Goal: Task Accomplishment & Management: Manage account settings

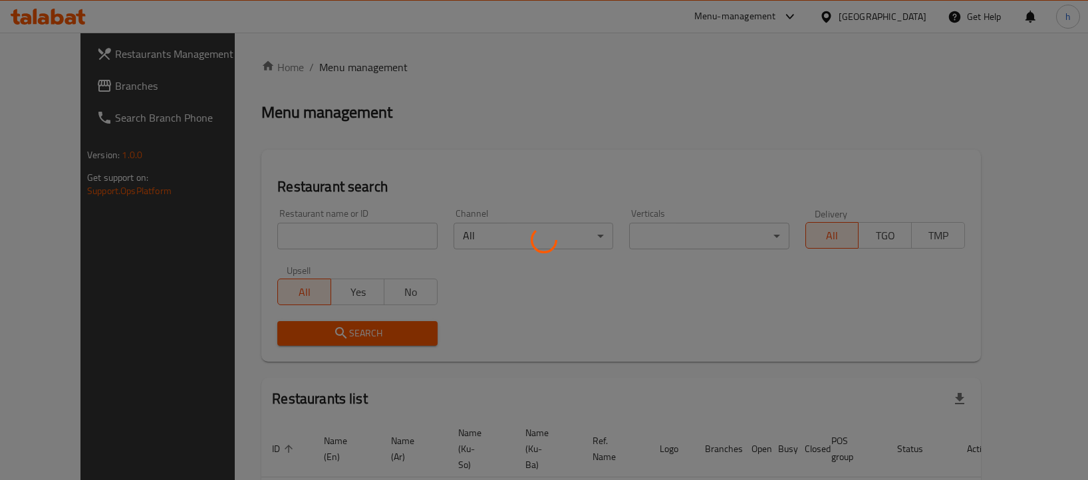
scroll to position [51, 0]
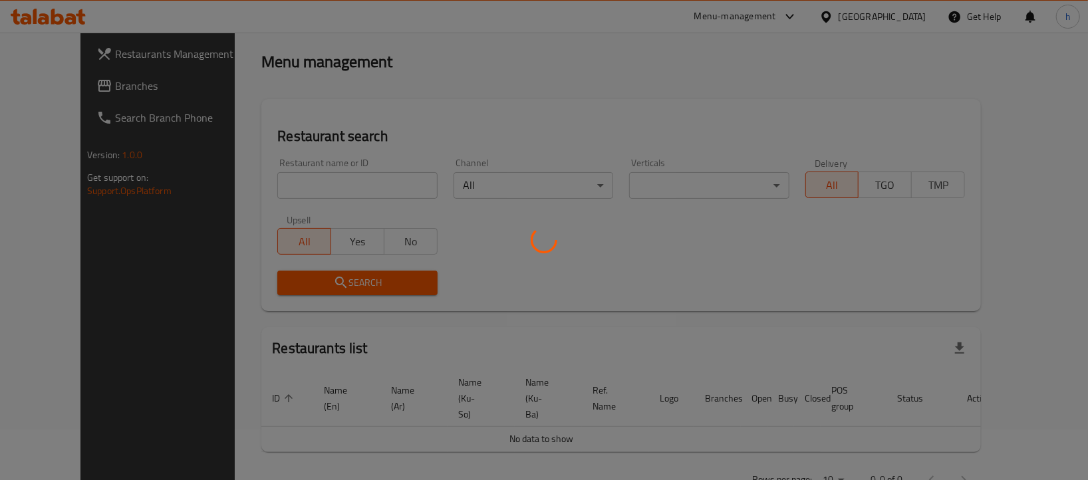
click at [72, 83] on div at bounding box center [544, 240] width 1088 height 480
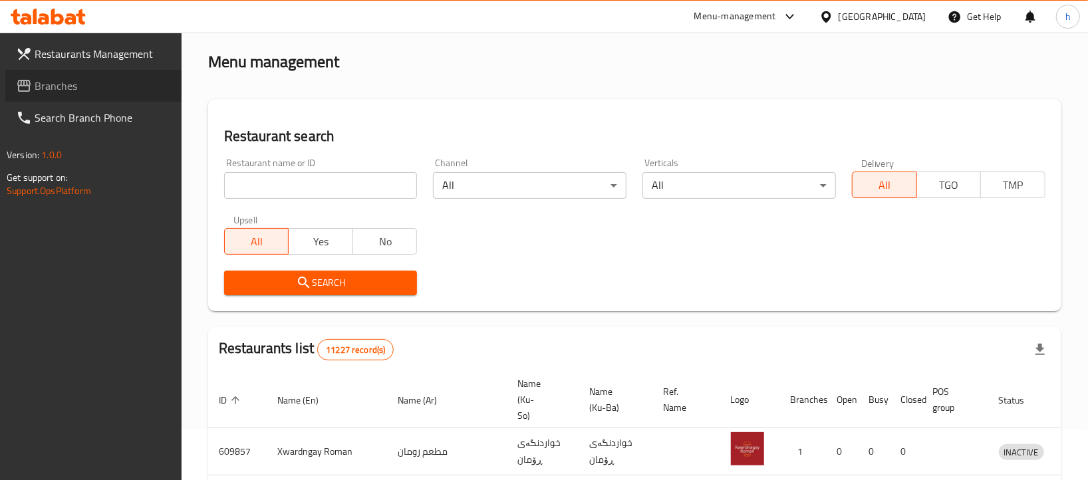
click at [72, 83] on span "Branches" at bounding box center [103, 86] width 136 height 16
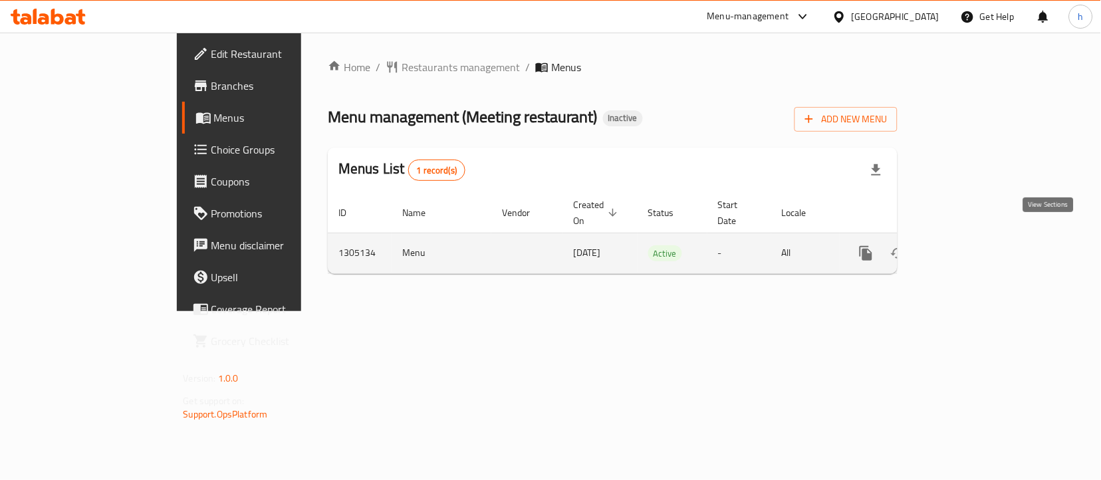
click at [970, 245] on icon "enhanced table" at bounding box center [962, 253] width 16 height 16
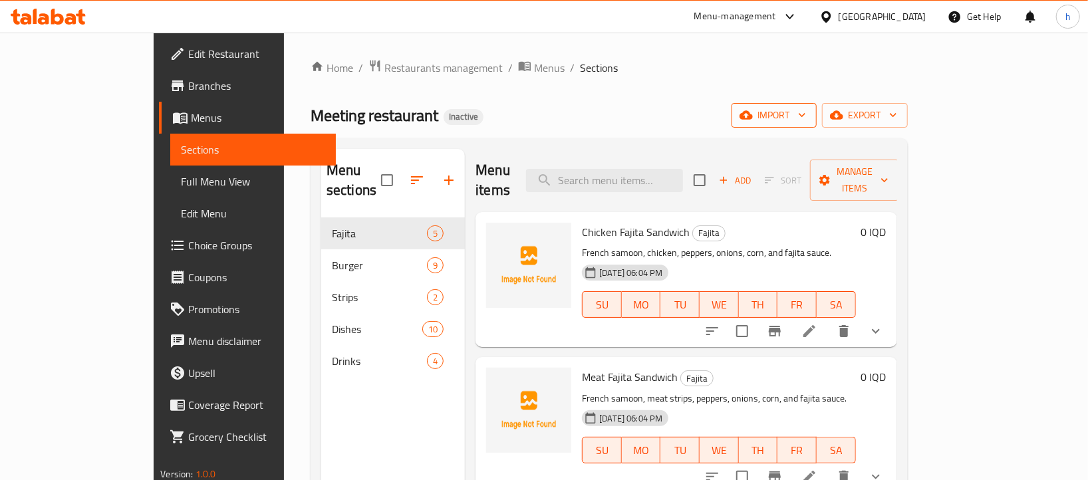
click at [806, 116] on span "import" at bounding box center [774, 115] width 64 height 17
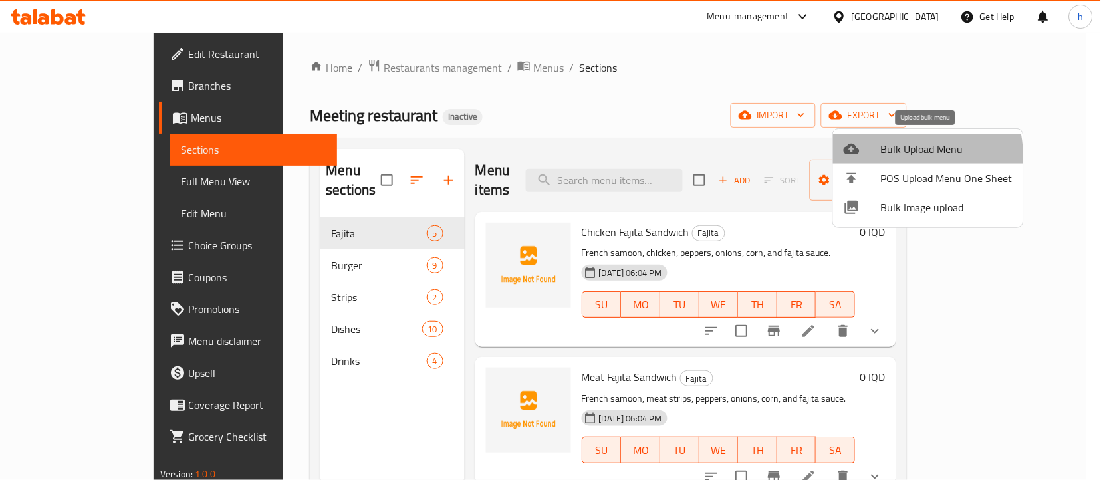
click at [888, 157] on span "Bulk Upload Menu" at bounding box center [947, 149] width 132 height 16
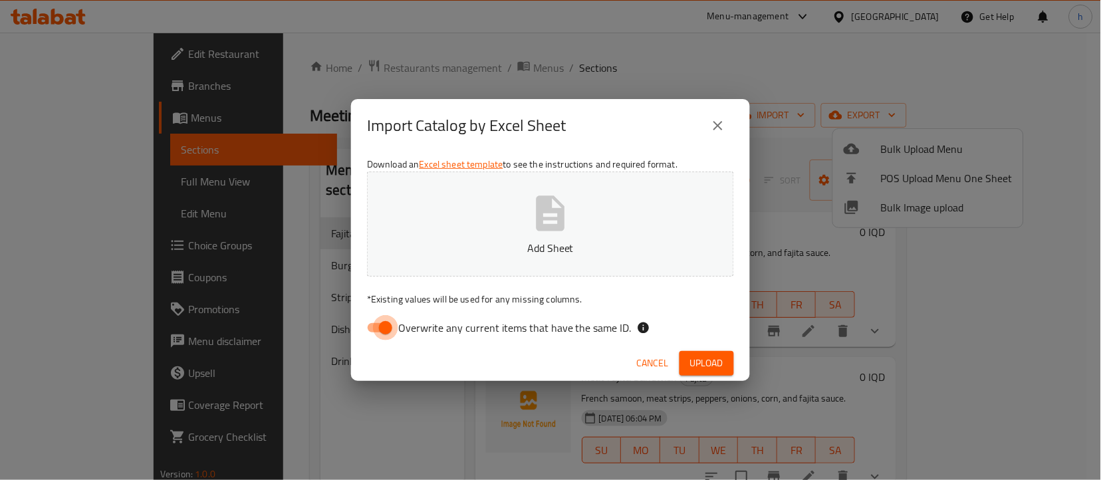
click at [375, 328] on input "Overwrite any current items that have the same ID." at bounding box center [386, 327] width 76 height 25
checkbox input "false"
click at [690, 352] on button "Upload" at bounding box center [706, 363] width 55 height 25
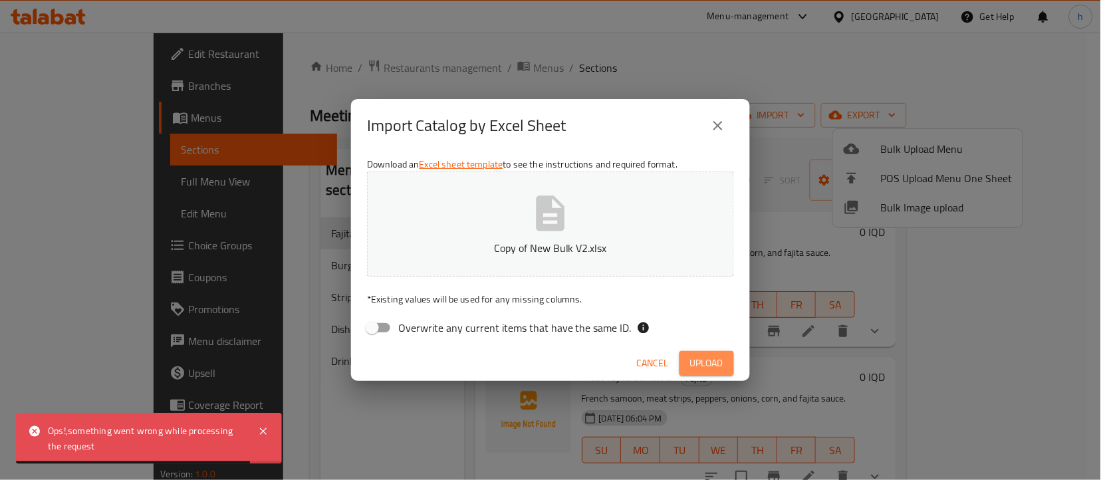
click at [711, 366] on span "Upload" at bounding box center [706, 363] width 33 height 17
click at [711, 131] on icon "close" at bounding box center [718, 126] width 16 height 16
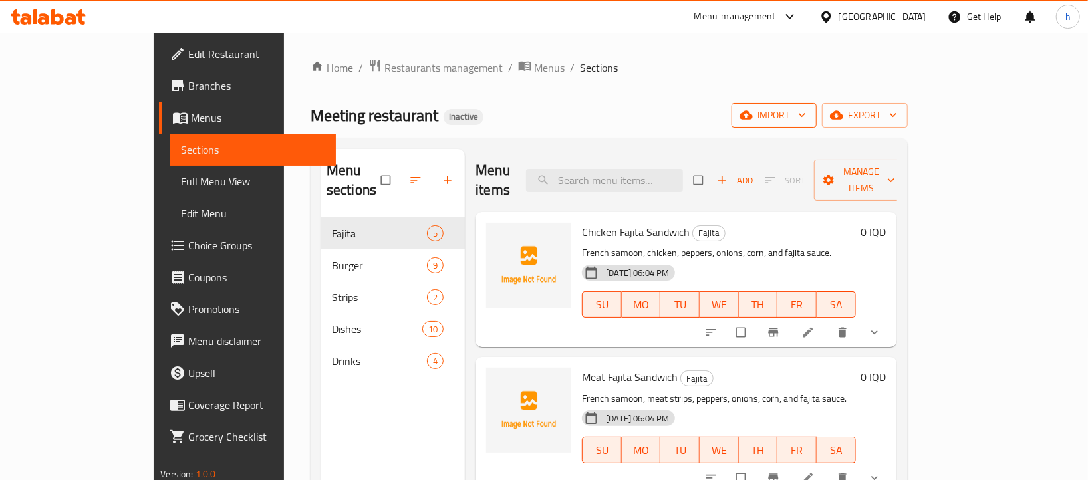
click at [816, 125] on button "import" at bounding box center [773, 115] width 85 height 25
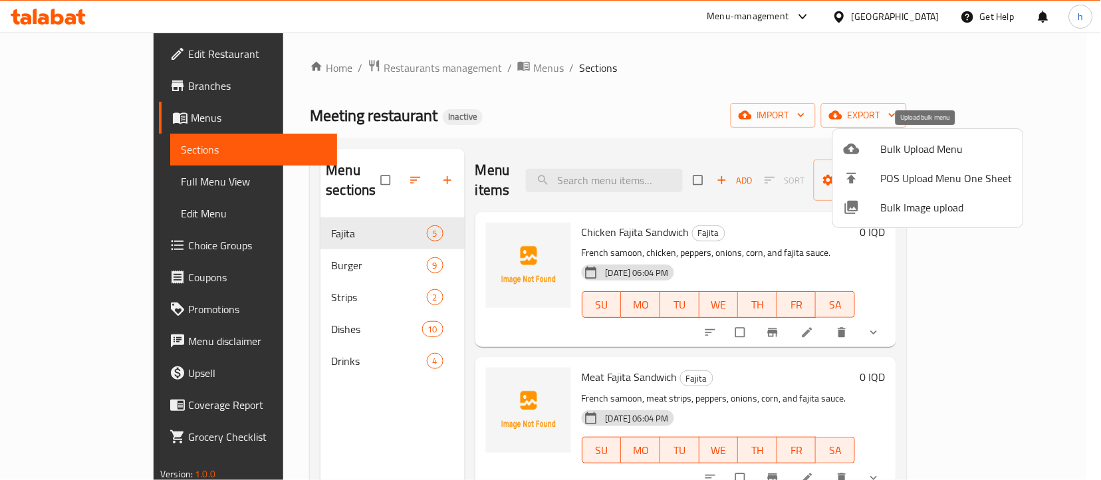
click at [910, 154] on span "Bulk Upload Menu" at bounding box center [947, 149] width 132 height 16
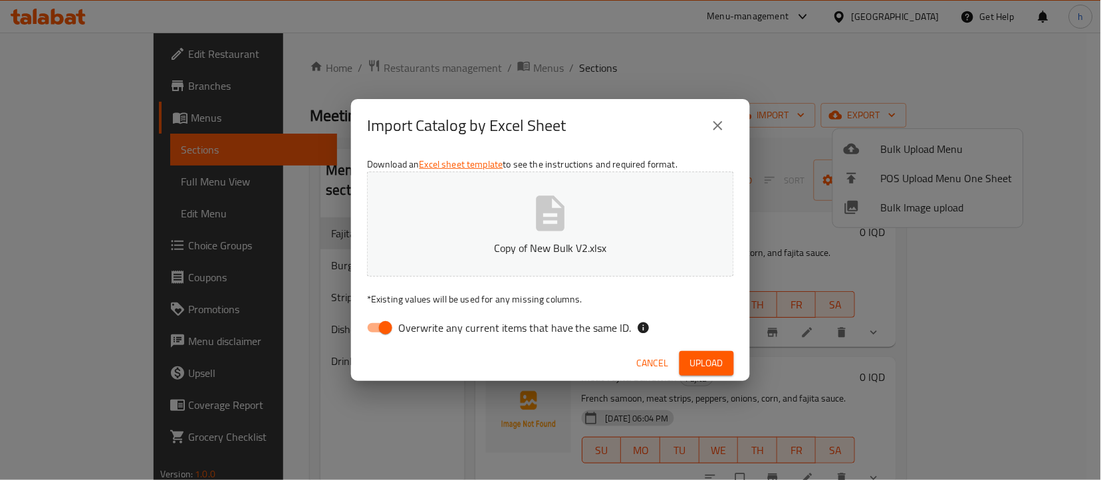
click at [382, 329] on input "Overwrite any current items that have the same ID." at bounding box center [386, 327] width 76 height 25
checkbox input "false"
click at [703, 355] on span "Upload" at bounding box center [706, 363] width 33 height 17
click at [715, 355] on span "Upload" at bounding box center [706, 363] width 33 height 17
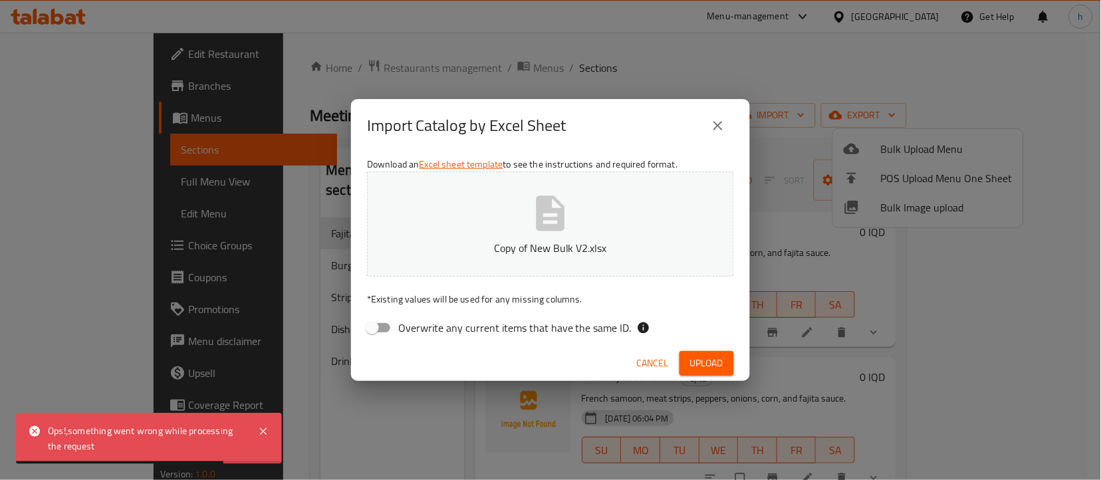
click at [711, 134] on icon "close" at bounding box center [718, 126] width 16 height 16
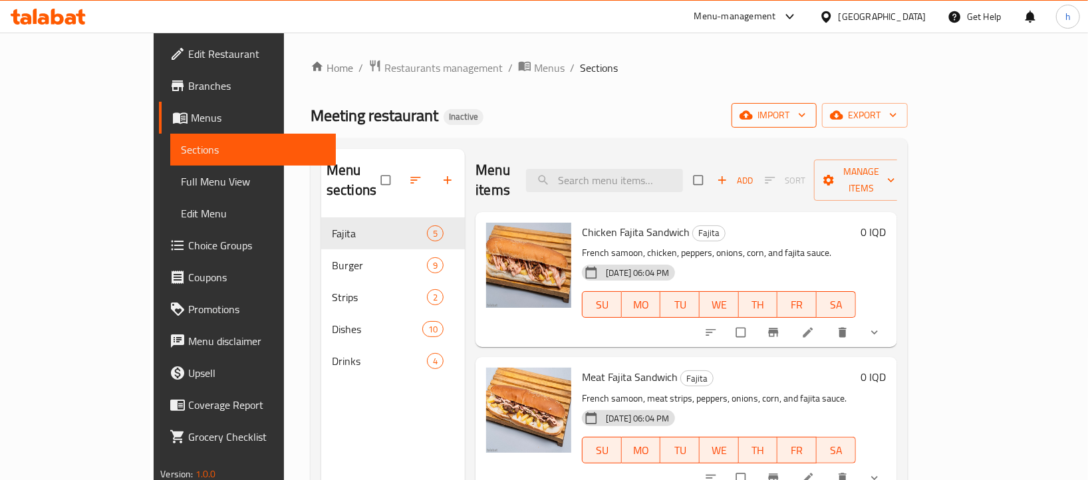
click at [806, 112] on span "import" at bounding box center [774, 115] width 64 height 17
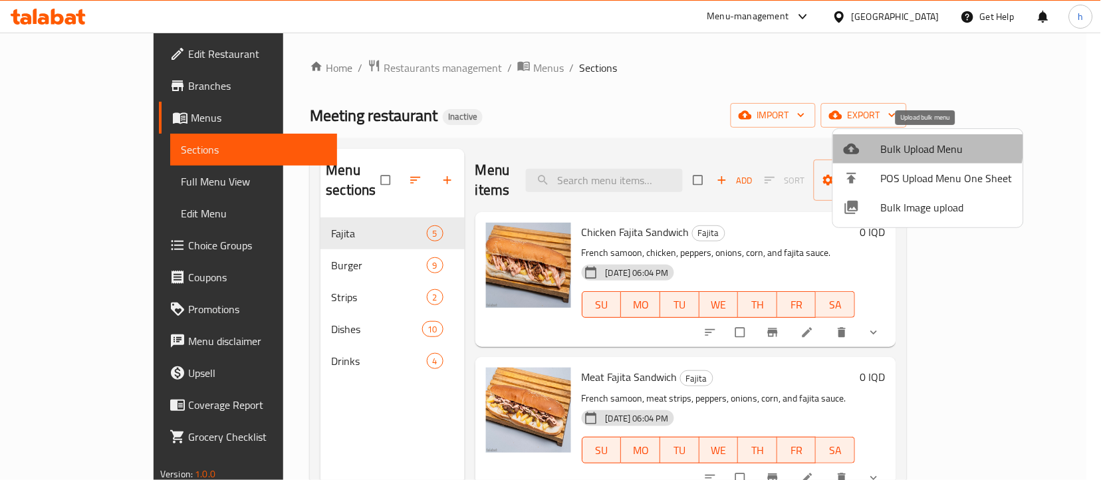
click at [912, 145] on span "Bulk Upload Menu" at bounding box center [947, 149] width 132 height 16
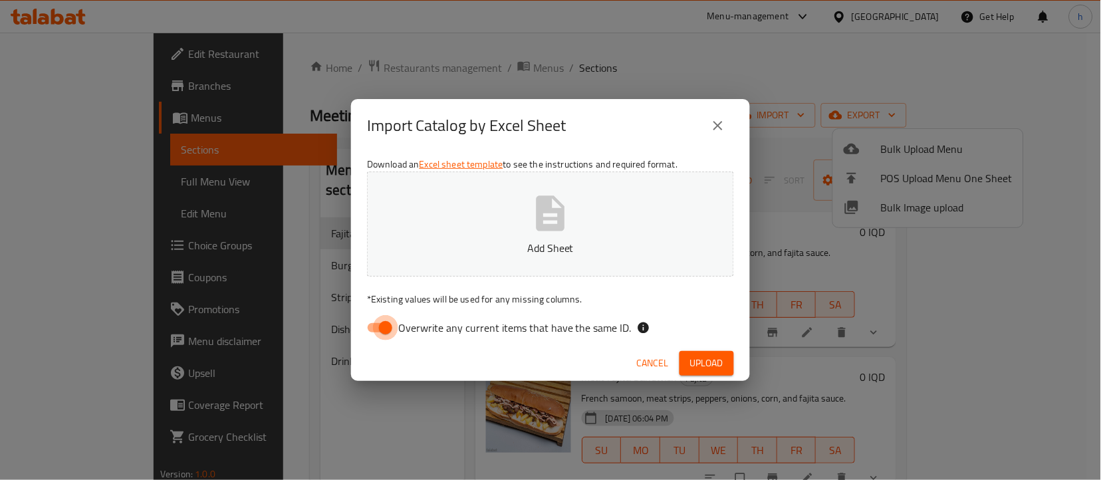
click at [381, 324] on input "Overwrite any current items that have the same ID." at bounding box center [386, 327] width 76 height 25
checkbox input "false"
click at [696, 362] on span "Upload" at bounding box center [706, 363] width 33 height 17
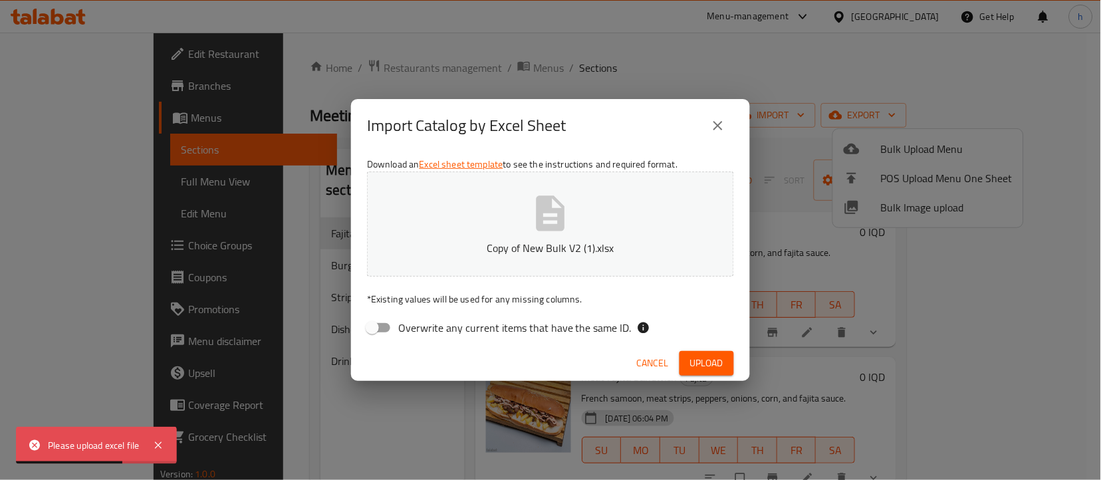
drag, startPoint x: 693, startPoint y: 360, endPoint x: 693, endPoint y: 368, distance: 7.3
click at [693, 360] on span "Upload" at bounding box center [706, 363] width 33 height 17
click at [693, 369] on span "Upload" at bounding box center [706, 363] width 33 height 17
click at [719, 128] on icon "close" at bounding box center [718, 126] width 16 height 16
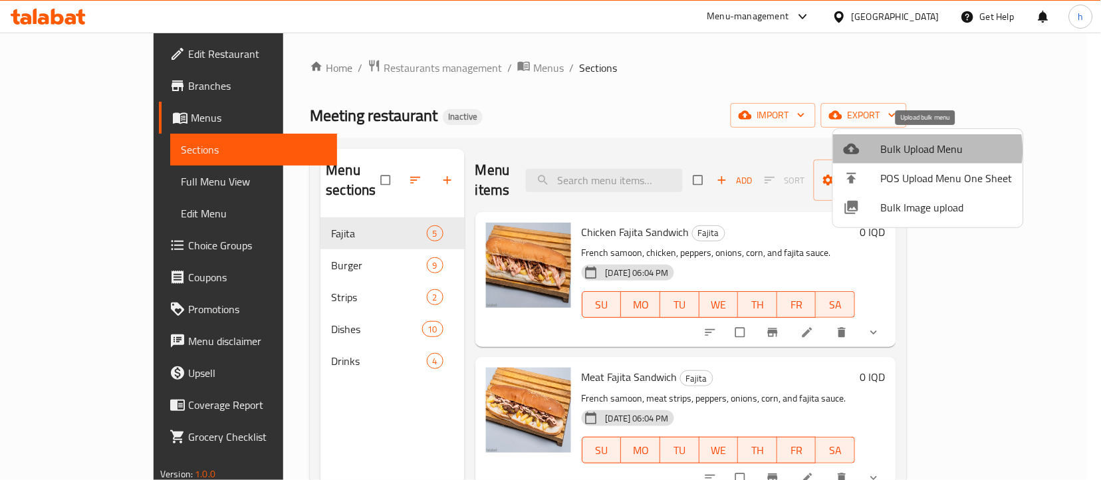
click at [919, 150] on span "Bulk Upload Menu" at bounding box center [947, 149] width 132 height 16
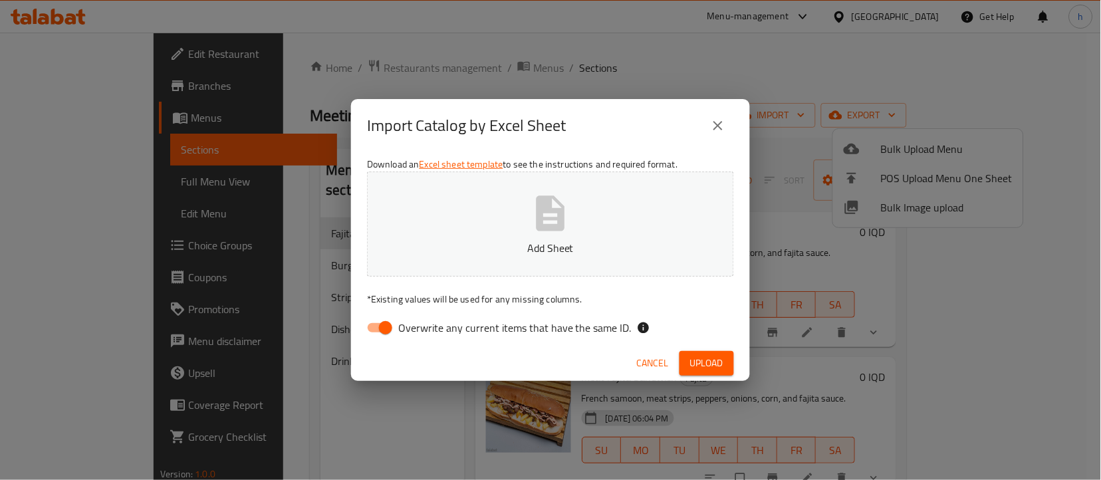
click at [511, 233] on button "Add Sheet" at bounding box center [550, 224] width 367 height 105
click at [388, 315] on input "Overwrite any current items that have the same ID." at bounding box center [386, 327] width 76 height 25
checkbox input "false"
click at [704, 364] on span "Upload" at bounding box center [706, 363] width 33 height 17
click at [721, 121] on icon "close" at bounding box center [718, 126] width 16 height 16
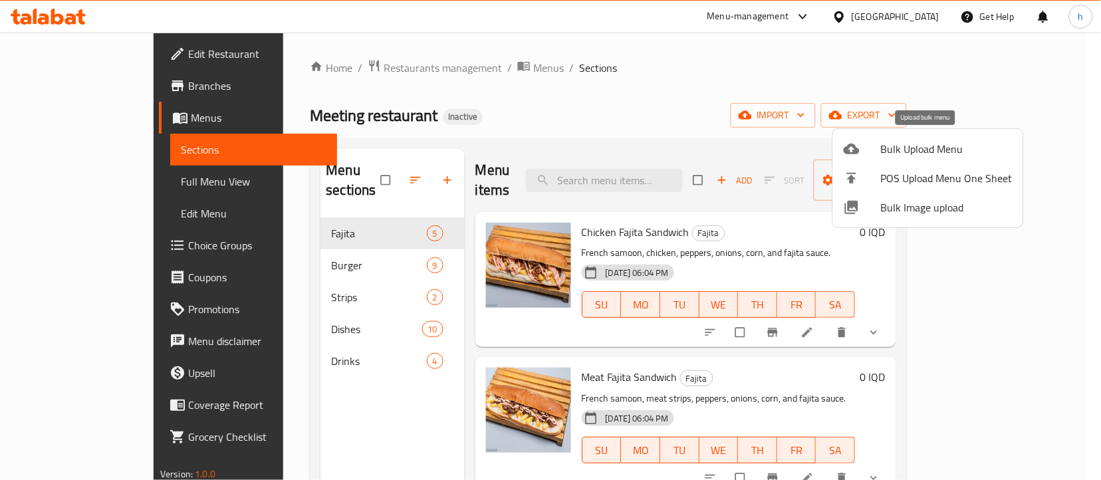
click at [893, 146] on span "Bulk Upload Menu" at bounding box center [947, 149] width 132 height 16
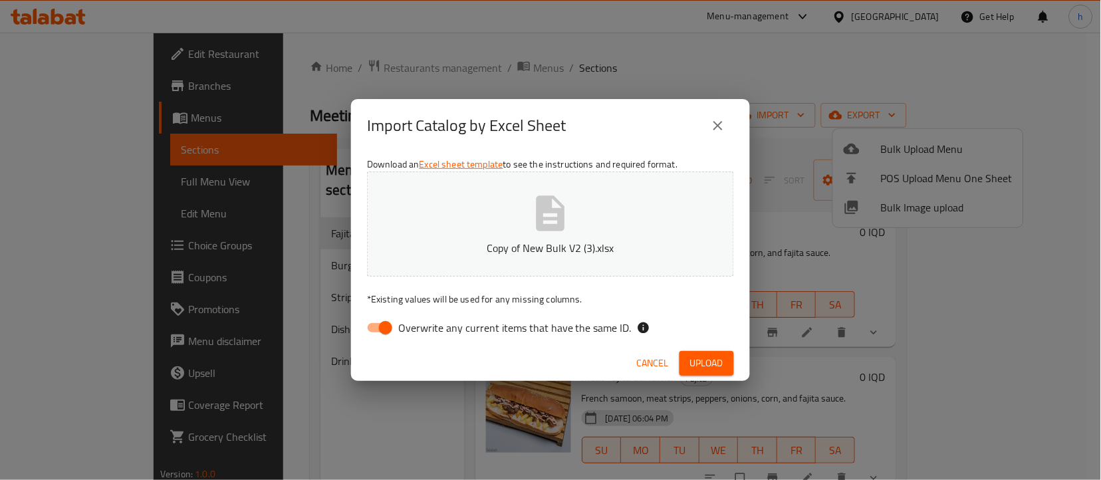
click at [385, 324] on input "Overwrite any current items that have the same ID." at bounding box center [386, 327] width 76 height 25
checkbox input "false"
click at [709, 355] on span "Upload" at bounding box center [706, 363] width 33 height 17
click at [721, 130] on icon "close" at bounding box center [718, 126] width 16 height 16
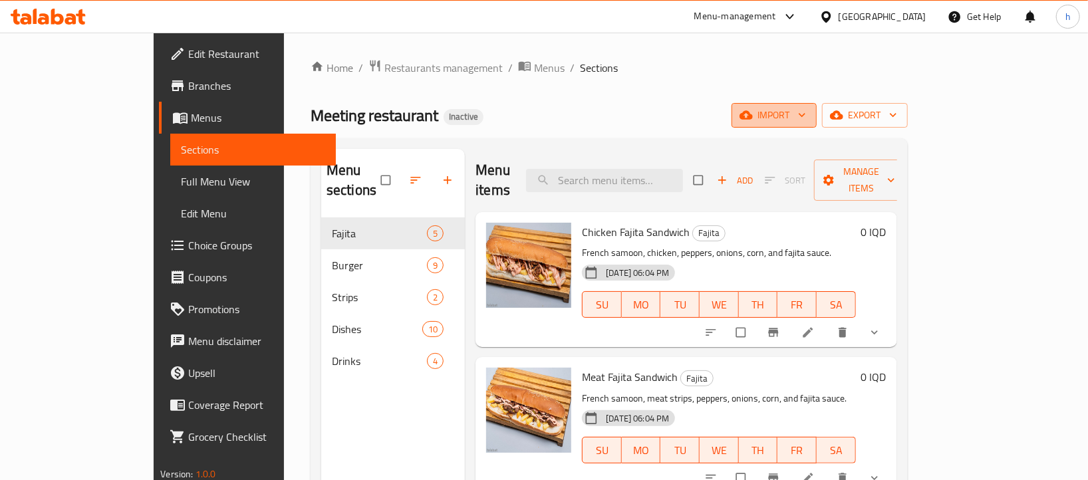
click at [806, 121] on span "import" at bounding box center [774, 115] width 64 height 17
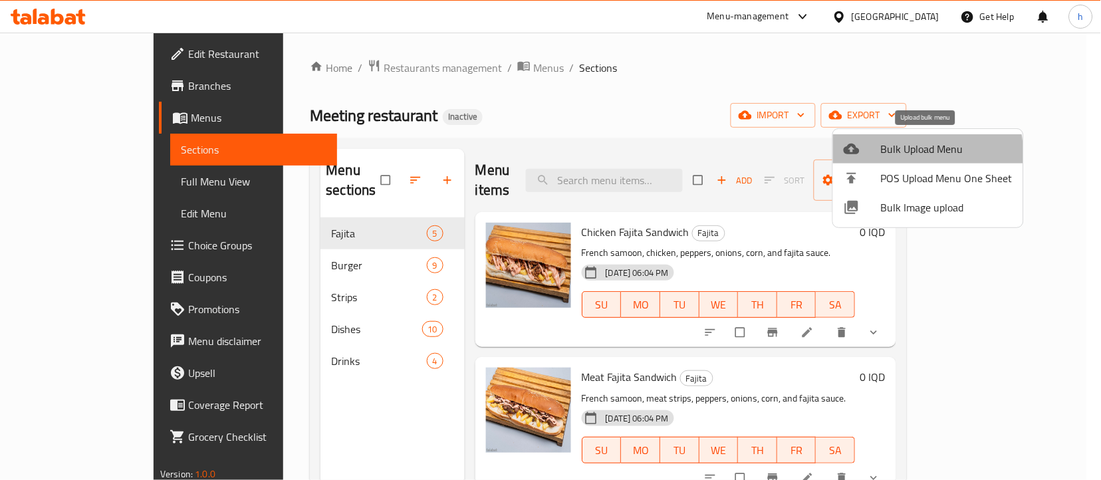
click at [905, 154] on span "Bulk Upload Menu" at bounding box center [947, 149] width 132 height 16
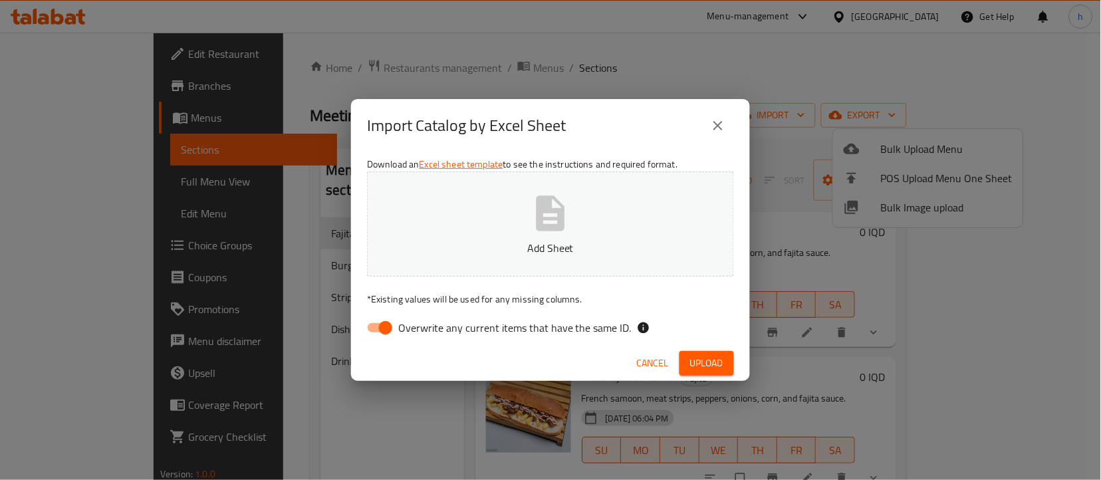
click at [384, 321] on input "Overwrite any current items that have the same ID." at bounding box center [386, 327] width 76 height 25
checkbox input "false"
click at [687, 368] on button "Upload" at bounding box center [706, 363] width 55 height 25
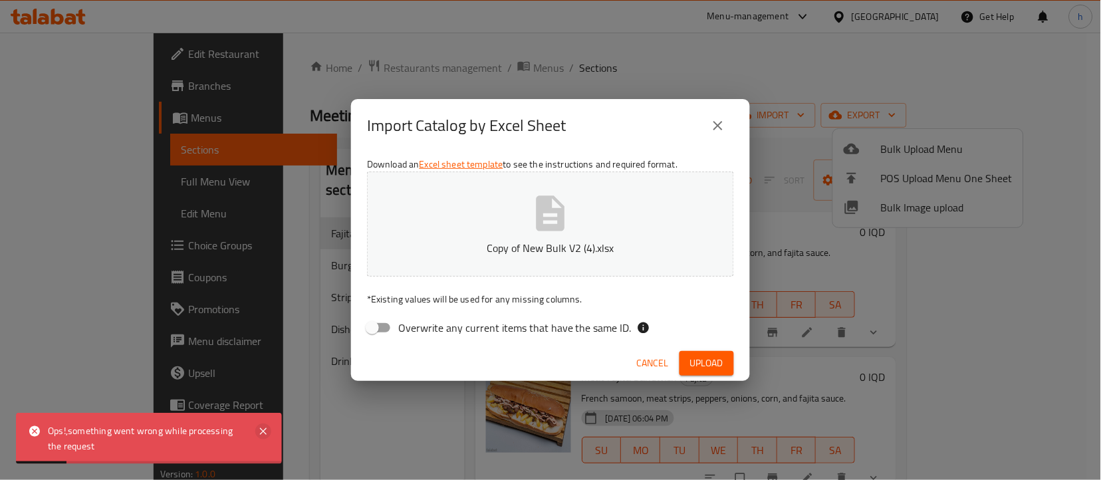
click at [261, 430] on icon at bounding box center [263, 431] width 7 height 7
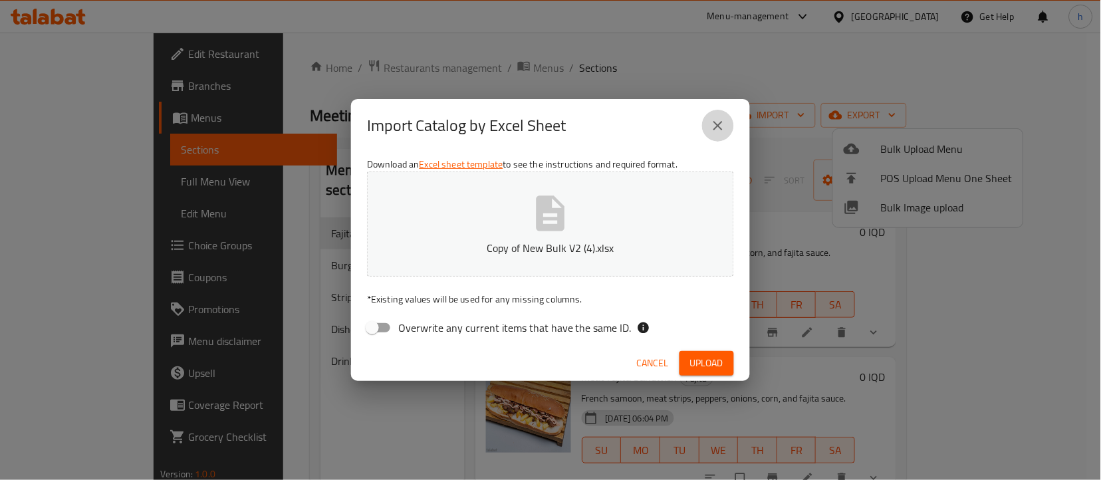
click at [717, 126] on icon "close" at bounding box center [717, 125] width 9 height 9
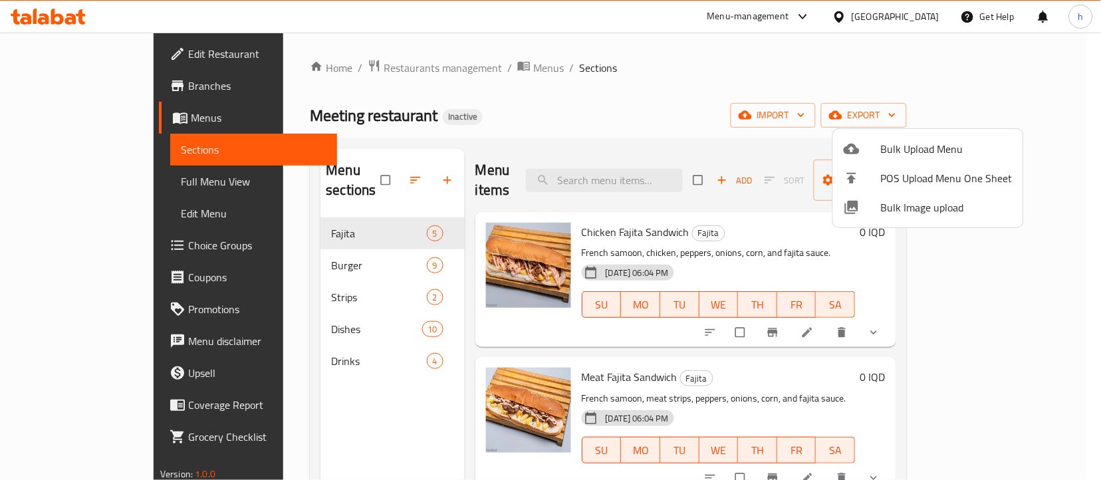
click at [897, 146] on span "Bulk Upload Menu" at bounding box center [947, 149] width 132 height 16
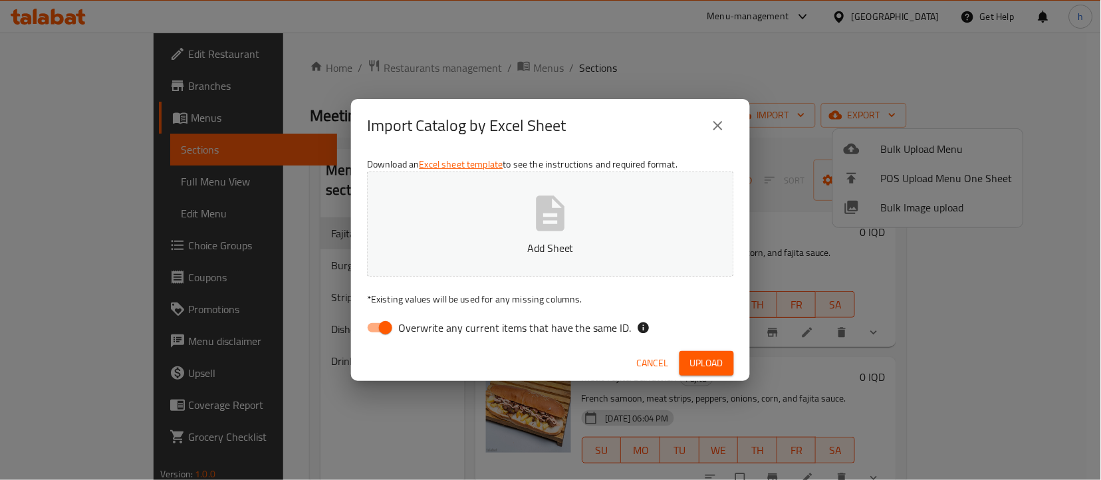
click at [385, 331] on input "Overwrite any current items that have the same ID." at bounding box center [386, 327] width 76 height 25
checkbox input "false"
click at [689, 356] on button "Upload" at bounding box center [706, 363] width 55 height 25
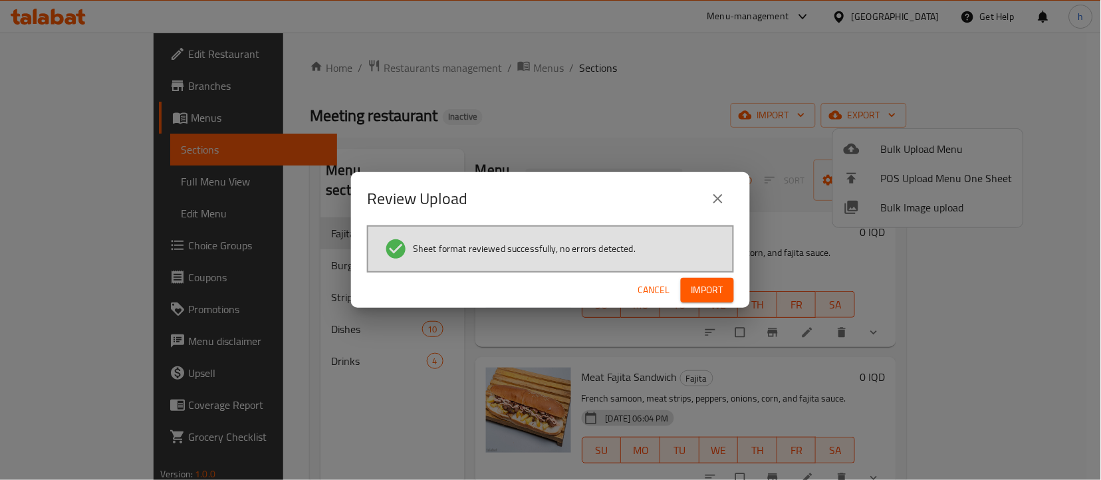
click at [705, 292] on span "Import" at bounding box center [707, 290] width 32 height 17
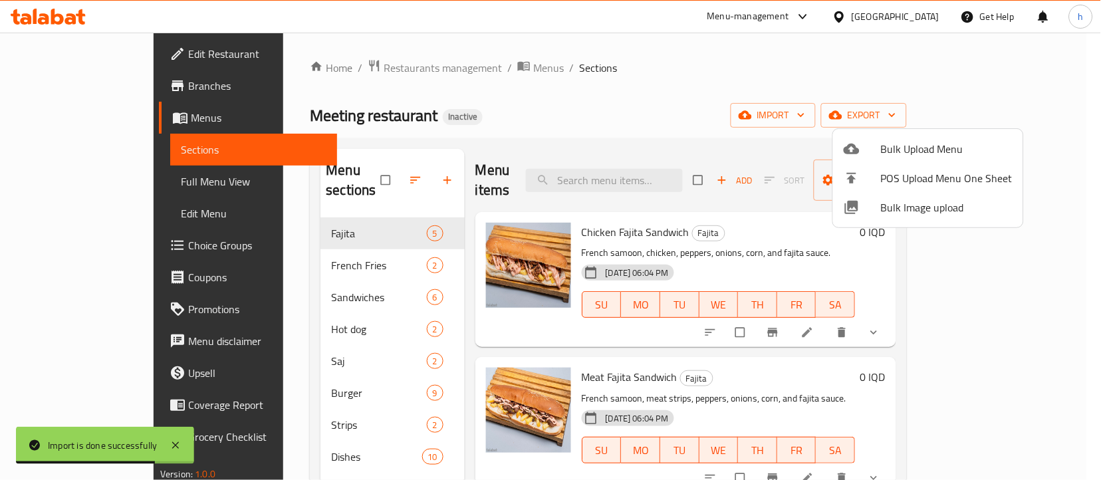
click at [376, 168] on div at bounding box center [550, 240] width 1101 height 480
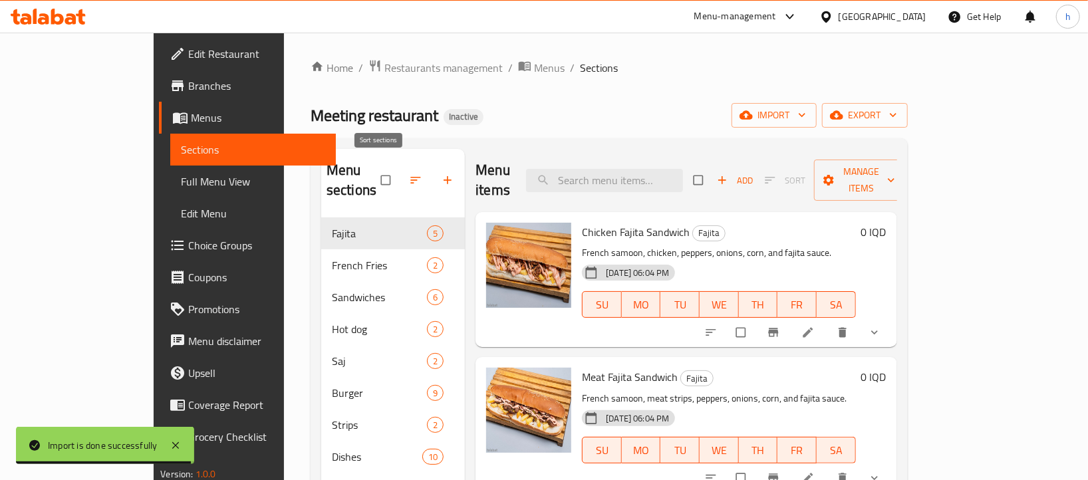
click at [409, 173] on icon "button" at bounding box center [415, 179] width 13 height 13
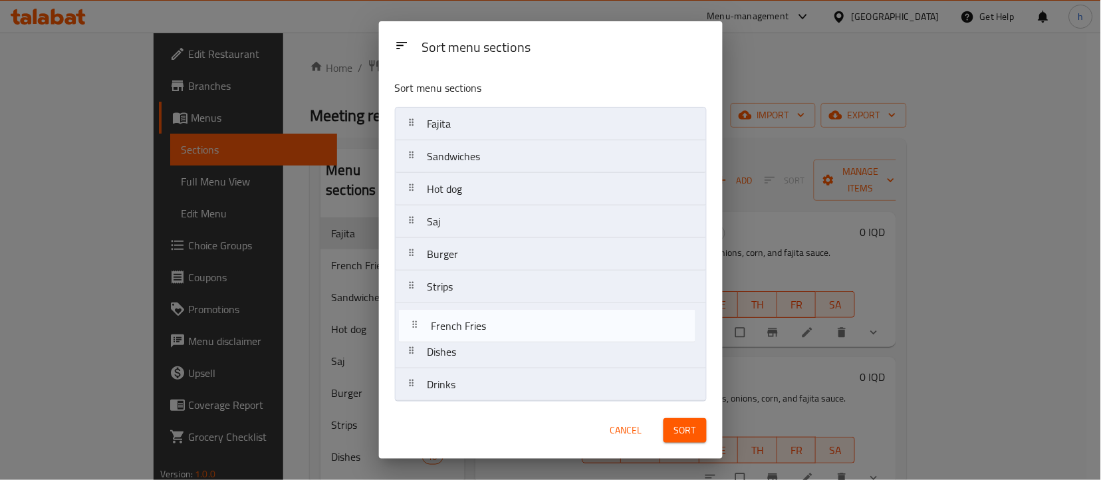
scroll to position [5, 0]
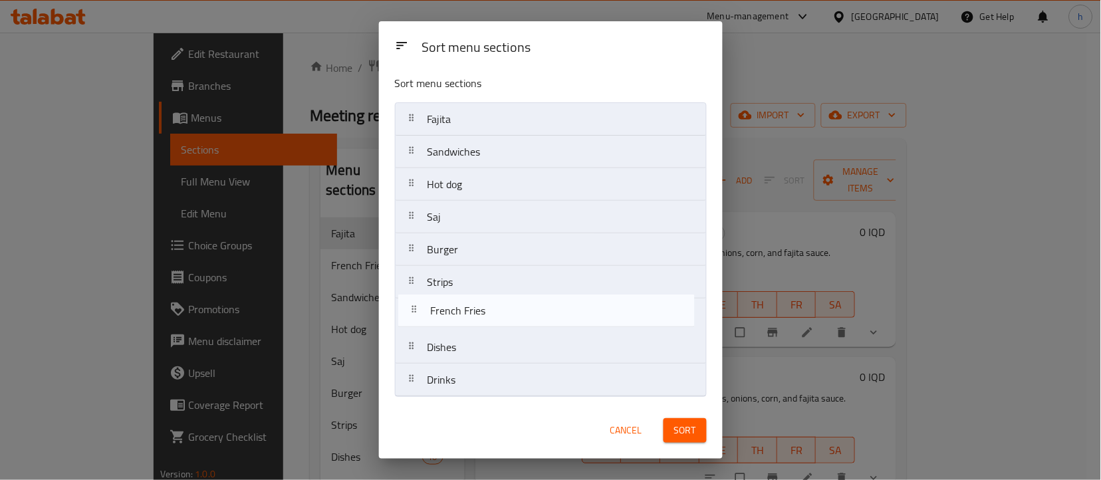
drag, startPoint x: 464, startPoint y: 162, endPoint x: 467, endPoint y: 322, distance: 159.6
click at [467, 322] on nav "Fajita French Fries Sandwiches Hot dog Saj Burger Strips Dishes Drinks" at bounding box center [551, 249] width 312 height 294
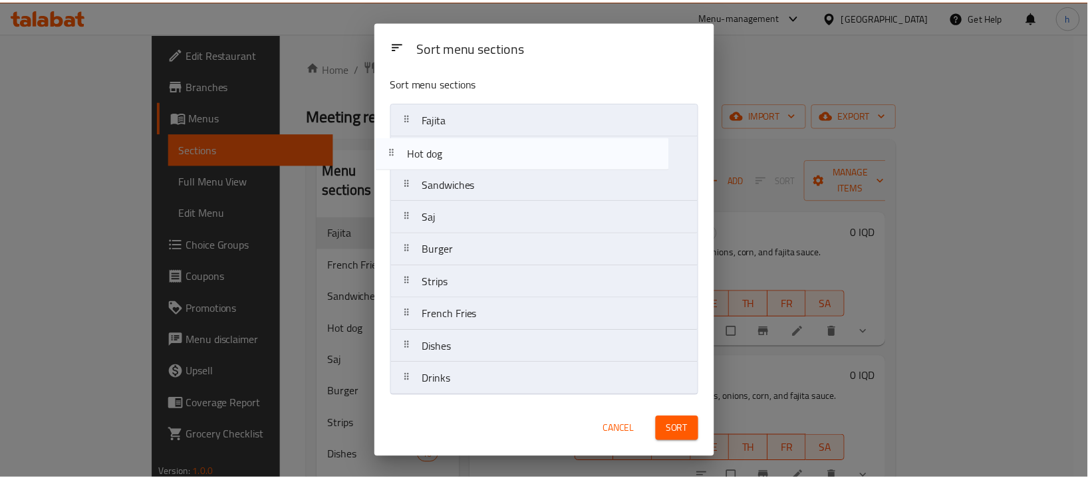
scroll to position [0, 0]
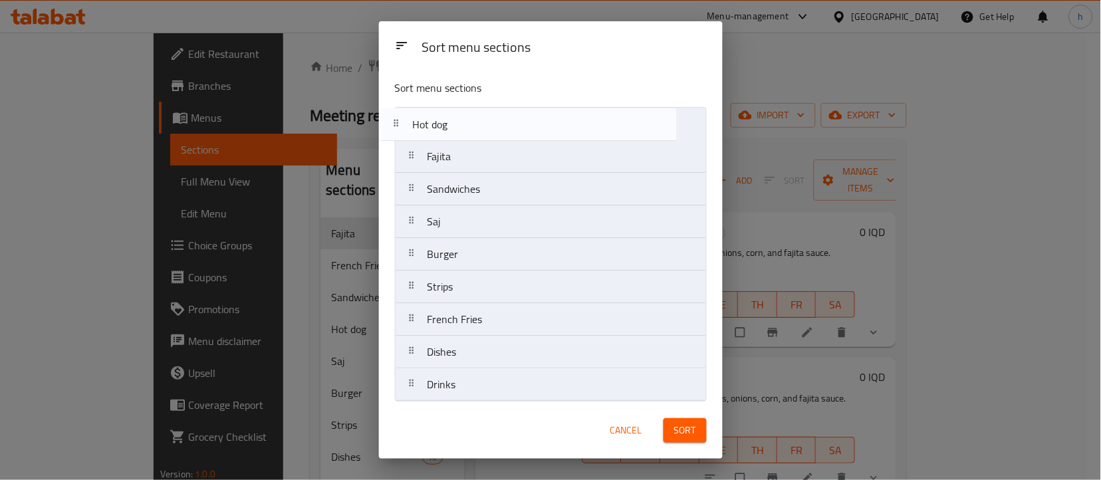
drag, startPoint x: 458, startPoint y: 191, endPoint x: 439, endPoint y: 130, distance: 64.1
click at [439, 130] on nav "Fajita Sandwiches Hot dog Saj Burger Strips French Fries Dishes Drinks" at bounding box center [551, 254] width 312 height 294
drag, startPoint x: 451, startPoint y: 231, endPoint x: 431, endPoint y: 134, distance: 99.9
click at [431, 134] on nav "Hot dog Fajita Sandwiches Saj Burger Strips French Fries Dishes Drinks" at bounding box center [551, 254] width 312 height 294
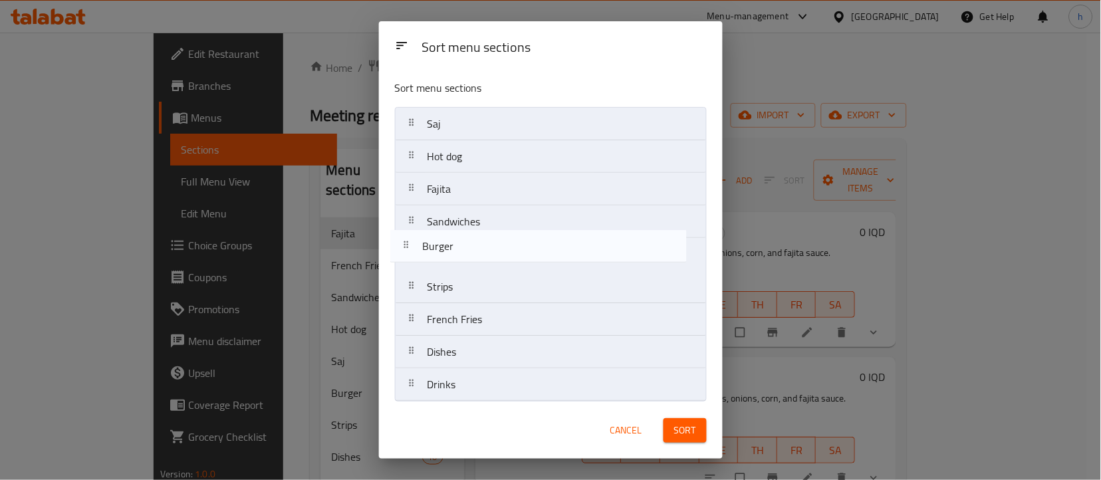
drag, startPoint x: 451, startPoint y: 267, endPoint x: 442, endPoint y: 256, distance: 13.7
click at [442, 256] on nav "Saj Hot dog Fajita Sandwiches Burger Strips French Fries Dishes Drinks" at bounding box center [551, 254] width 312 height 294
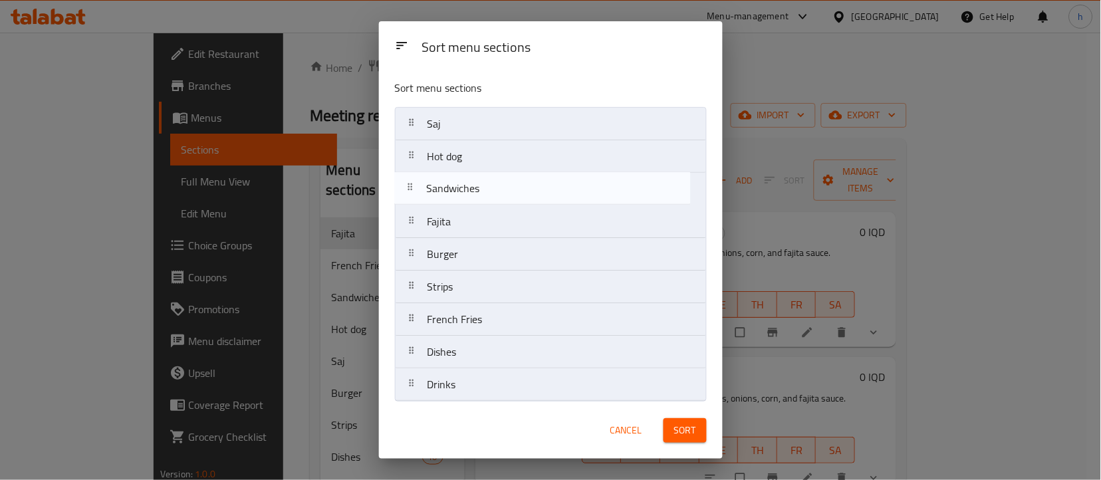
drag, startPoint x: 447, startPoint y: 221, endPoint x: 442, endPoint y: 181, distance: 40.2
click at [442, 181] on nav "Saj Hot dog Fajita Sandwiches Burger Strips French Fries Dishes Drinks" at bounding box center [551, 254] width 312 height 294
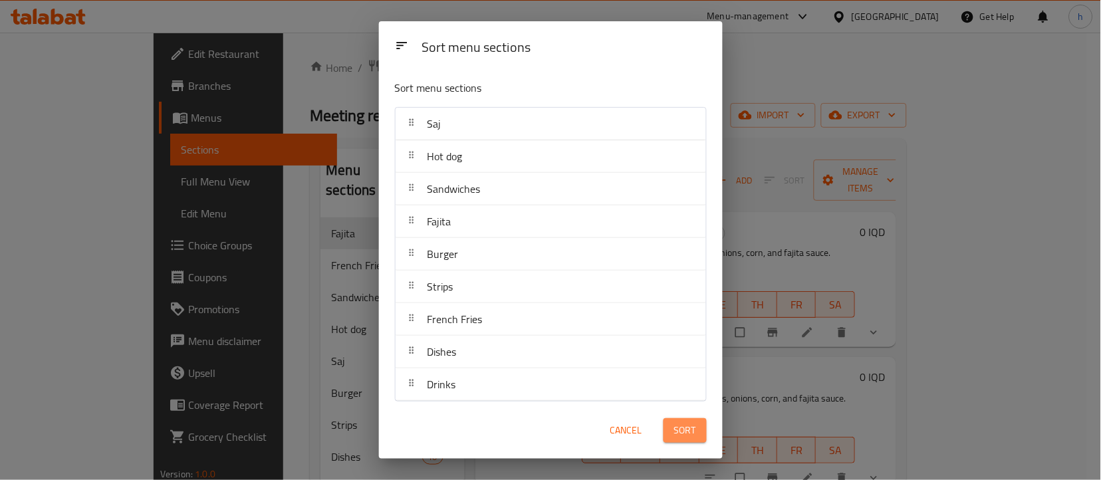
click at [673, 433] on button "Sort" at bounding box center [684, 430] width 43 height 25
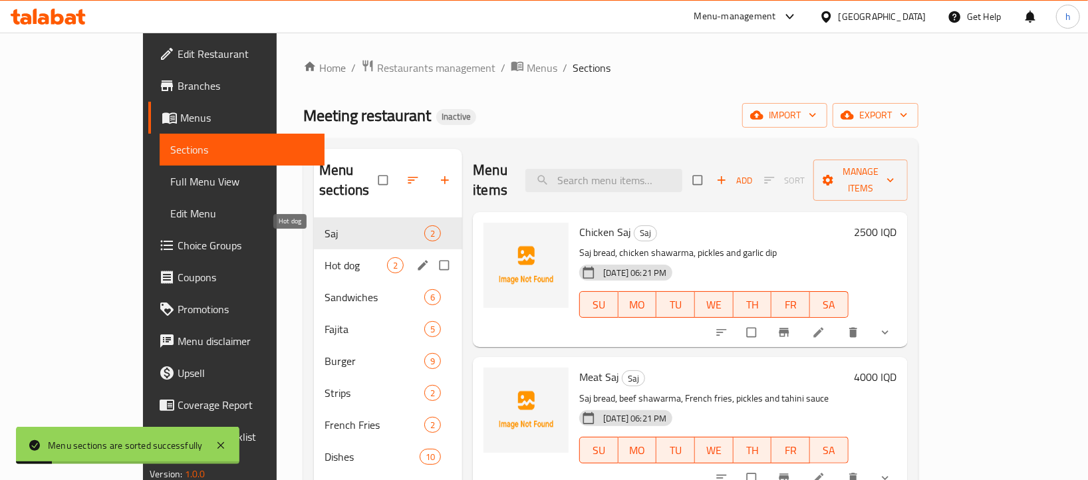
click at [324, 257] on span "Hot dog" at bounding box center [355, 265] width 62 height 16
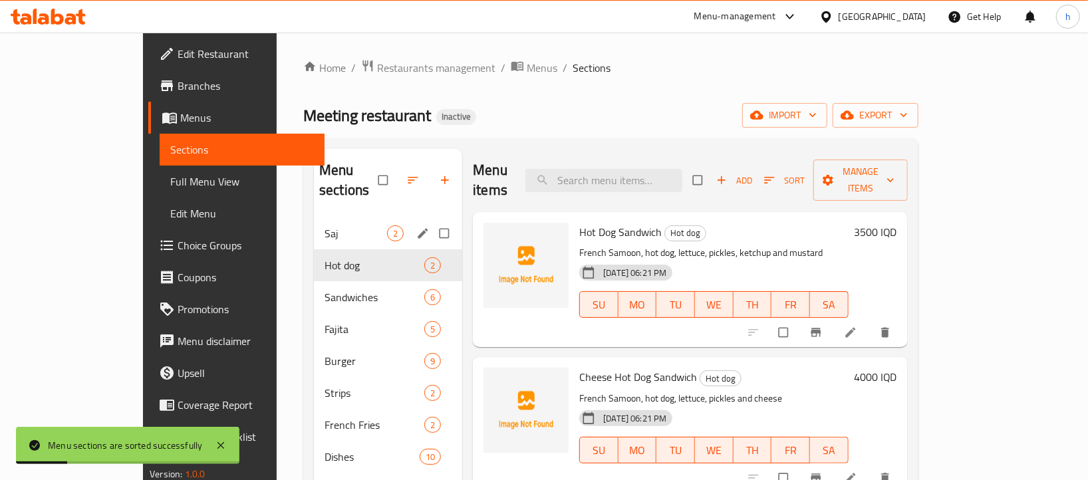
click at [324, 225] on span "Saj" at bounding box center [355, 233] width 62 height 16
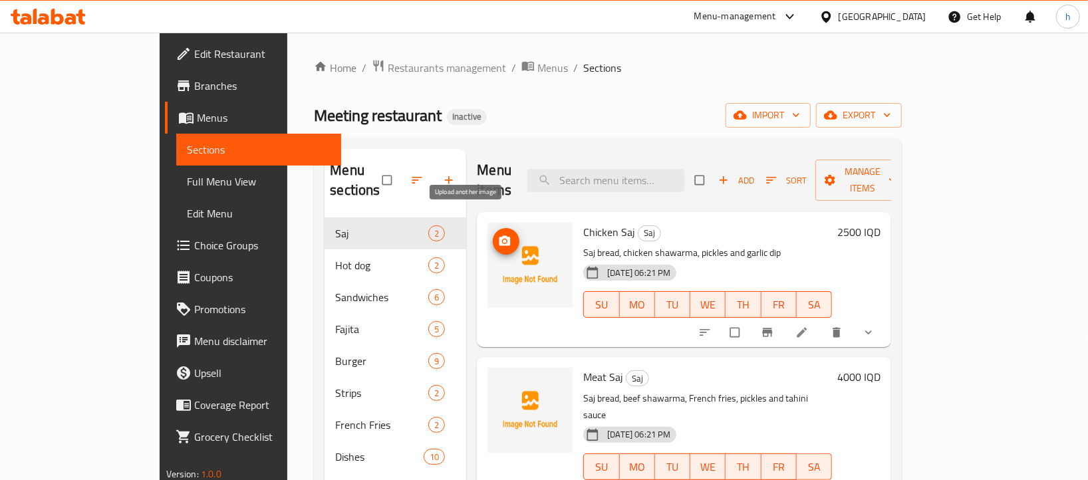
click at [498, 235] on icon "upload picture" at bounding box center [504, 241] width 13 height 13
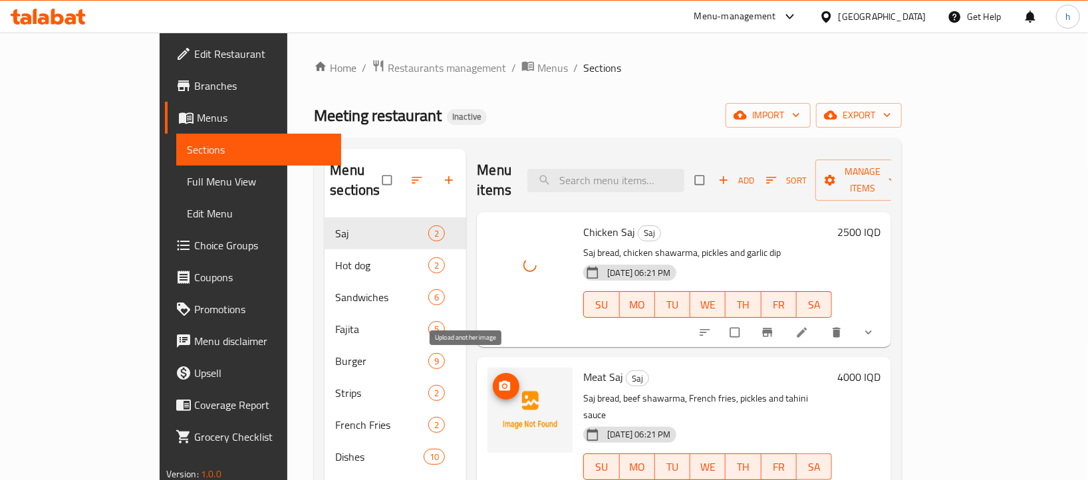
click at [493, 373] on button "upload picture" at bounding box center [506, 386] width 27 height 27
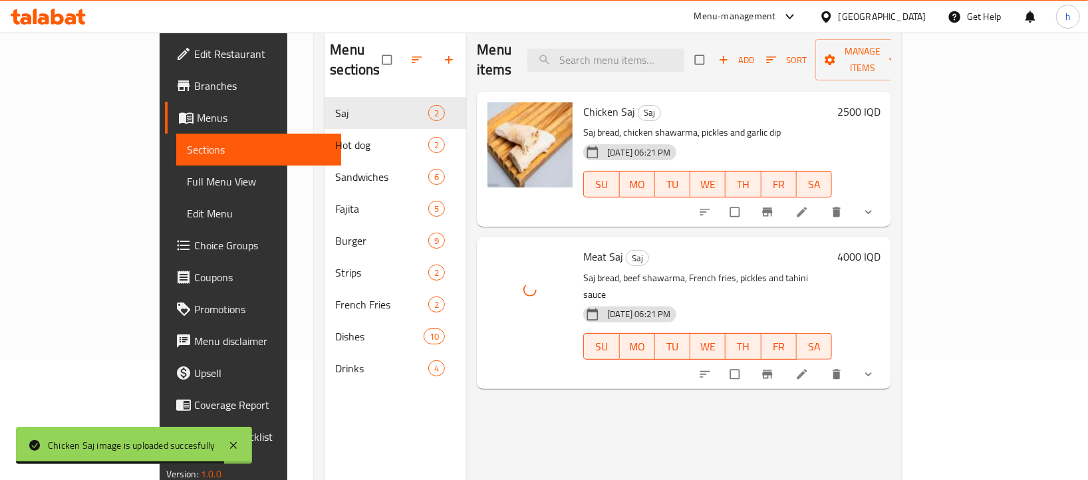
scroll to position [140, 0]
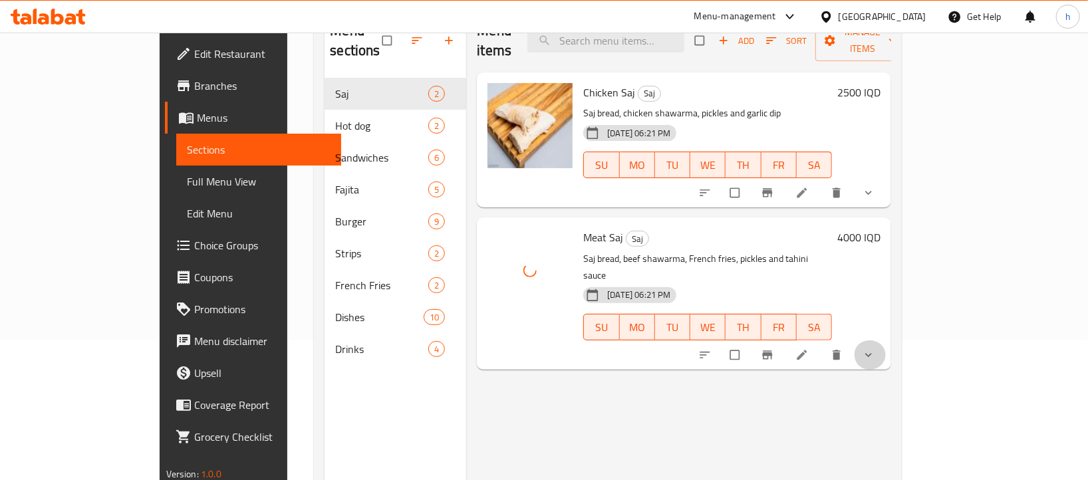
click at [877, 348] on span "show more" at bounding box center [870, 354] width 16 height 13
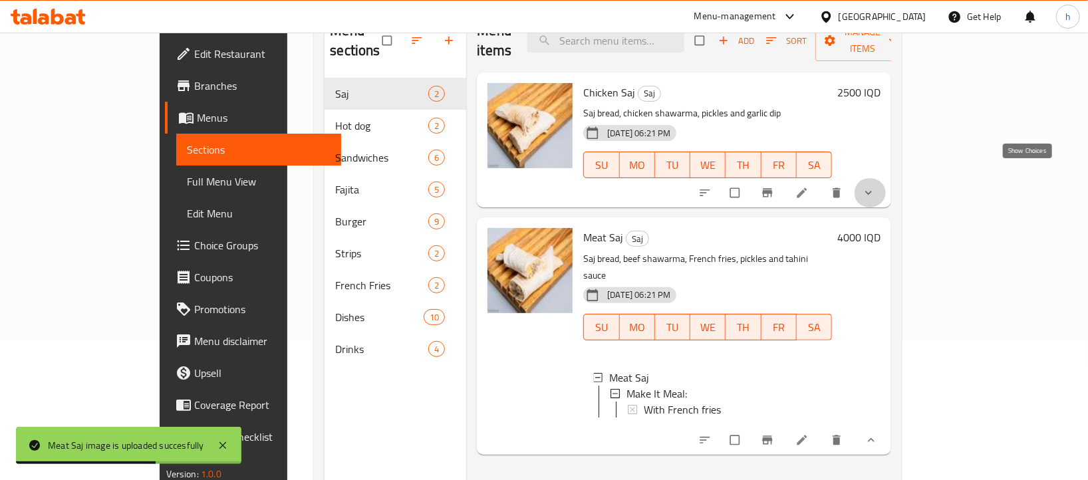
click at [875, 186] on icon "show more" at bounding box center [868, 192] width 13 height 13
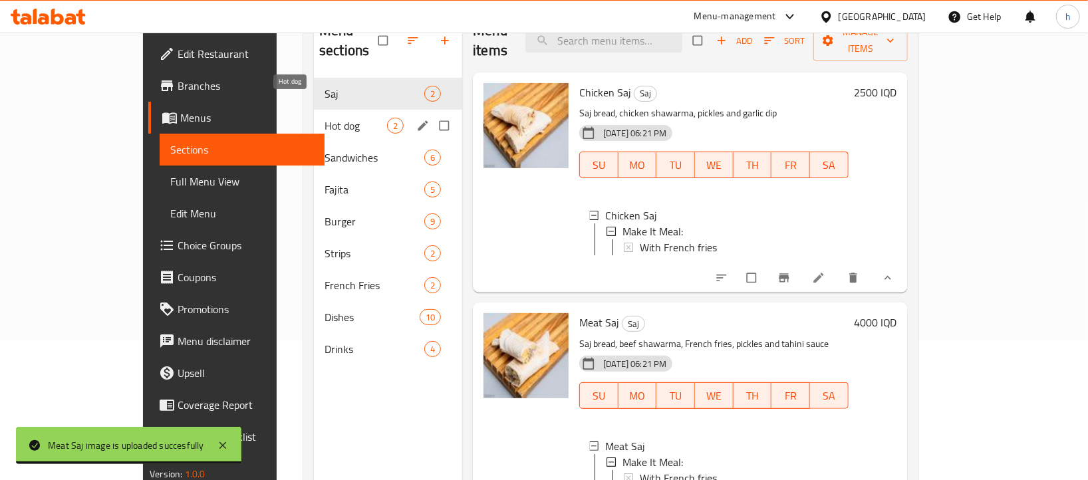
click at [324, 118] on span "Hot dog" at bounding box center [355, 126] width 62 height 16
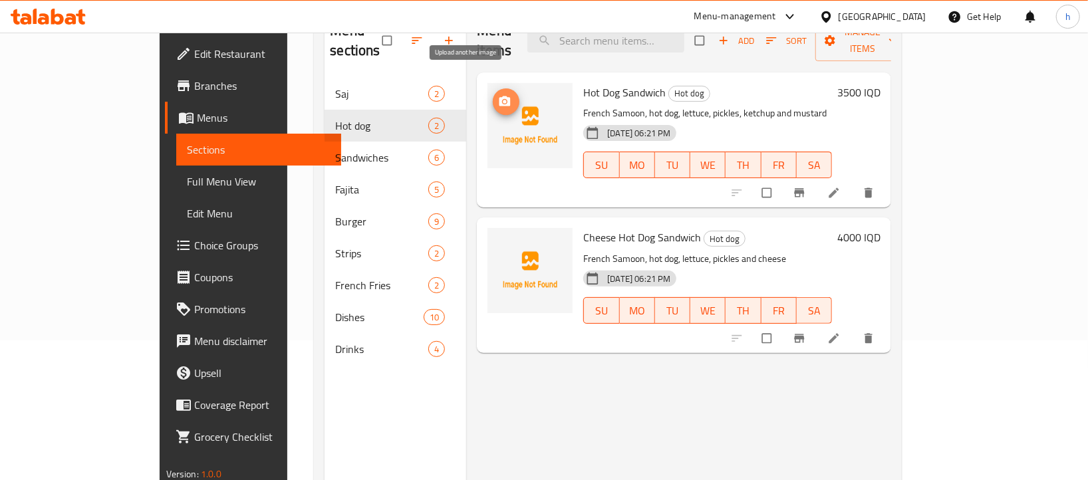
click at [503, 100] on circle "upload picture" at bounding box center [504, 101] width 3 height 3
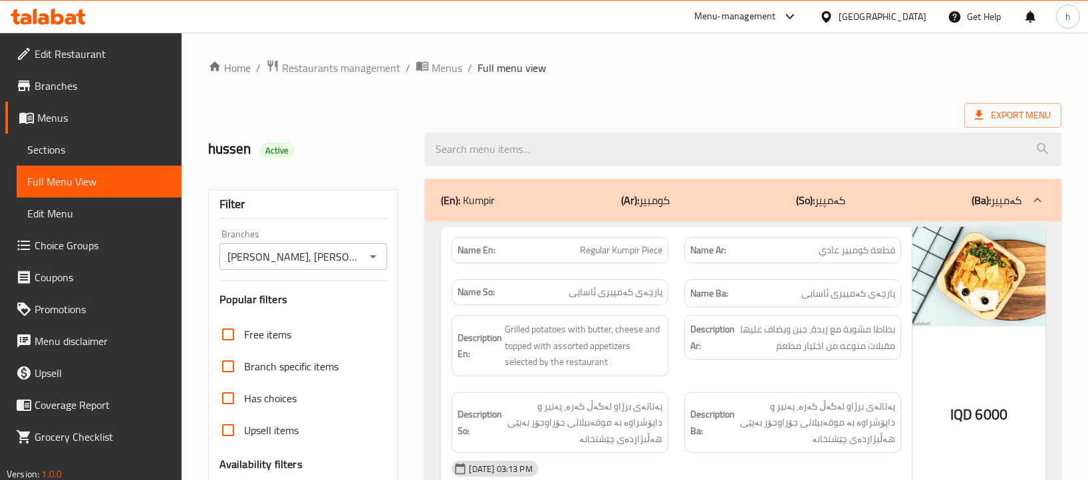
scroll to position [2547, 0]
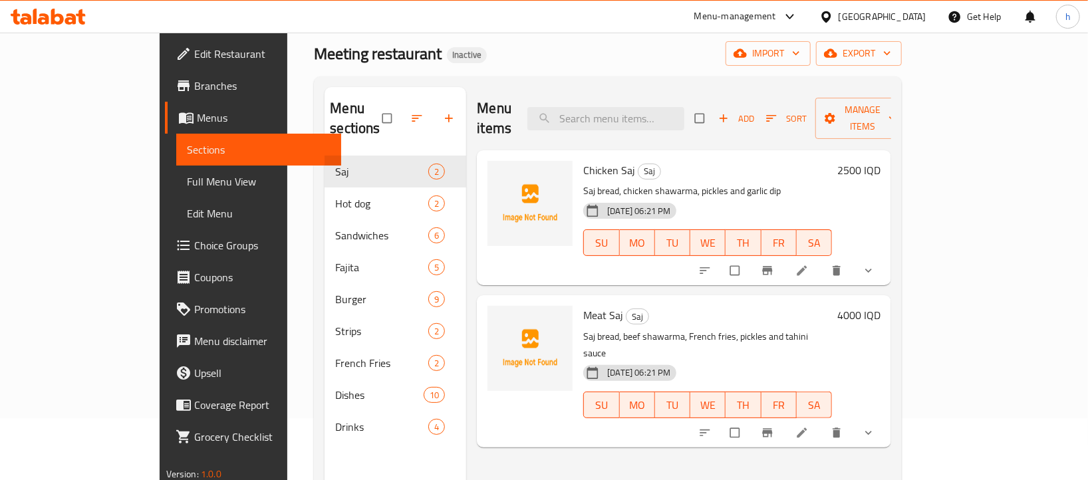
scroll to position [63, 0]
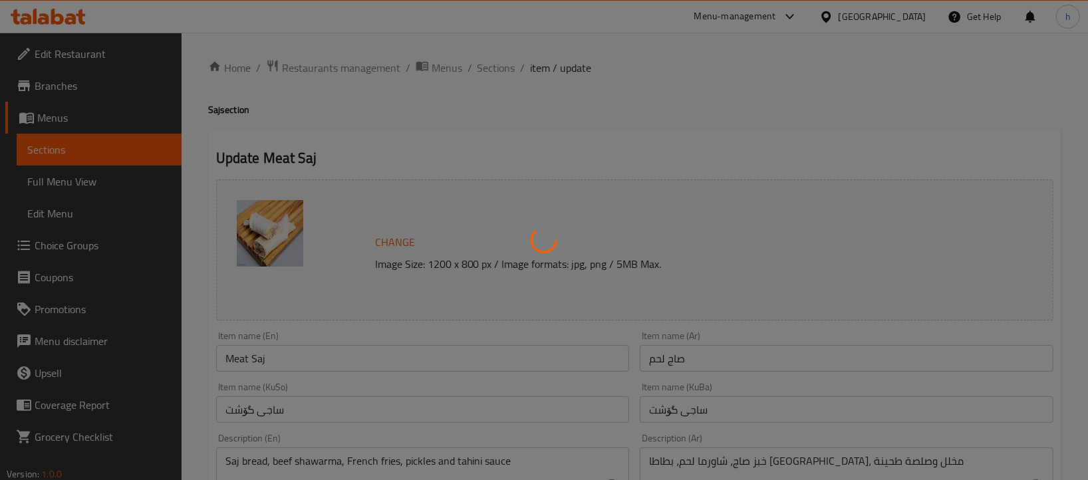
type input "إجعلها وجبة:"
type input "بیکە ژەم:"
type input "0"
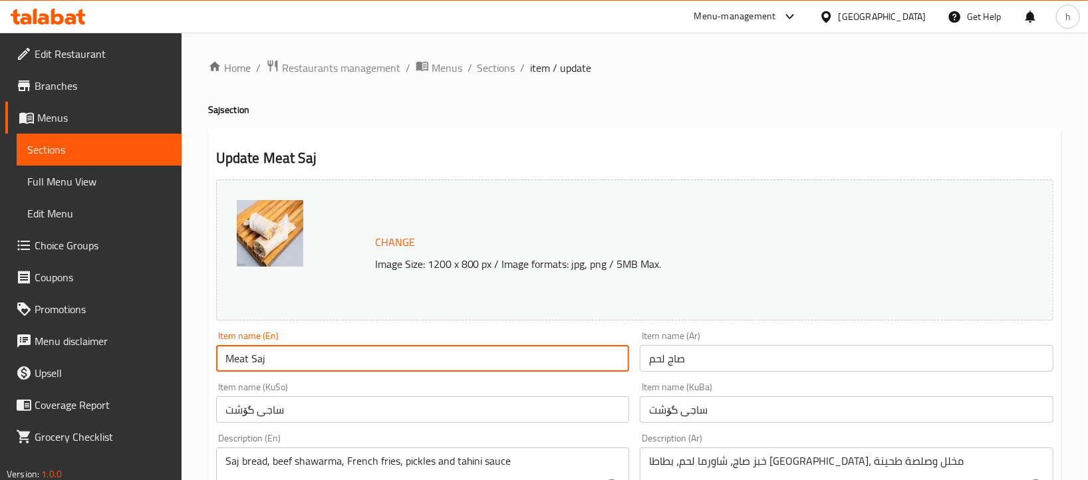
click at [368, 364] on input "Meat Saj" at bounding box center [422, 358] width 413 height 27
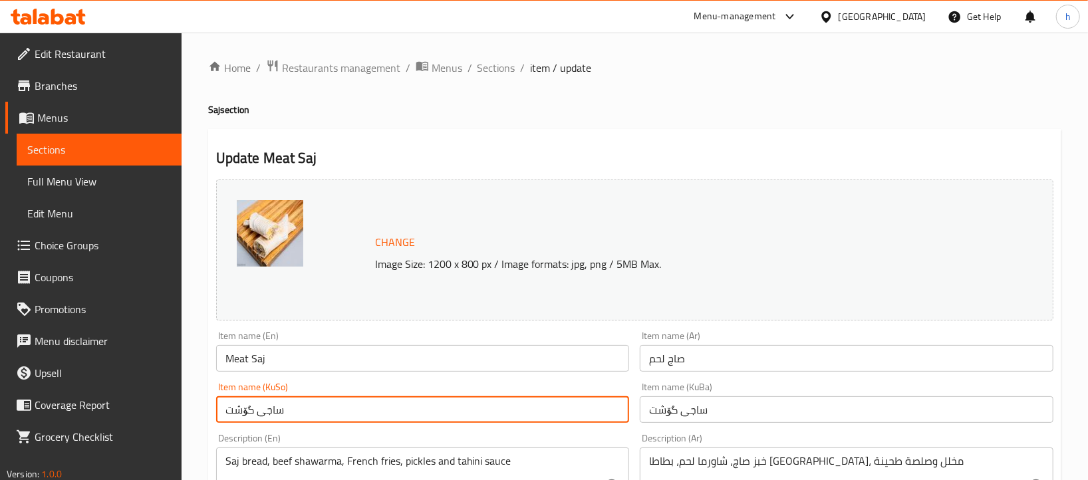
click at [325, 419] on input "ساجی گۆشت" at bounding box center [422, 409] width 413 height 27
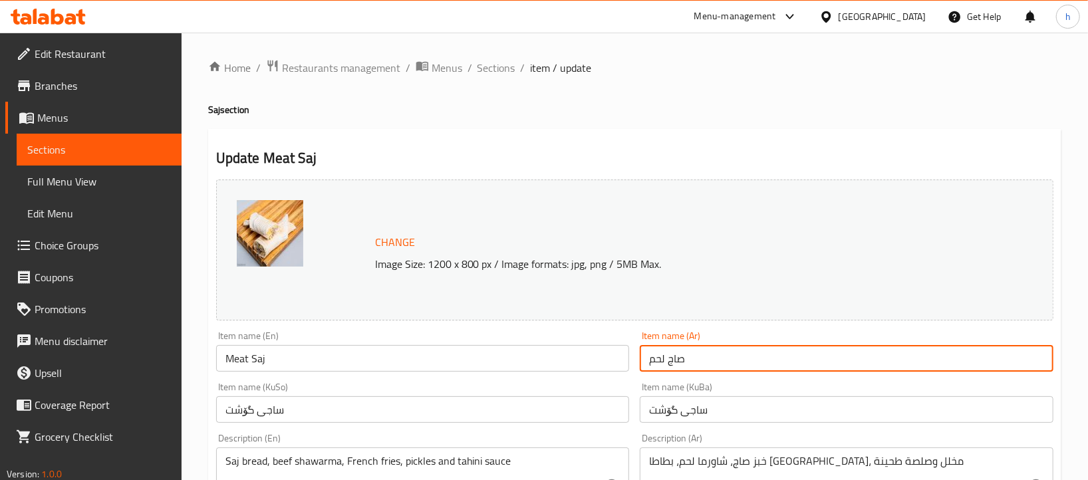
click at [670, 360] on input "صاج لحم" at bounding box center [845, 358] width 413 height 27
click at [667, 359] on input "صاج لحم" at bounding box center [845, 358] width 413 height 27
click at [667, 358] on input "صاج لحم" at bounding box center [845, 358] width 413 height 27
click at [686, 362] on input "صاج لحم" at bounding box center [845, 358] width 413 height 27
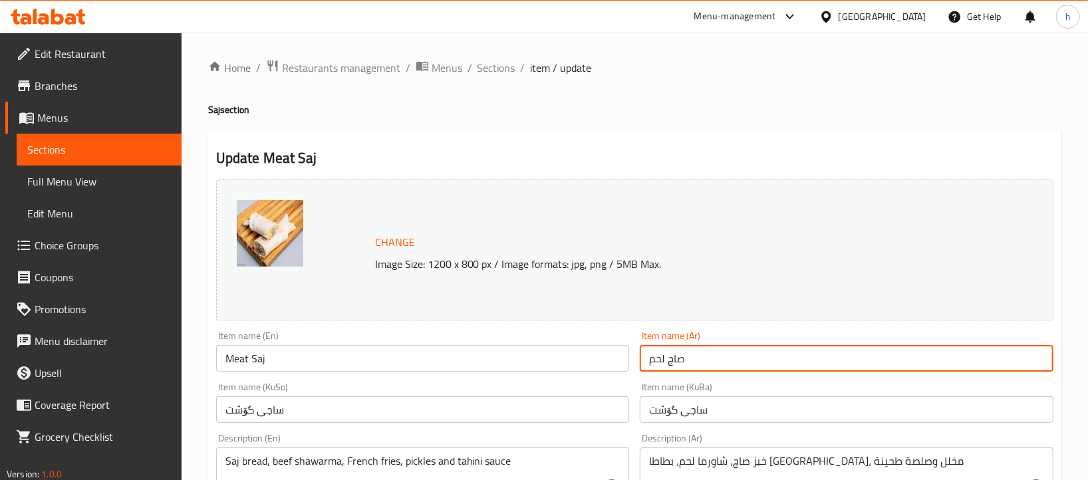
click at [686, 362] on input "صاج لحم" at bounding box center [845, 358] width 413 height 27
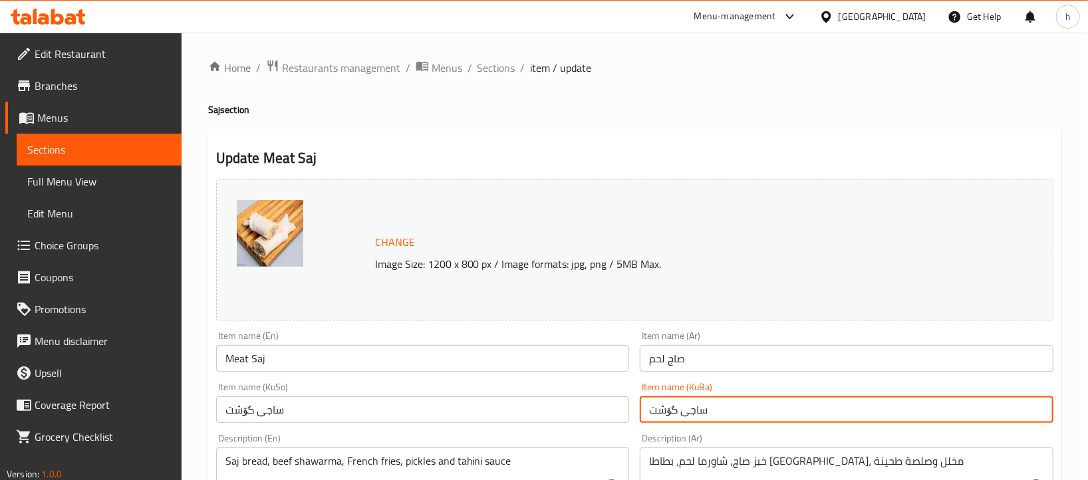
click at [682, 411] on input "ساجی گۆشت" at bounding box center [845, 409] width 413 height 27
click at [681, 411] on input "ساجی گۆشت" at bounding box center [845, 409] width 413 height 27
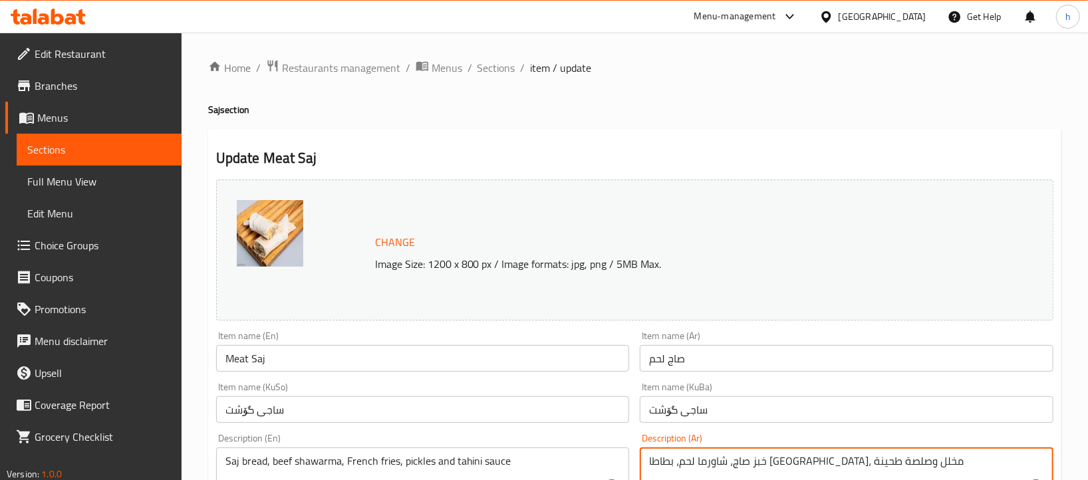
click at [705, 457] on textarea "خبز صاج، شاورما لحم، بطاطا [GEOGRAPHIC_DATA]، مخلل وصلصة طحينة" at bounding box center [838, 486] width 379 height 63
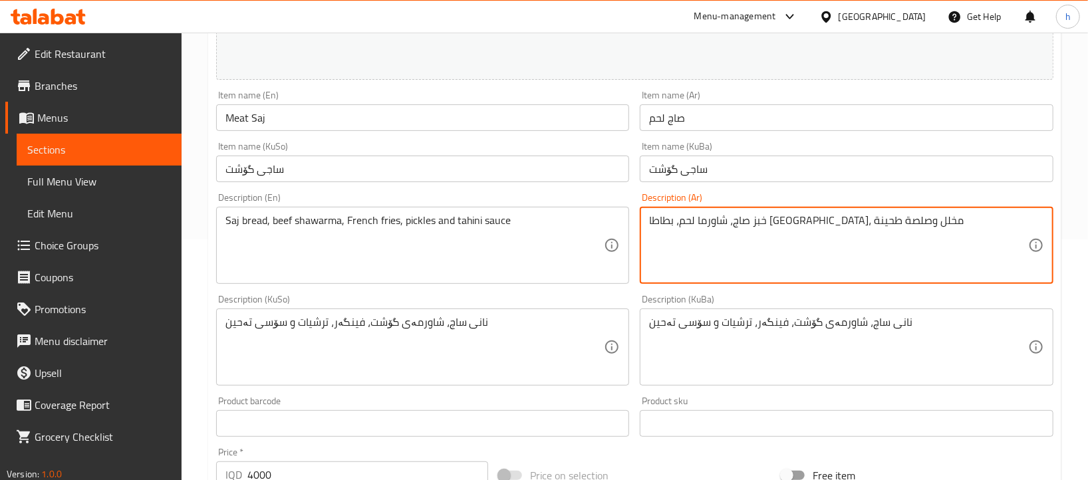
scroll to position [247, 0]
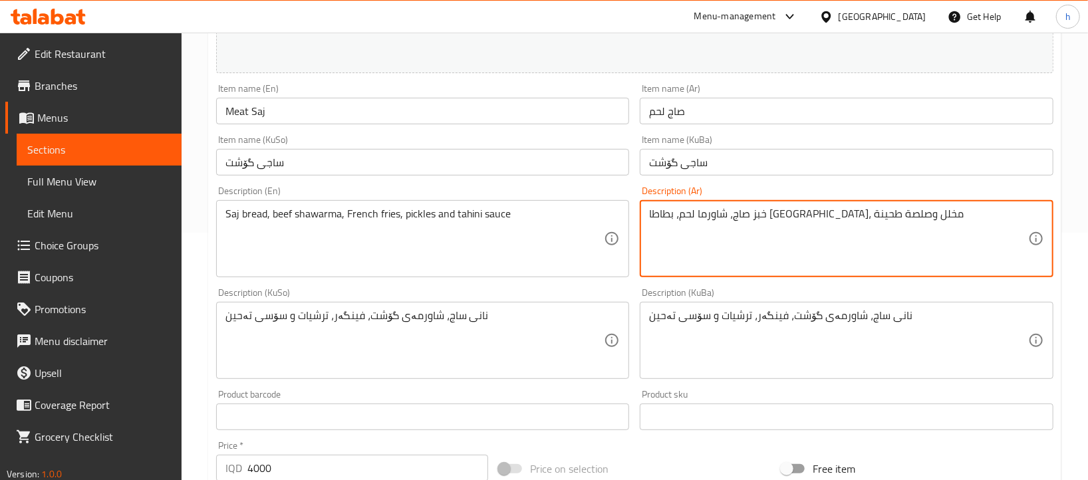
click at [481, 211] on textarea "Saj bread, beef shawarma, French fries, pickles and tahini sauce" at bounding box center [414, 238] width 379 height 63
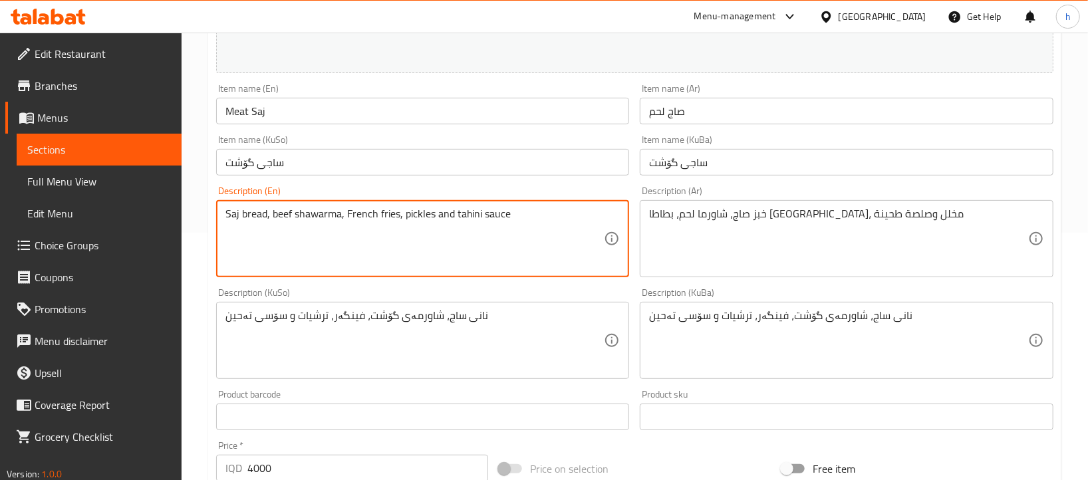
click at [481, 211] on textarea "Saj bread, beef shawarma, French fries, pickles and tahini sauce" at bounding box center [414, 238] width 379 height 63
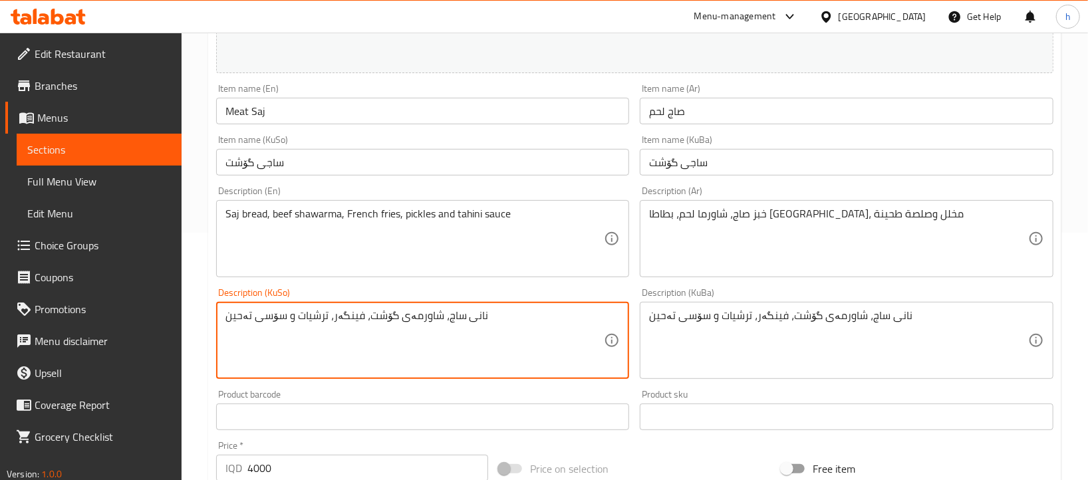
click at [419, 320] on textarea "نانی ساج، شاورمەی گۆشت، فینگەر، ترشیات و سۆسی تەحین" at bounding box center [414, 340] width 379 height 63
click at [419, 318] on textarea "نانی ساج، شاورمەی گۆشت، فینگەر، ترشیات و سۆسی تەحین" at bounding box center [414, 340] width 379 height 63
click at [423, 324] on textarea "نانی ساج، شاورمەی گۆشت، فینگەر، ترشیات و سۆسی تەحین" at bounding box center [414, 340] width 379 height 63
click at [423, 322] on textarea "نانی ساج، شاورمەی گۆشت، فینگەر، ترشیات و سۆسی تەحین" at bounding box center [414, 340] width 379 height 63
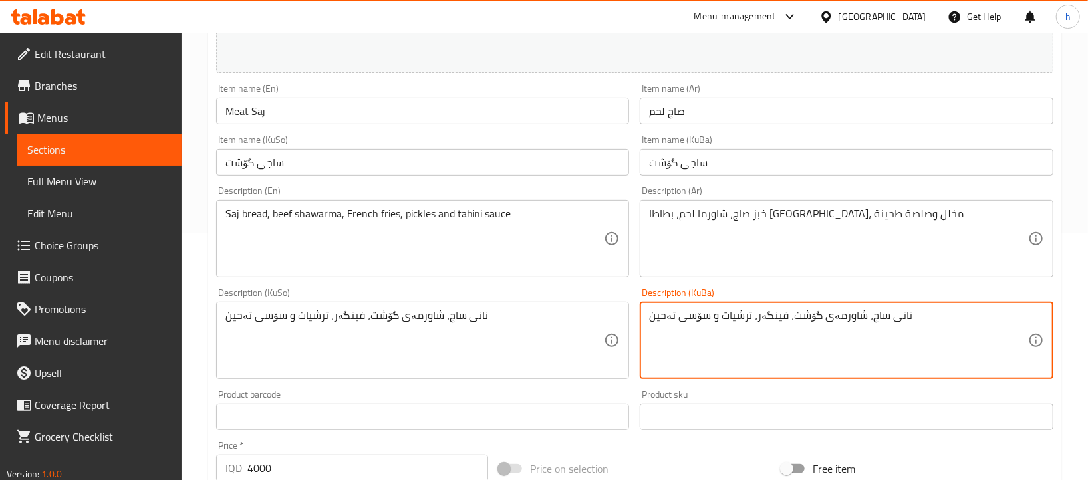
click at [811, 331] on textarea "نانی ساج، شاورمەی گۆشت، فینگەر، ترشیات و سۆسی تەحین" at bounding box center [838, 340] width 379 height 63
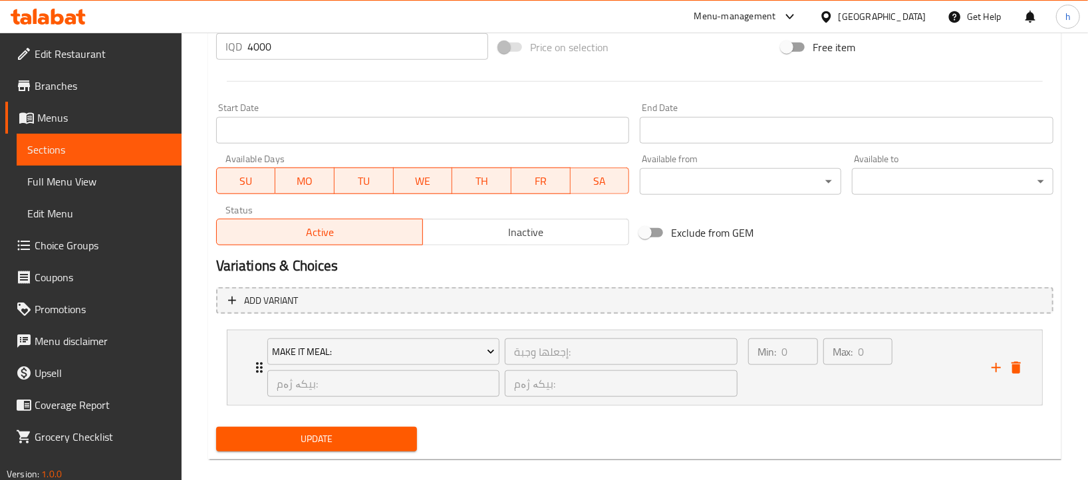
scroll to position [685, 0]
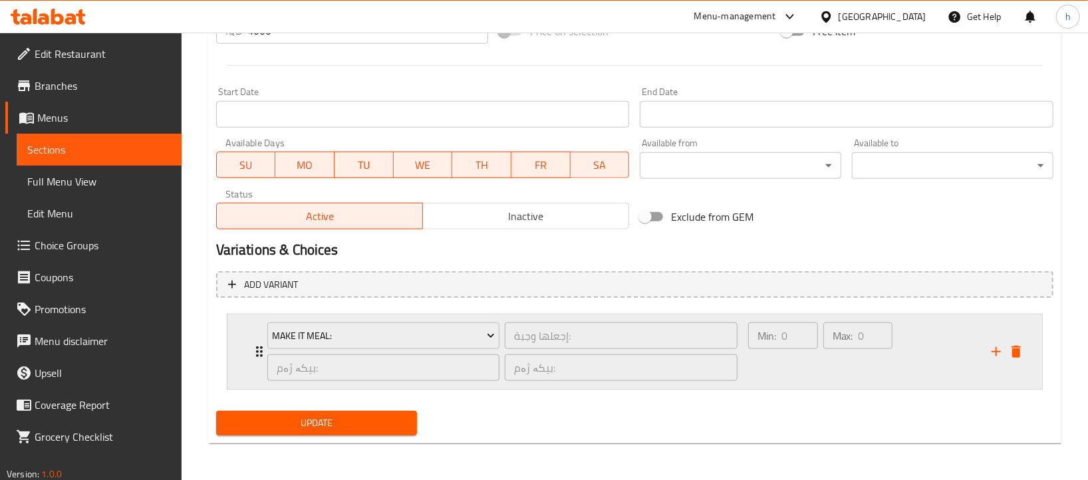
click at [253, 356] on icon "Expand" at bounding box center [259, 352] width 16 height 16
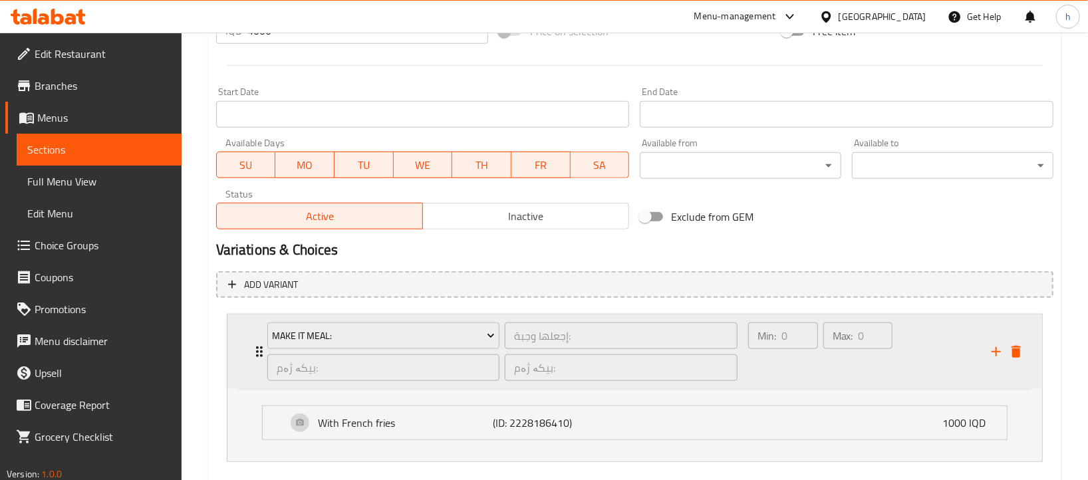
click at [253, 356] on icon "Expand" at bounding box center [259, 352] width 16 height 16
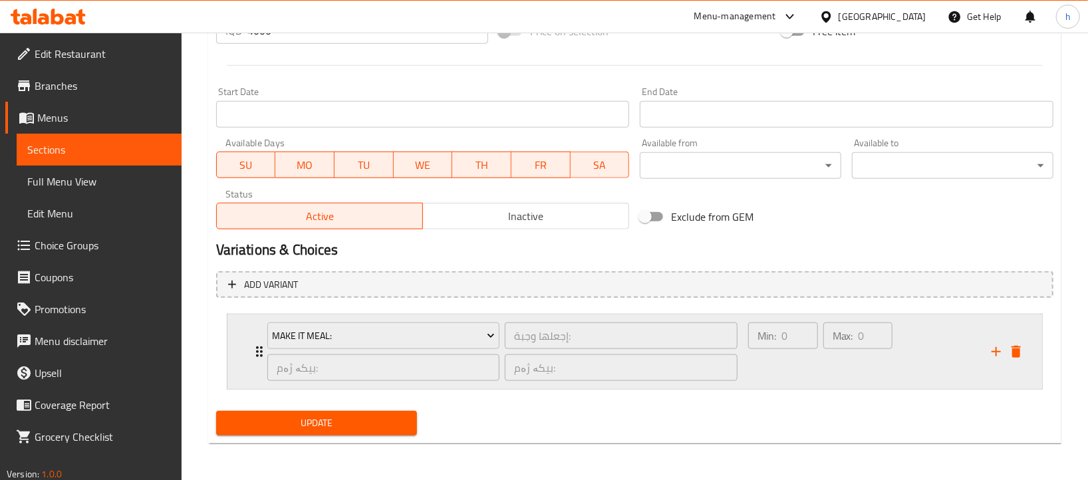
click at [261, 351] on div "Make It Meal: إجعلها وجبة: ​ بیکە ژەم: ​ بیکە ژەم: ​" at bounding box center [502, 351] width 487 height 74
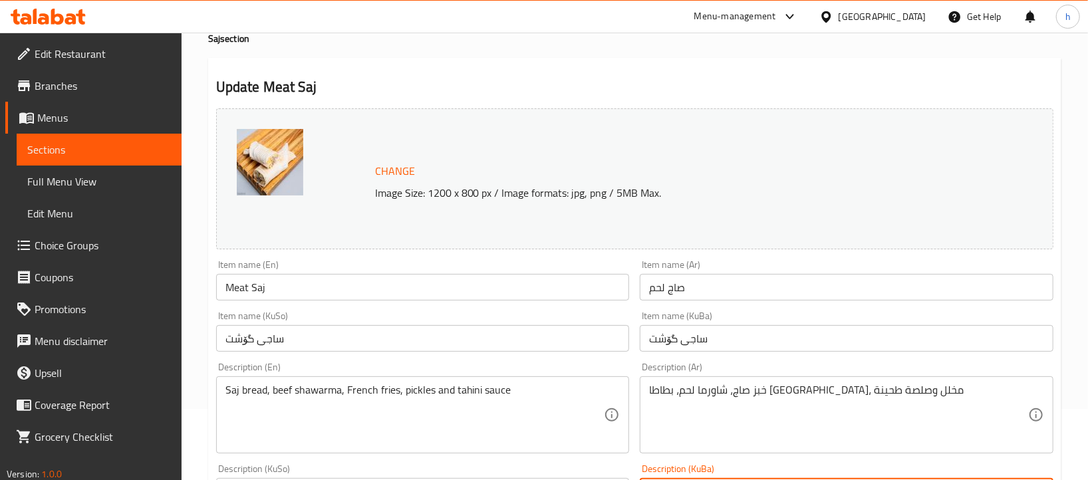
scroll to position [62, 0]
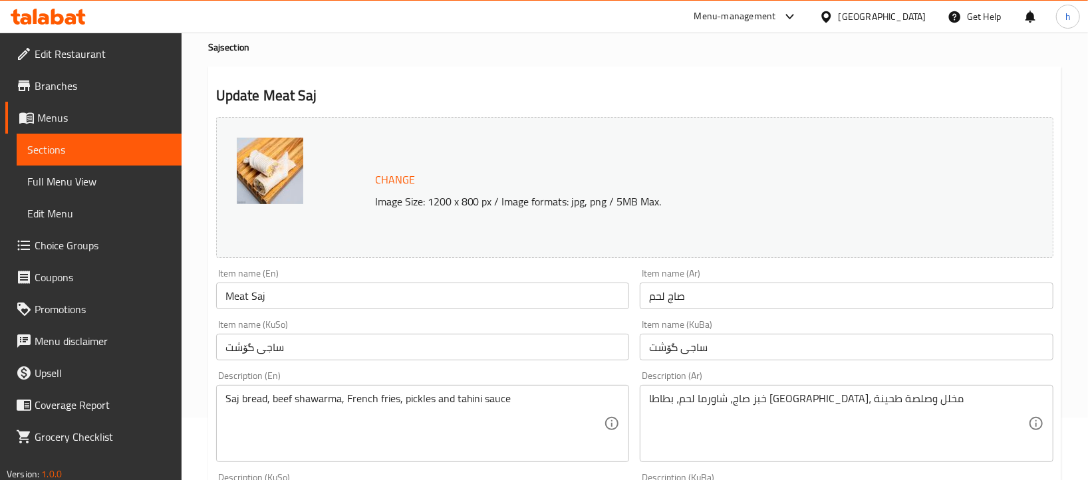
click at [265, 173] on img at bounding box center [270, 171] width 66 height 66
click at [287, 180] on img at bounding box center [270, 171] width 66 height 66
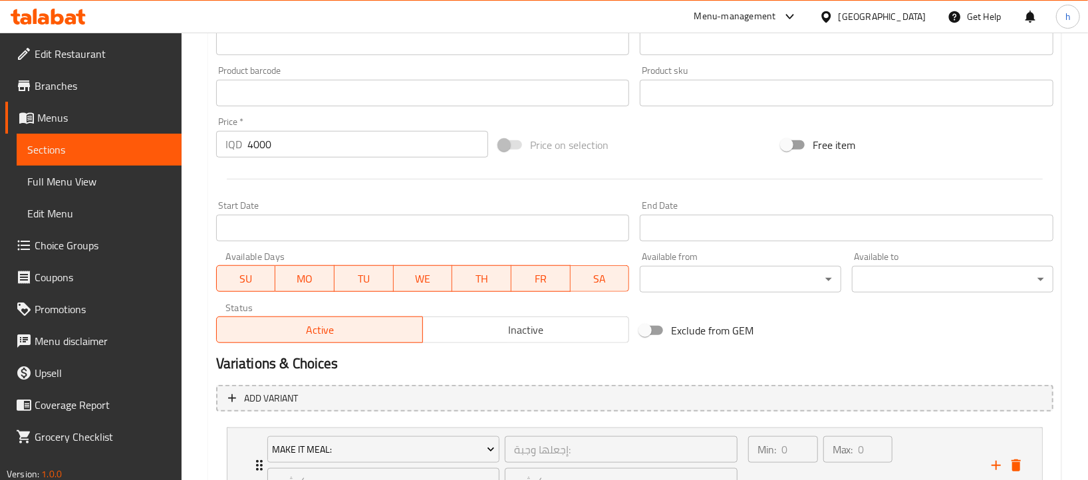
scroll to position [568, 0]
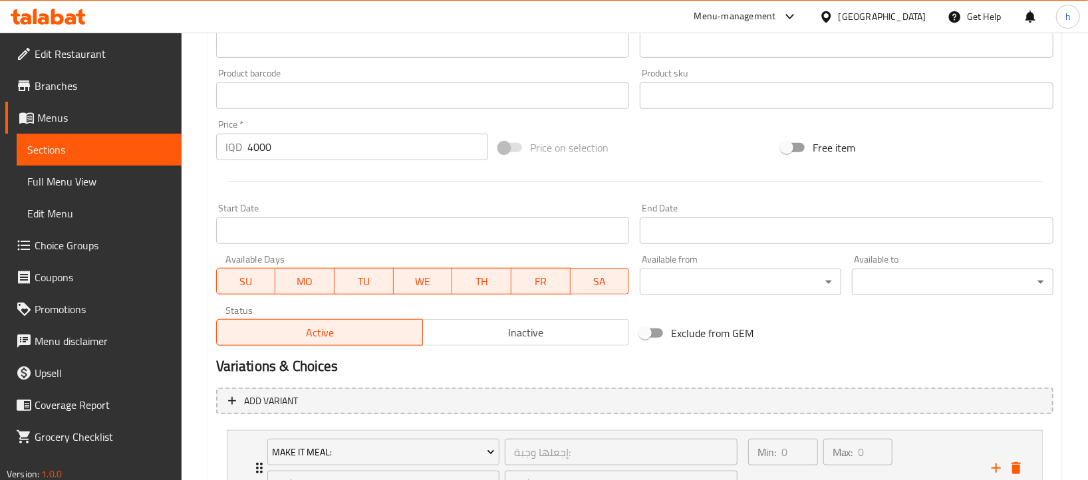
click at [43, 153] on span "Sections" at bounding box center [99, 150] width 144 height 16
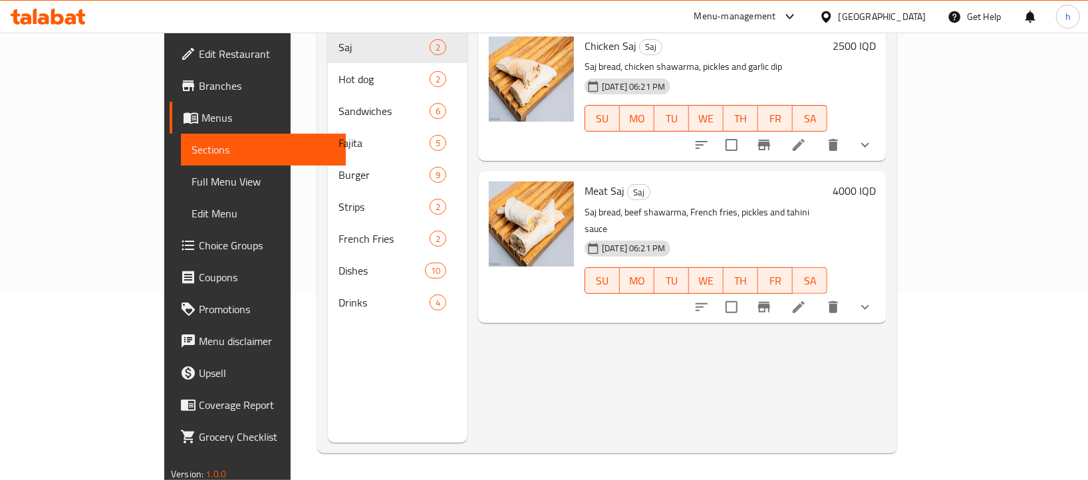
scroll to position [187, 0]
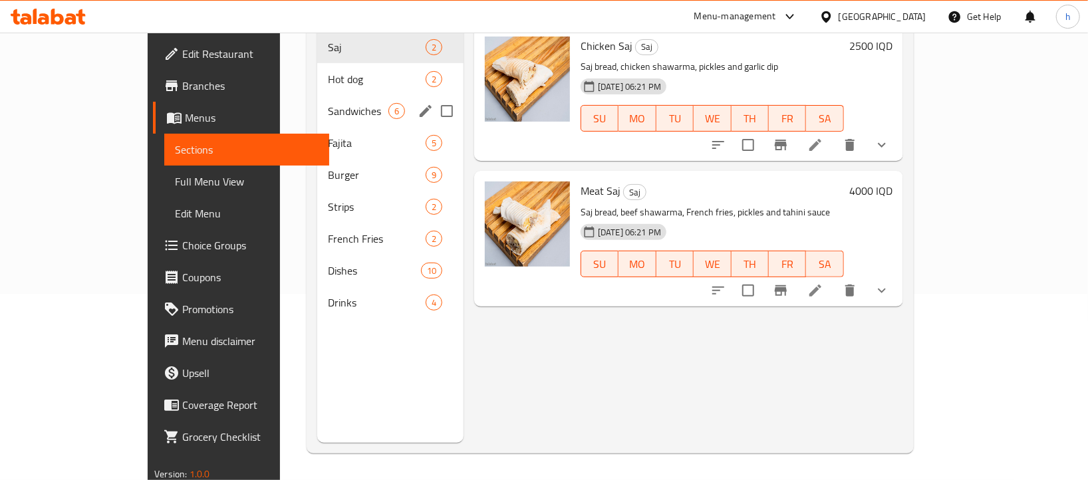
click at [341, 100] on div "Sandwiches 6" at bounding box center [390, 111] width 146 height 32
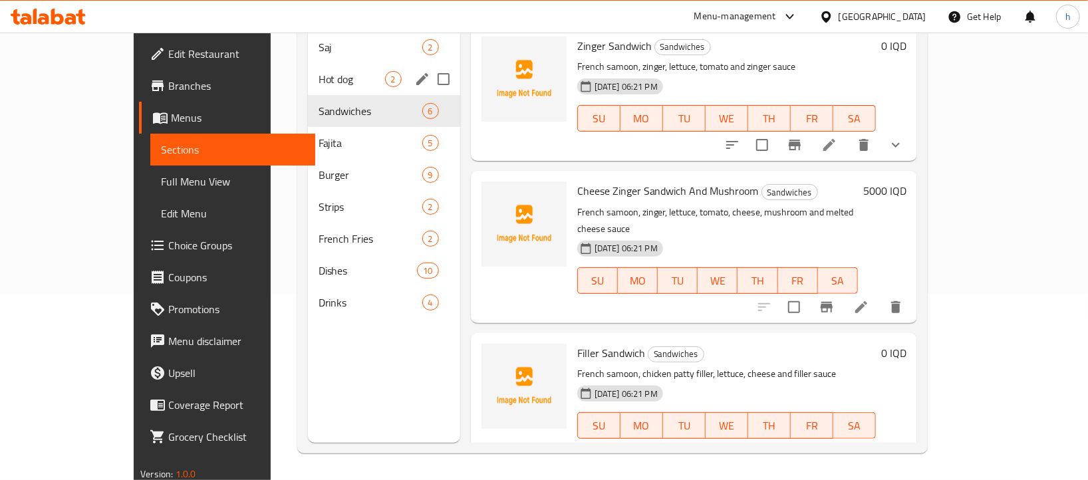
click at [318, 71] on span "Hot dog" at bounding box center [351, 79] width 66 height 16
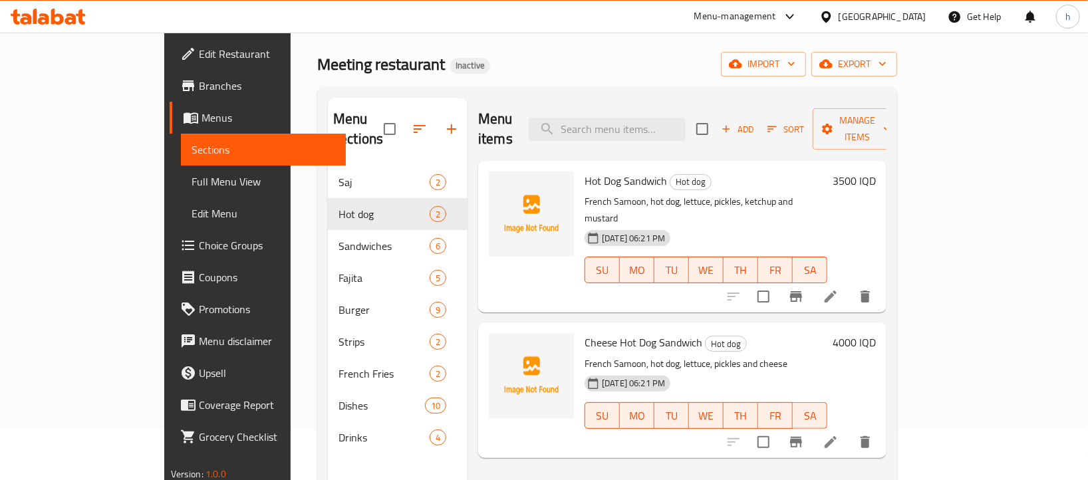
scroll to position [49, 0]
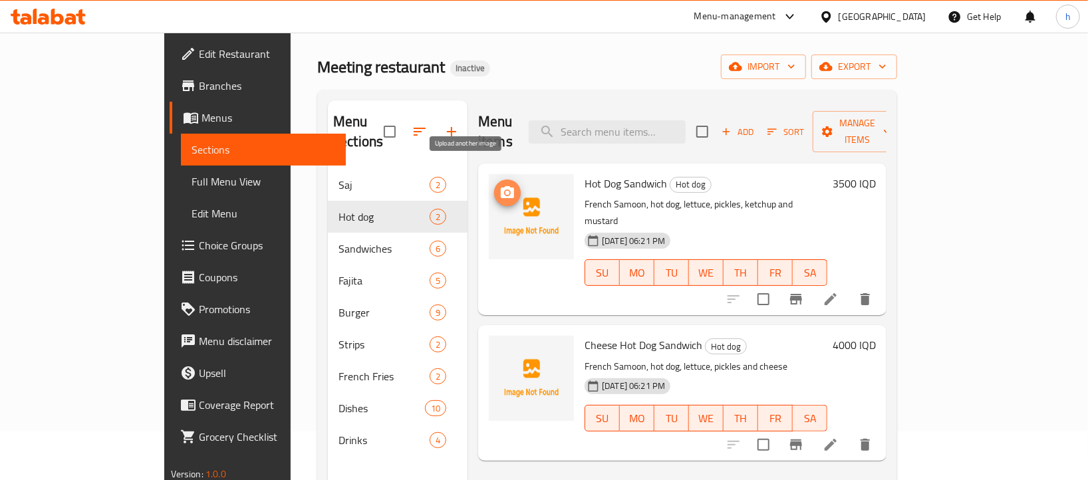
click at [501, 186] on icon "upload picture" at bounding box center [507, 192] width 13 height 12
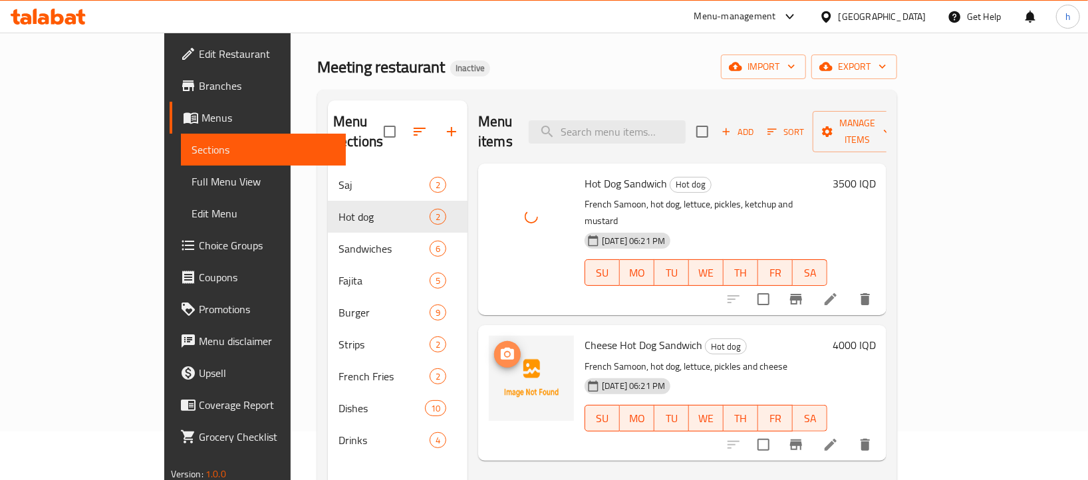
click at [501, 348] on icon "upload picture" at bounding box center [507, 354] width 13 height 12
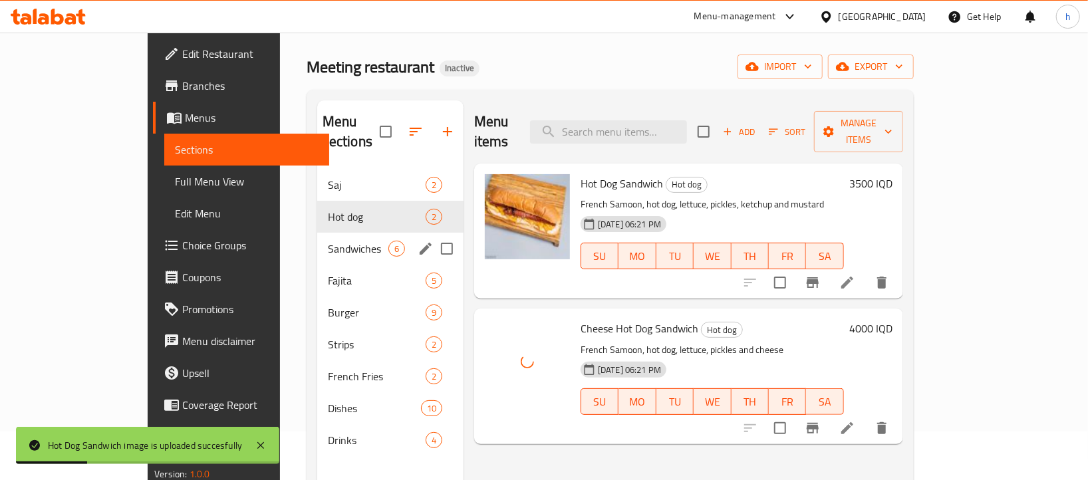
click at [317, 239] on div "Sandwiches 6" at bounding box center [390, 249] width 146 height 32
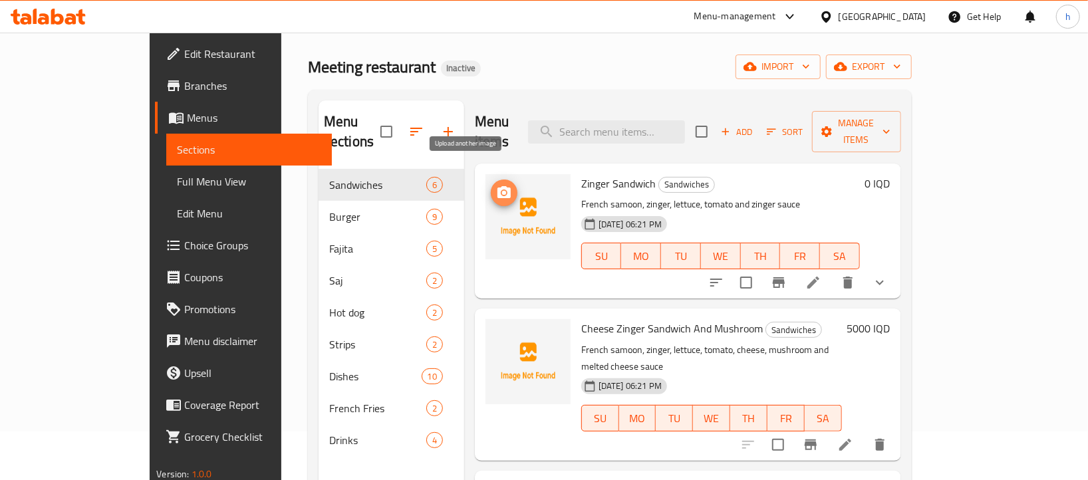
click at [497, 186] on icon "upload picture" at bounding box center [503, 192] width 13 height 12
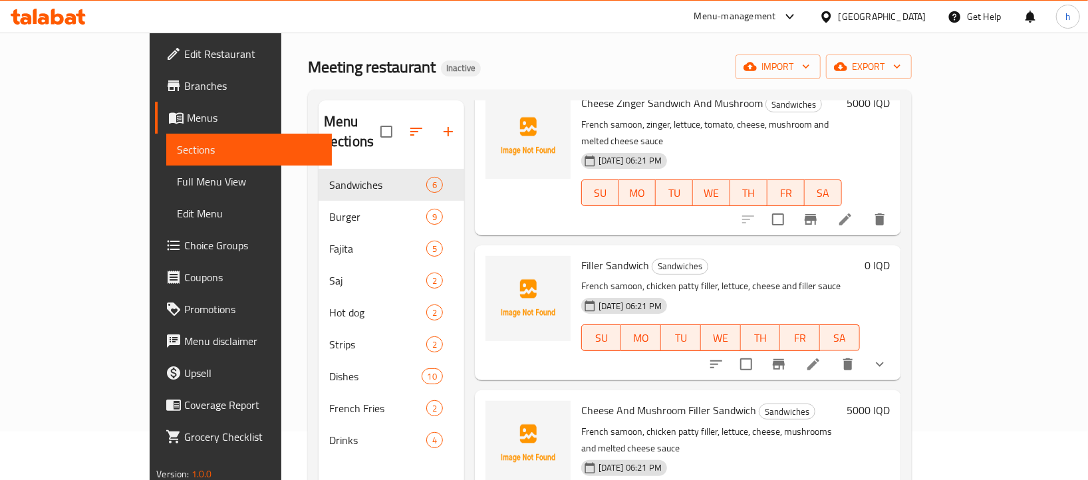
scroll to position [232, 0]
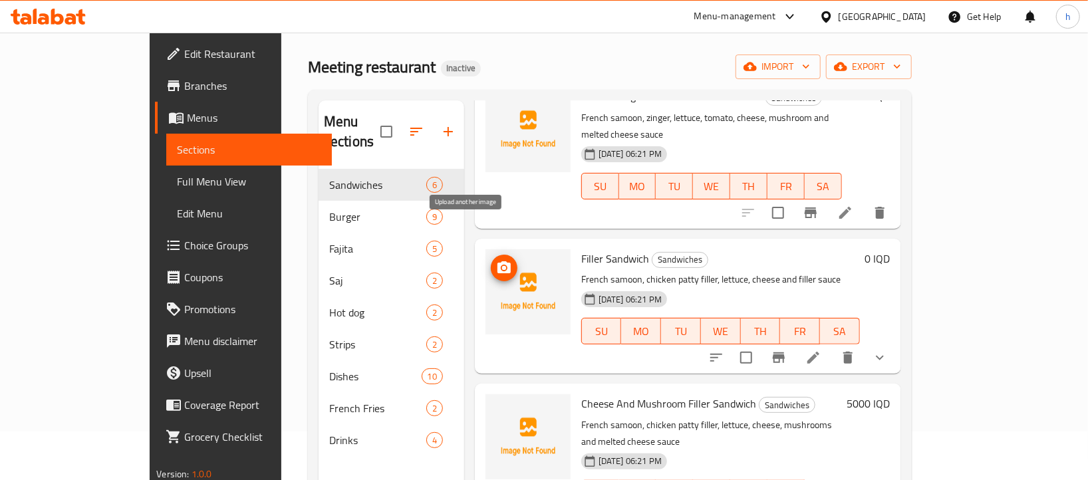
click at [497, 261] on icon "upload picture" at bounding box center [503, 267] width 13 height 12
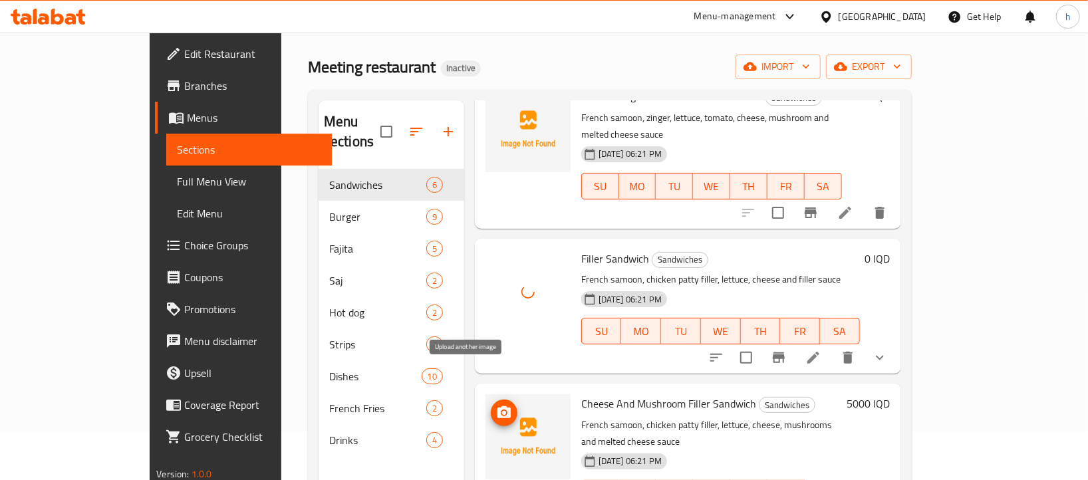
click at [496, 405] on icon "upload picture" at bounding box center [504, 413] width 16 height 16
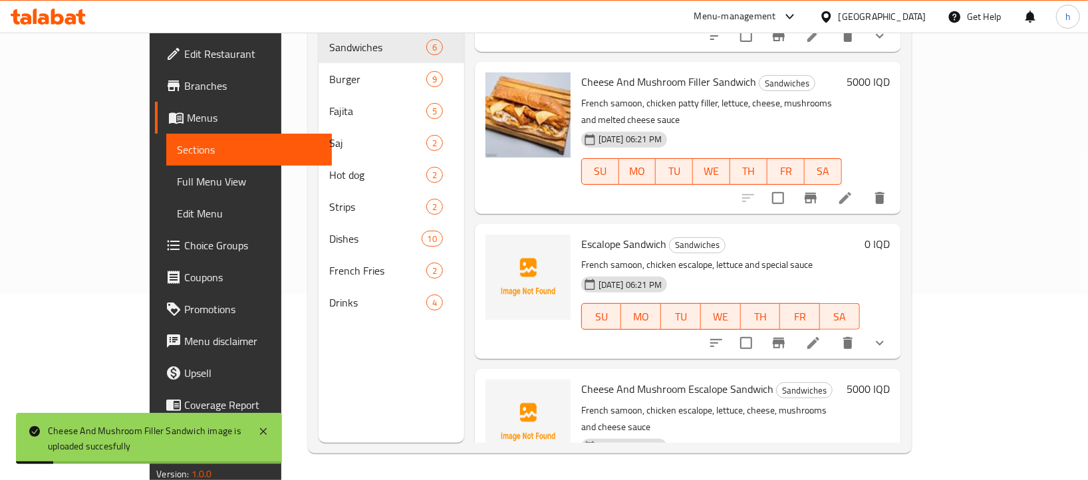
scroll to position [423, 0]
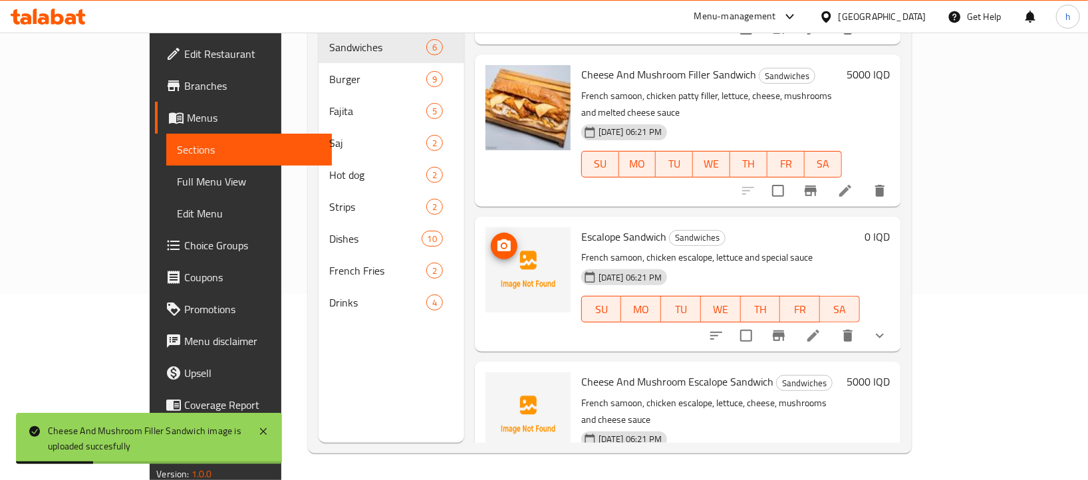
click at [497, 239] on icon "upload picture" at bounding box center [503, 245] width 13 height 12
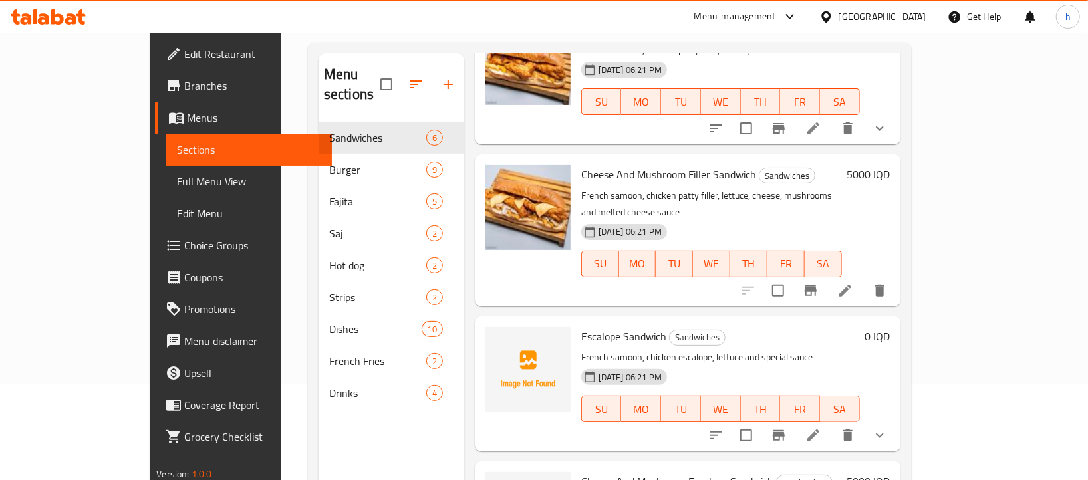
scroll to position [84, 0]
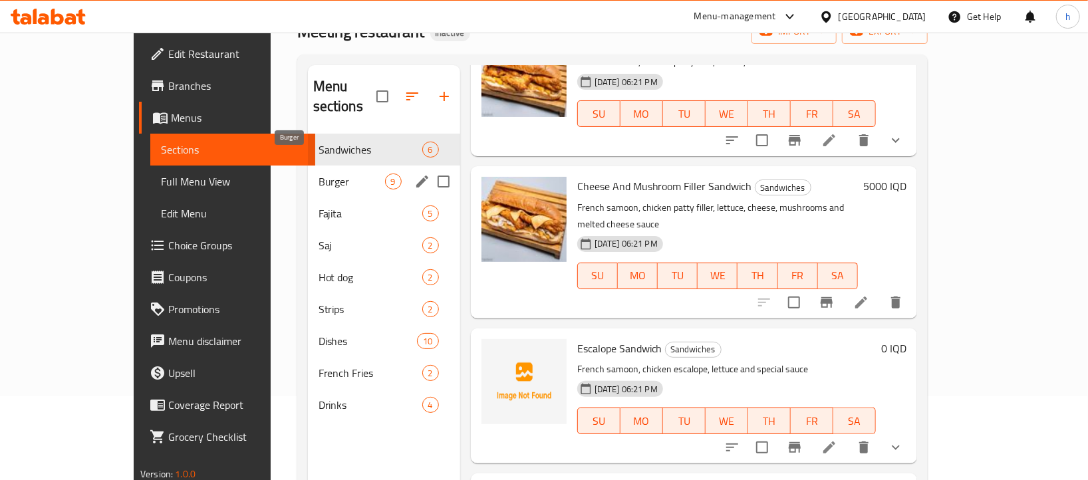
click at [318, 173] on span "Burger" at bounding box center [351, 181] width 66 height 16
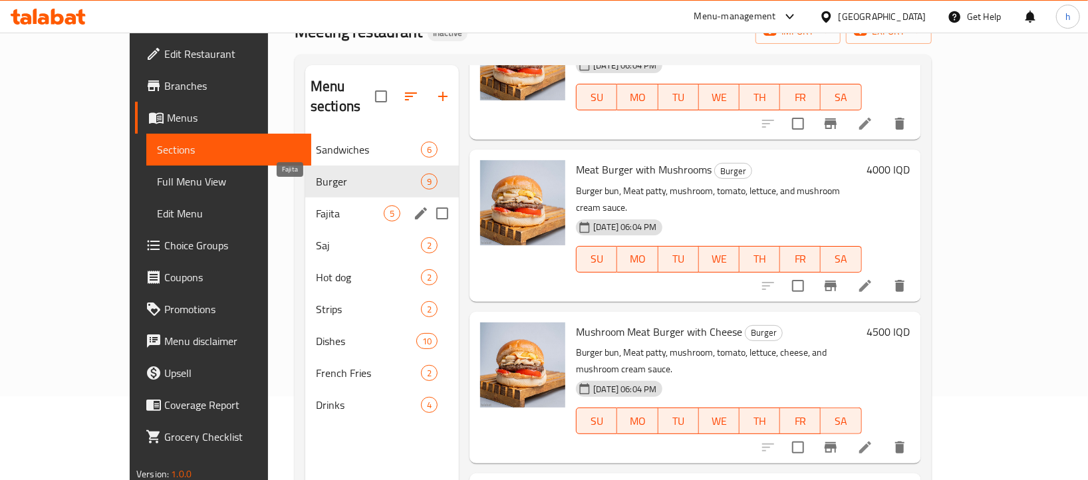
click at [316, 205] on span "Fajita" at bounding box center [350, 213] width 68 height 16
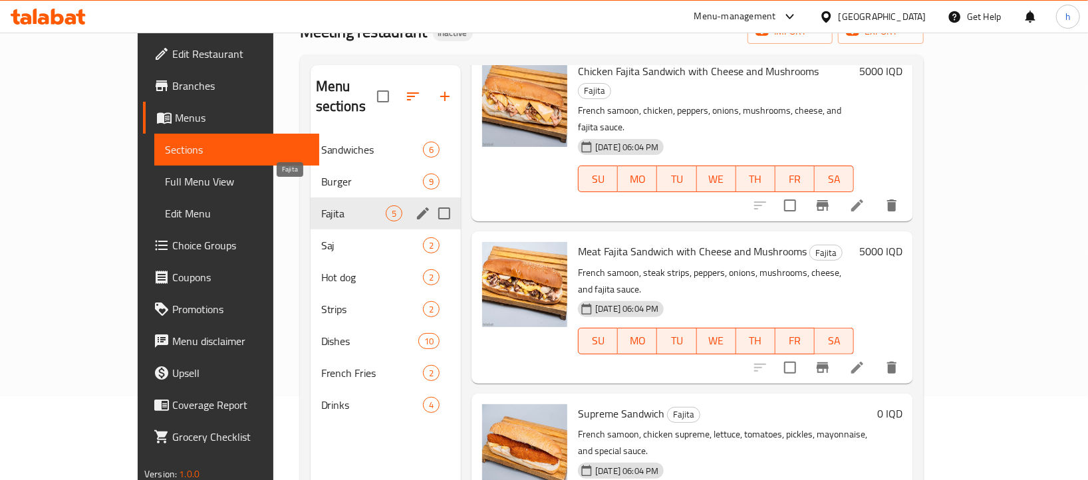
scroll to position [279, 0]
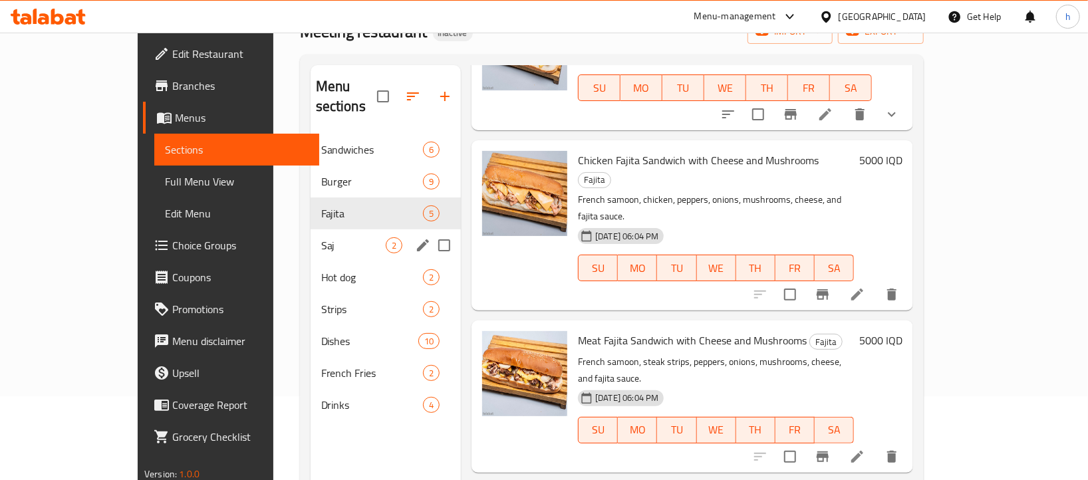
click at [310, 237] on div "Saj 2" at bounding box center [385, 245] width 151 height 32
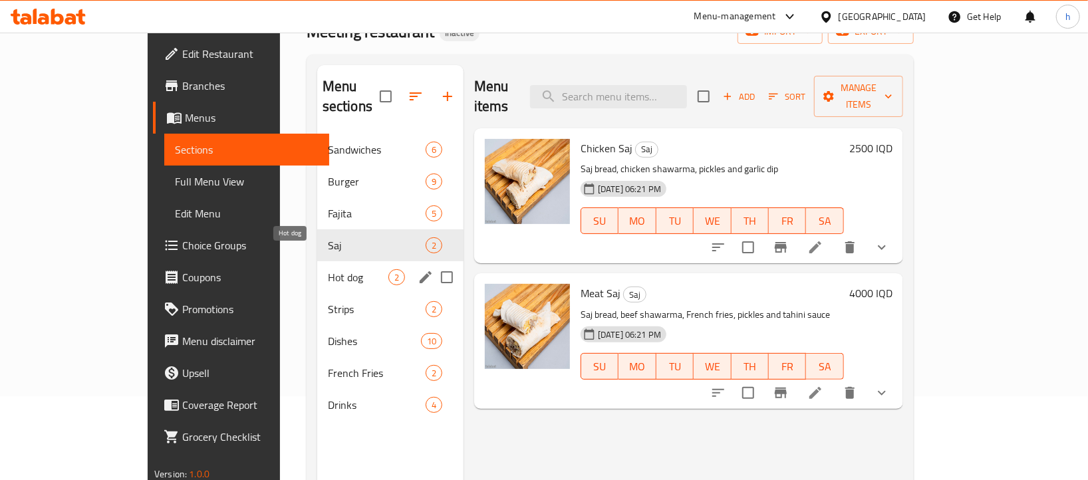
click at [328, 269] on span "Hot dog" at bounding box center [358, 277] width 60 height 16
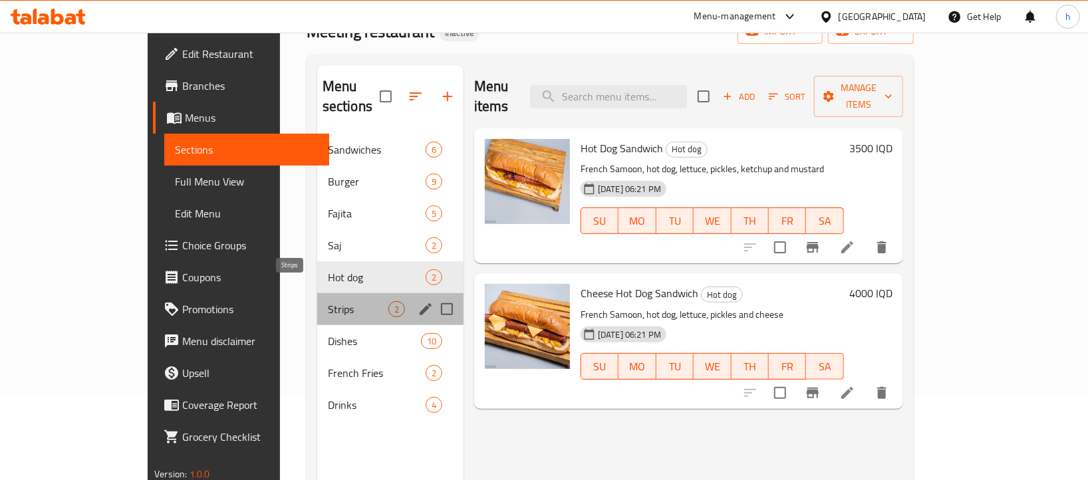
click at [328, 301] on span "Strips" at bounding box center [358, 309] width 60 height 16
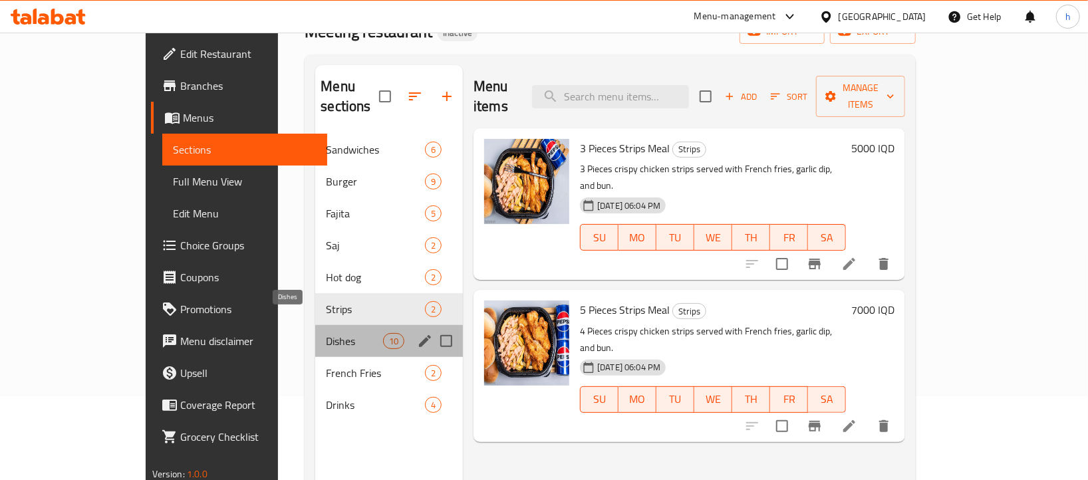
click at [326, 333] on span "Dishes" at bounding box center [354, 341] width 57 height 16
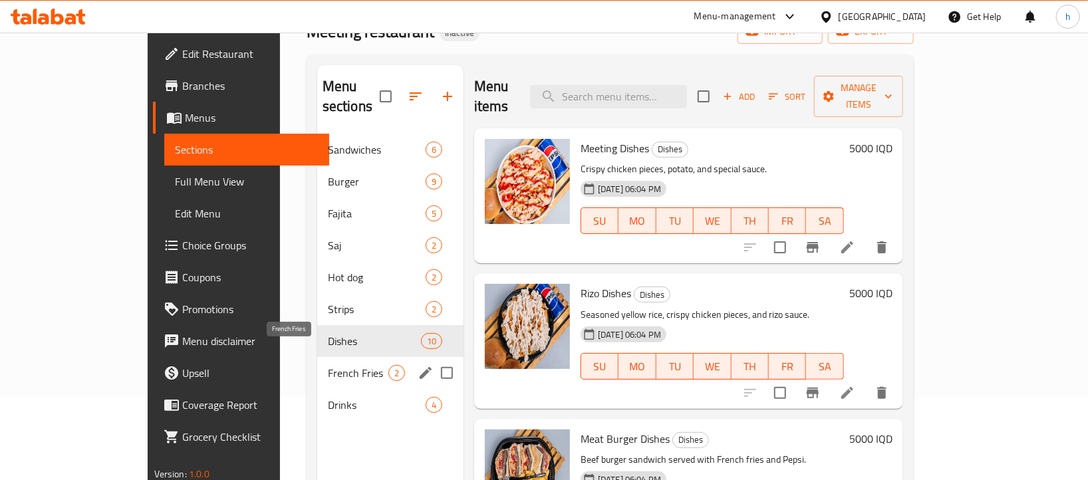
click at [328, 365] on span "French Fries" at bounding box center [358, 373] width 60 height 16
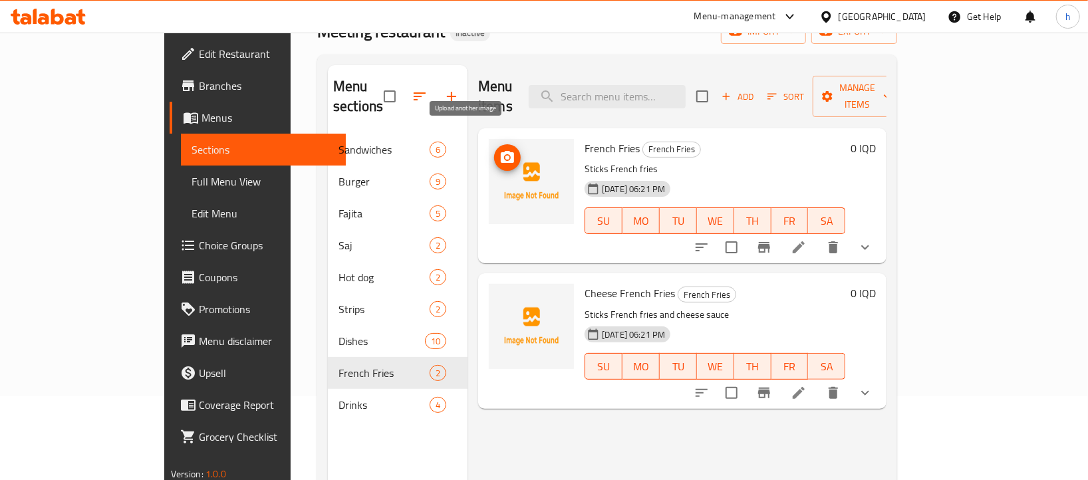
click at [501, 151] on icon "upload picture" at bounding box center [507, 157] width 13 height 12
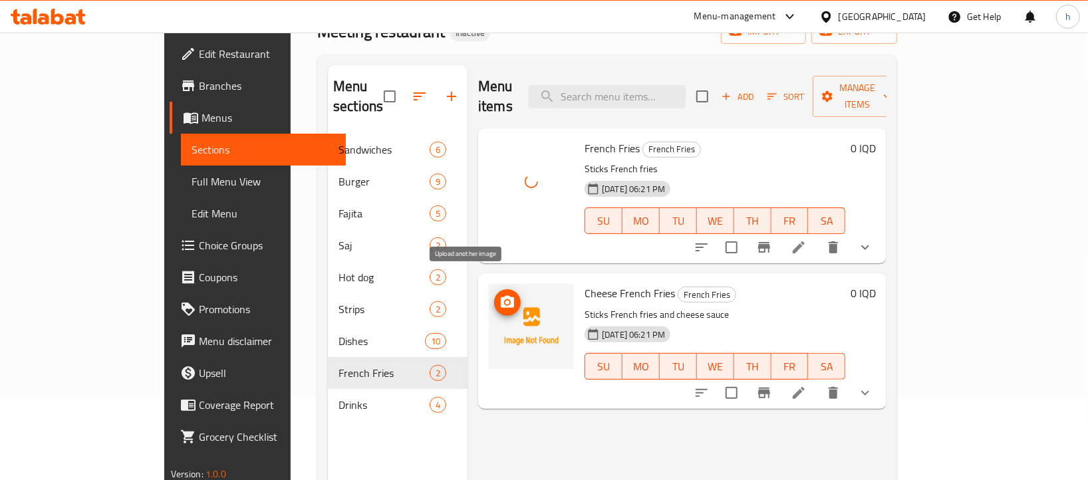
click at [499, 294] on icon "upload picture" at bounding box center [507, 302] width 16 height 16
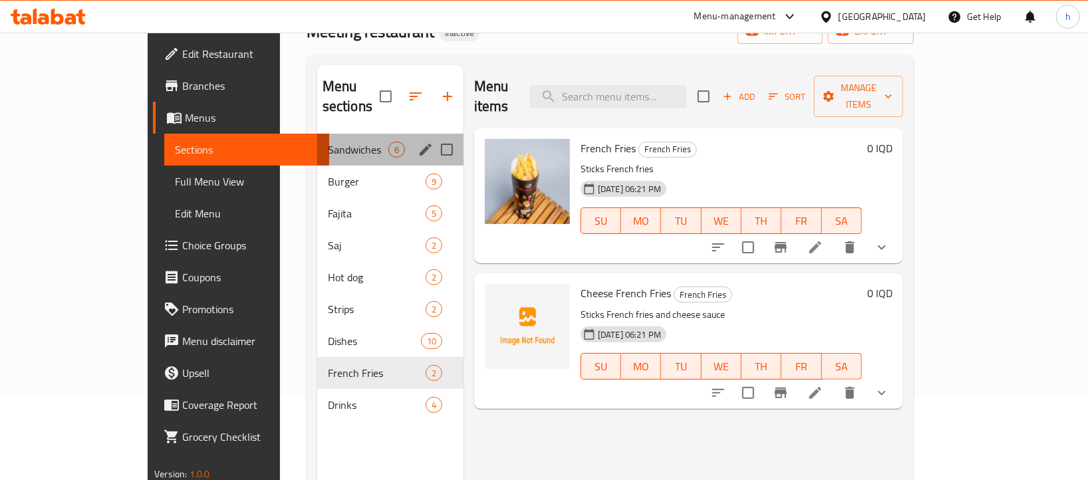
click at [317, 142] on div "Sandwiches 6" at bounding box center [390, 150] width 146 height 32
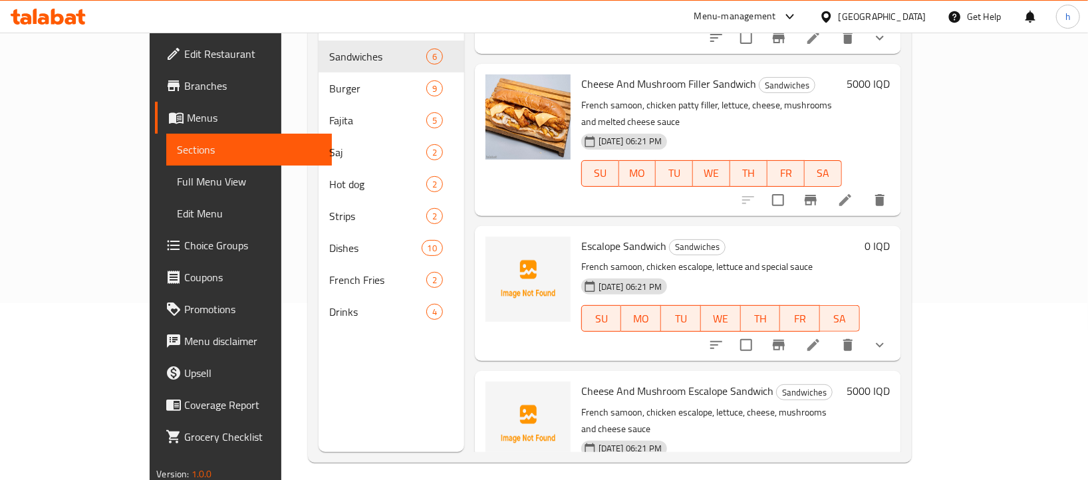
scroll to position [187, 0]
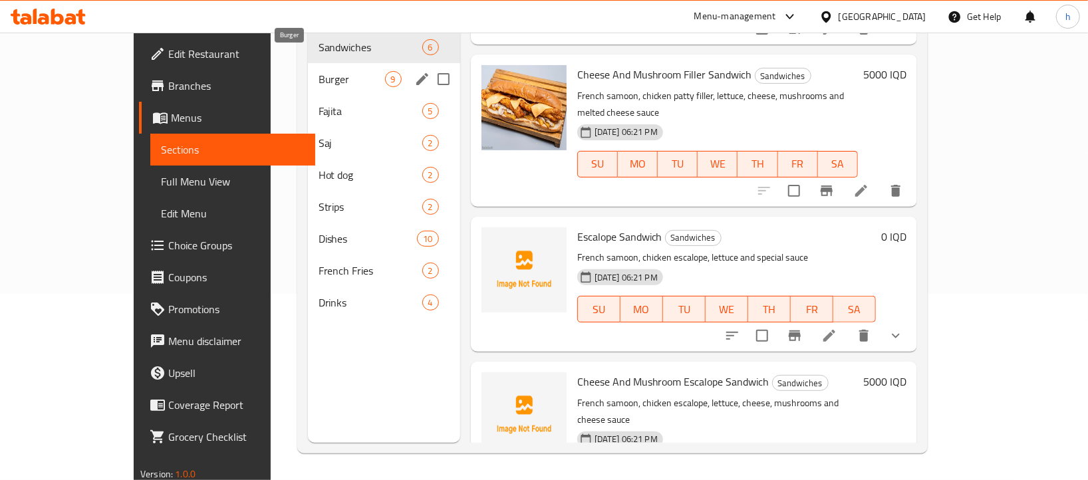
click at [318, 71] on span "Burger" at bounding box center [351, 79] width 66 height 16
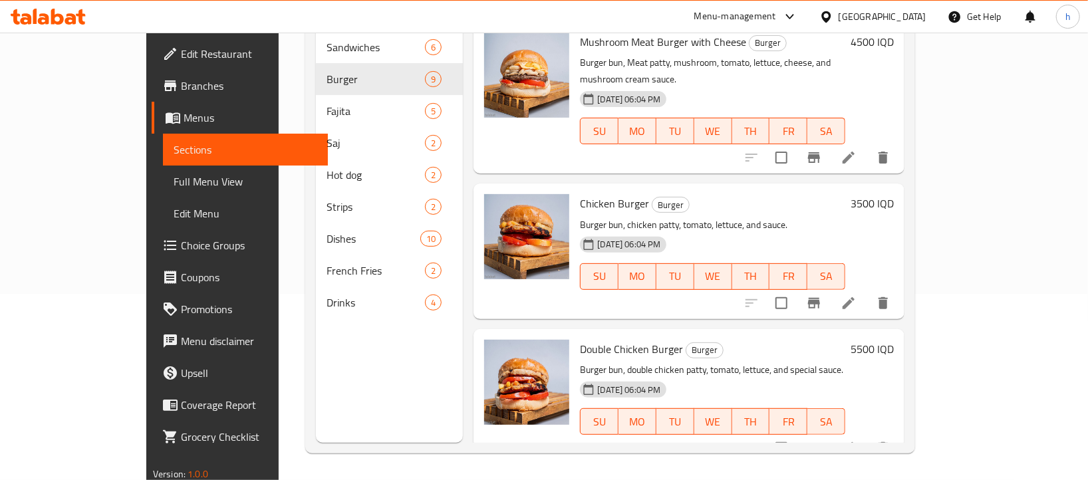
scroll to position [860, 0]
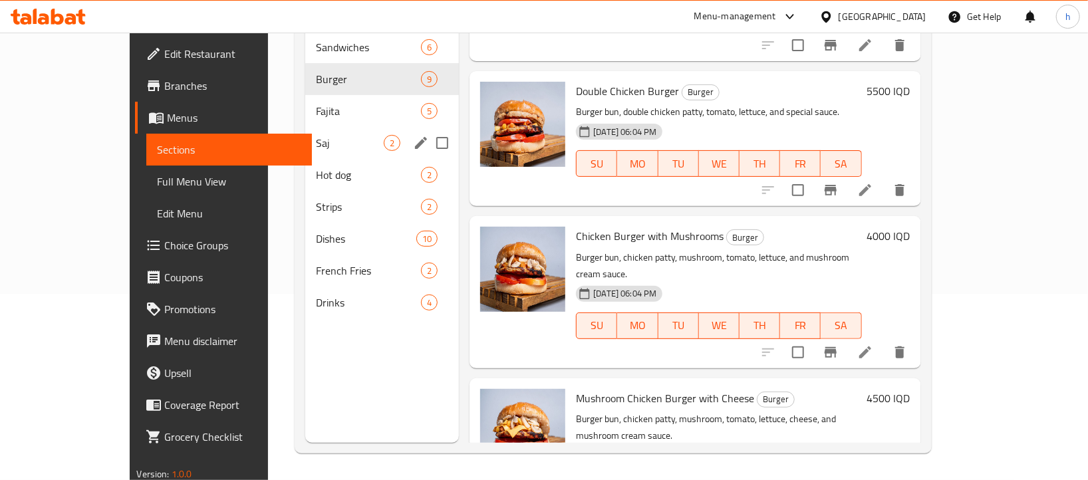
click at [305, 132] on div "Saj 2" at bounding box center [382, 143] width 154 height 32
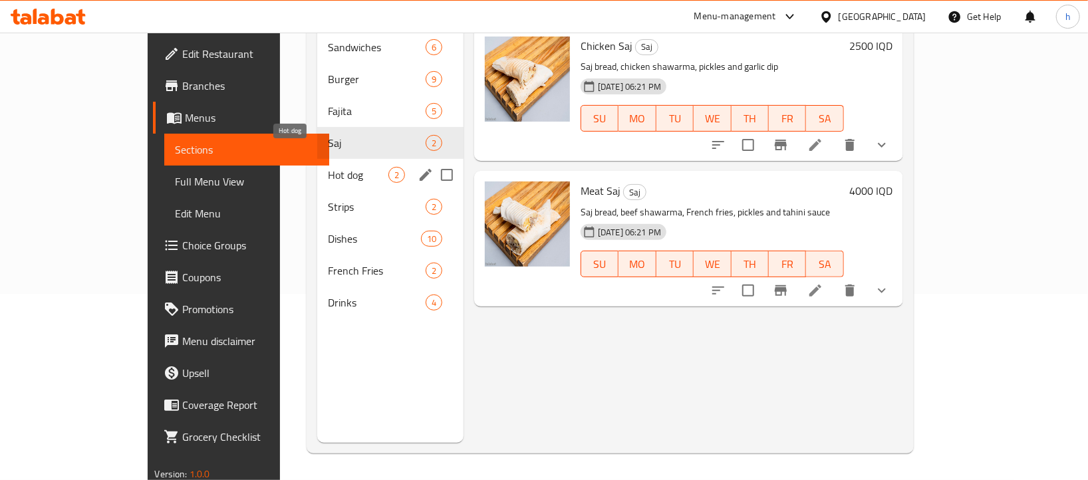
click at [328, 167] on span "Hot dog" at bounding box center [358, 175] width 60 height 16
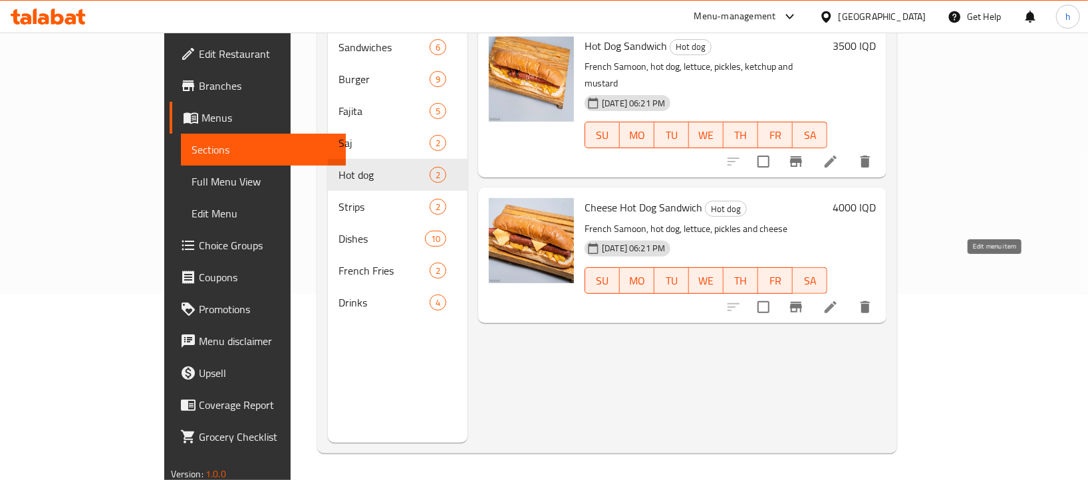
click at [838, 299] on icon at bounding box center [830, 307] width 16 height 16
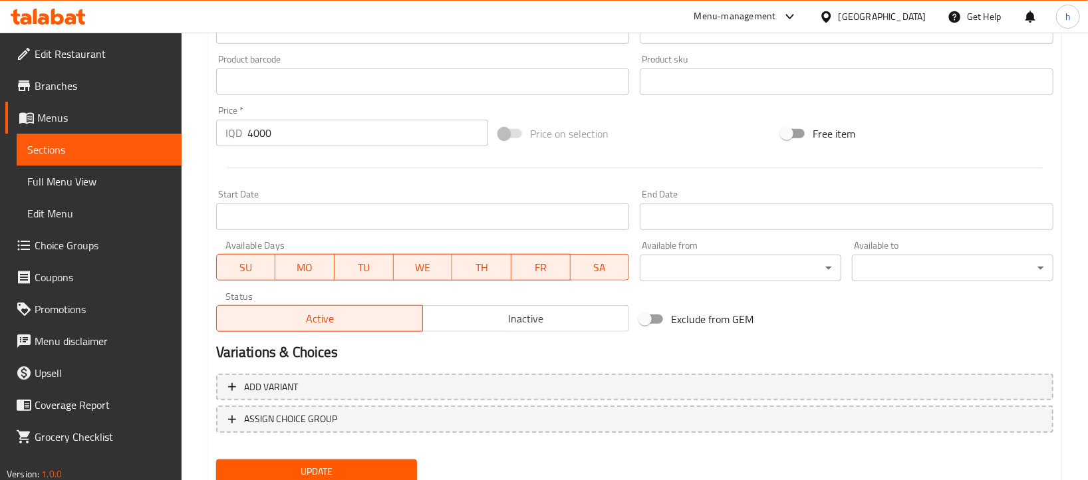
scroll to position [630, 0]
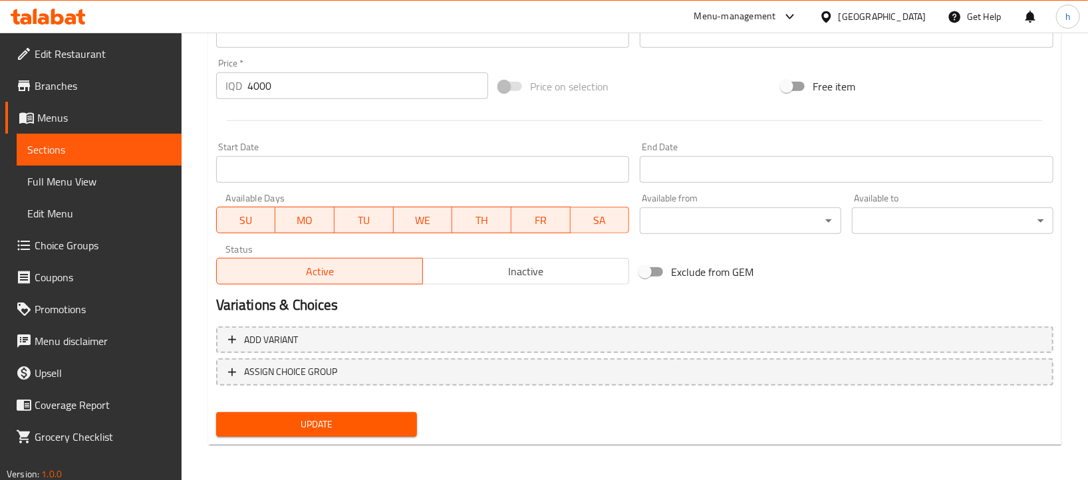
type textarea "French samoon, hot dog, lettuce, pickles and cheese"
click at [408, 416] on button "Update" at bounding box center [316, 424] width 201 height 25
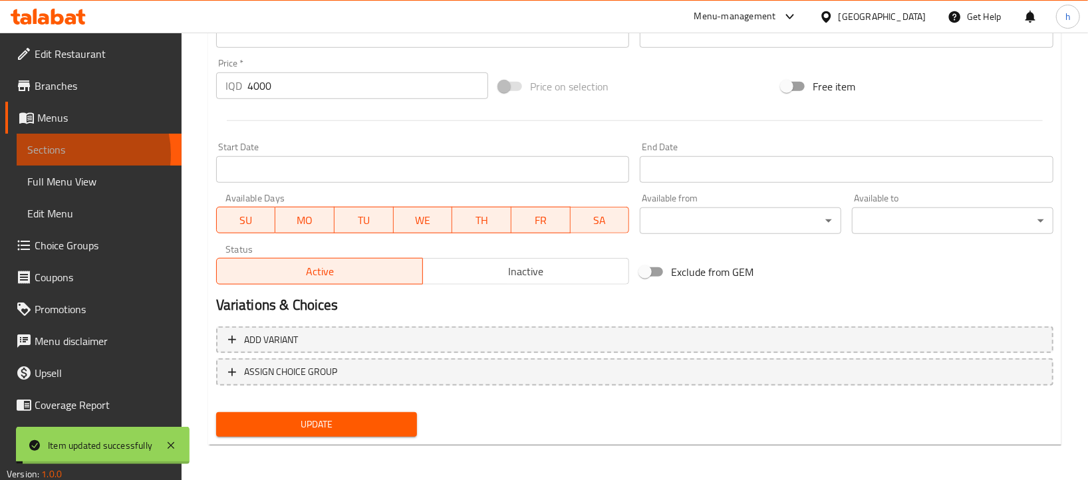
click at [66, 154] on span "Sections" at bounding box center [99, 150] width 144 height 16
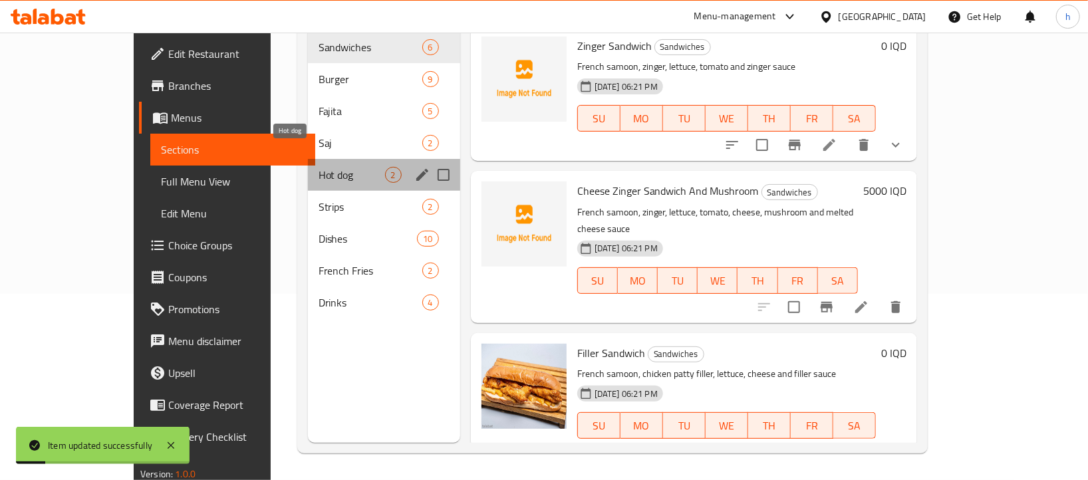
click at [318, 167] on span "Hot dog" at bounding box center [351, 175] width 66 height 16
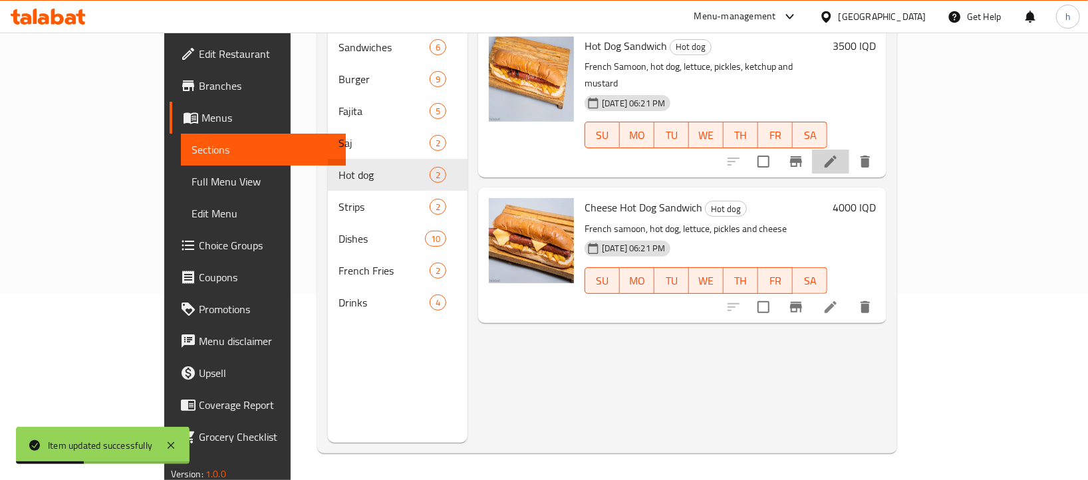
click at [838, 154] on icon at bounding box center [830, 162] width 16 height 16
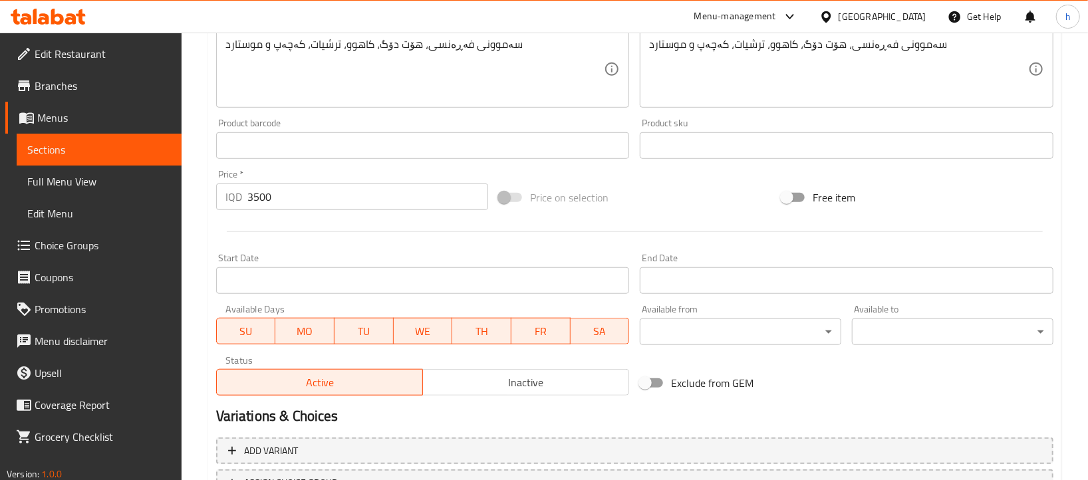
scroll to position [630, 0]
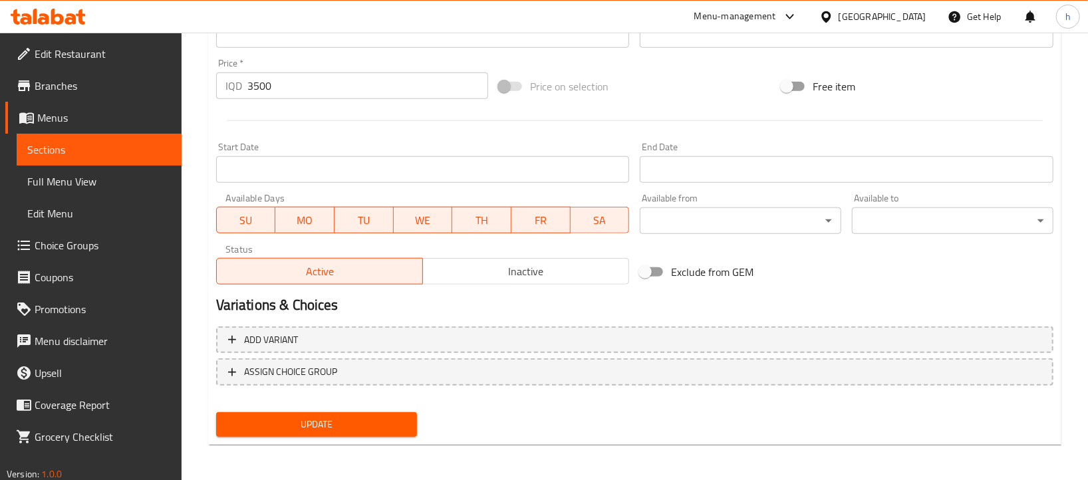
type textarea "French samoon, hot dog, lettuce, pickles, ketchup and mustard"
click at [392, 419] on span "Update" at bounding box center [317, 424] width 180 height 17
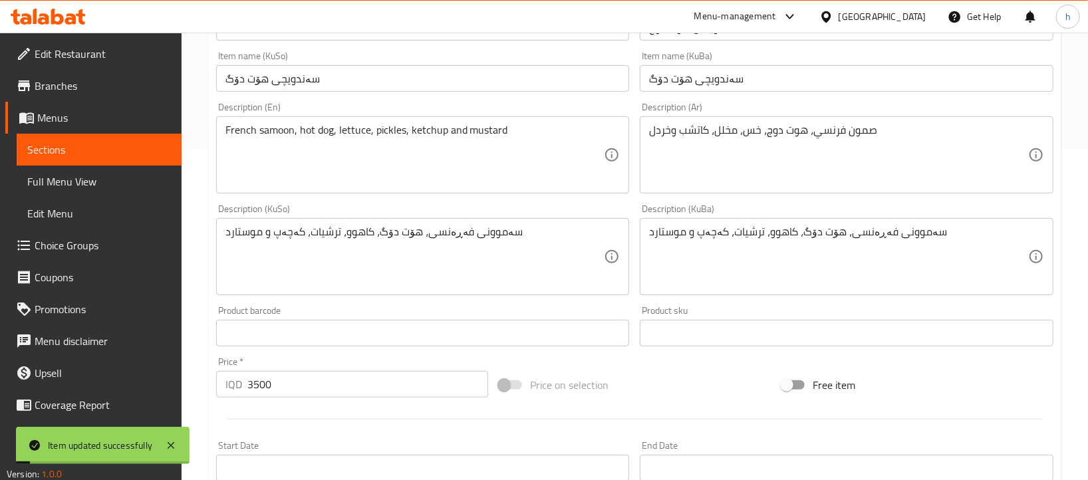
scroll to position [329, 0]
click at [71, 147] on span "Sections" at bounding box center [99, 150] width 144 height 16
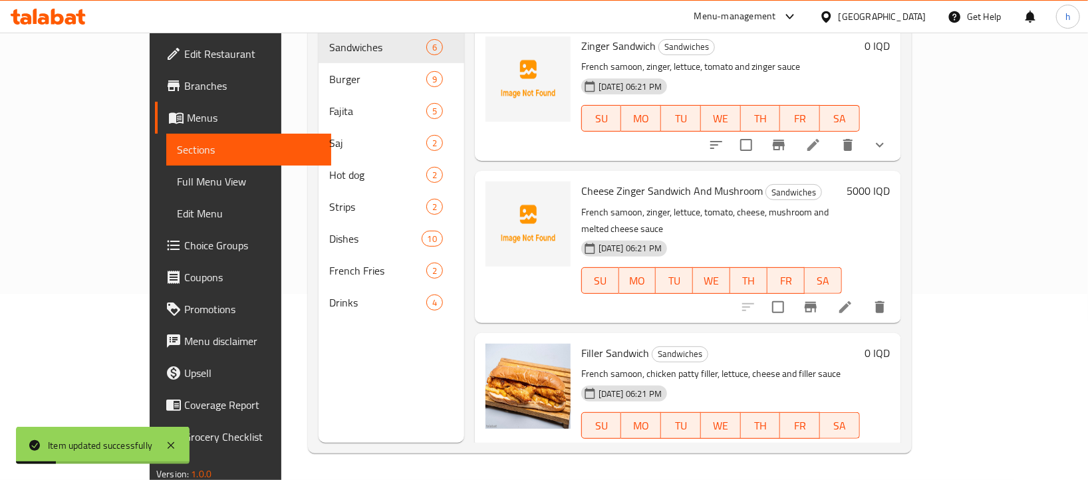
scroll to position [187, 0]
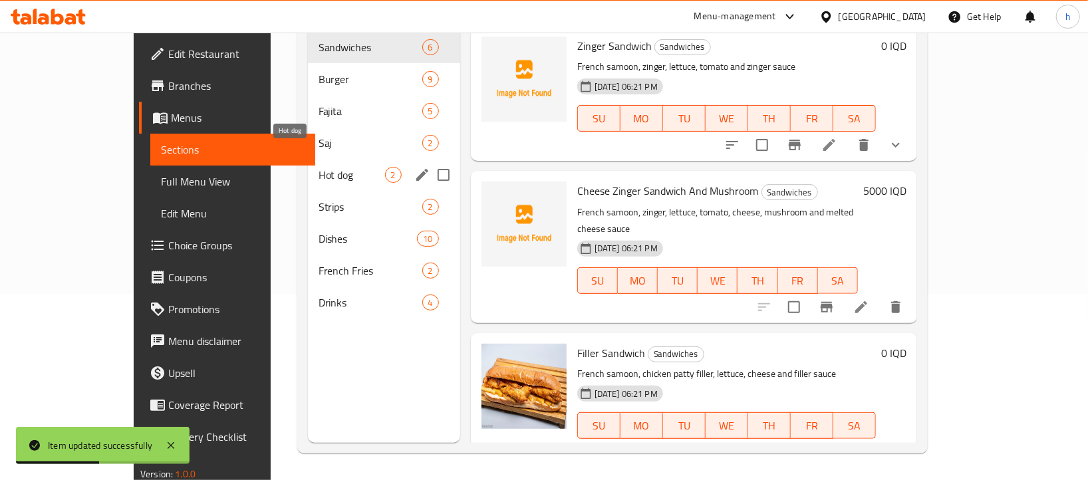
click at [318, 167] on span "Hot dog" at bounding box center [351, 175] width 66 height 16
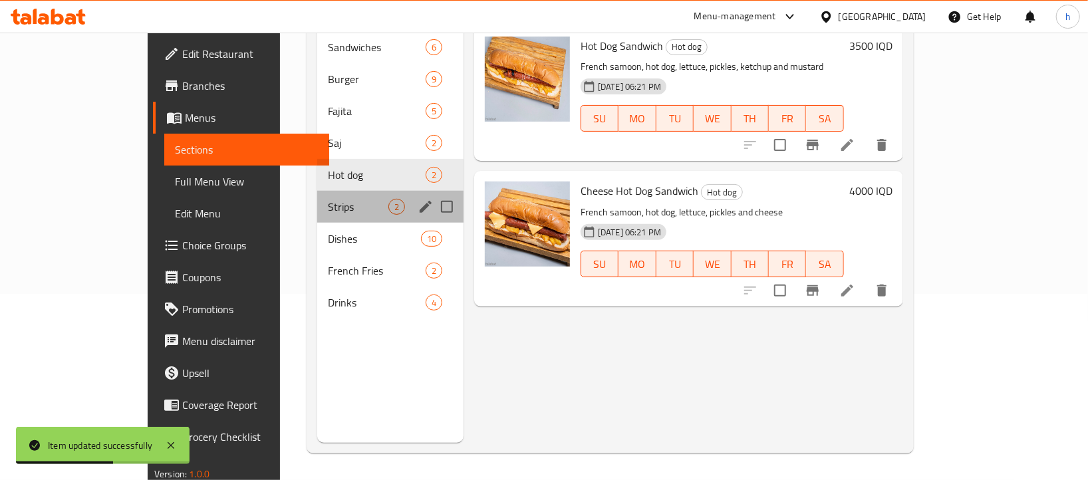
click at [317, 195] on div "Strips 2" at bounding box center [390, 207] width 146 height 32
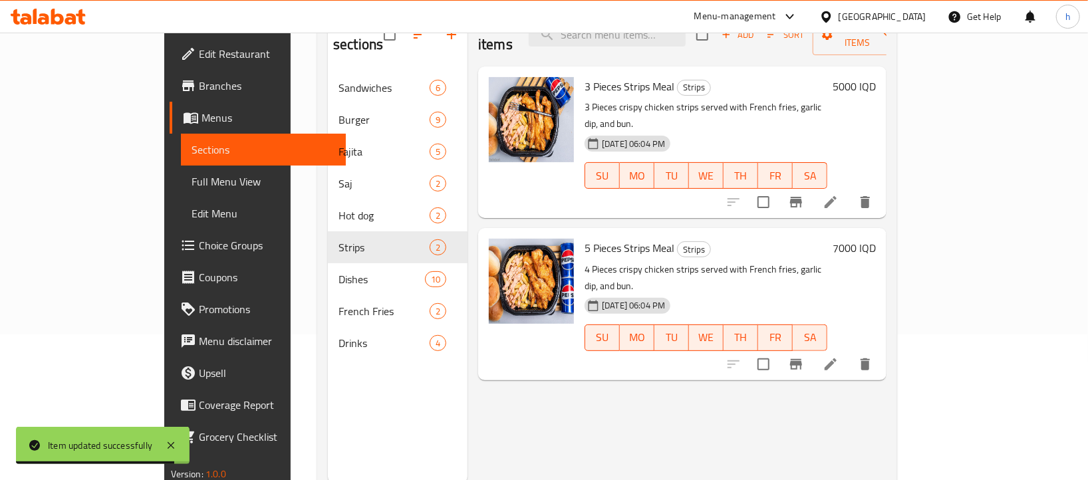
scroll to position [141, 0]
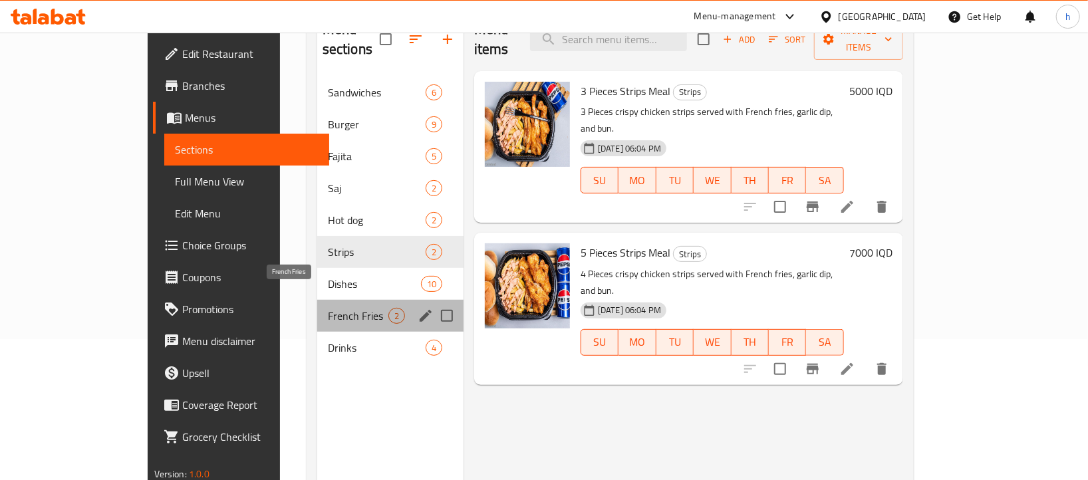
click at [328, 308] on span "French Fries" at bounding box center [358, 316] width 60 height 16
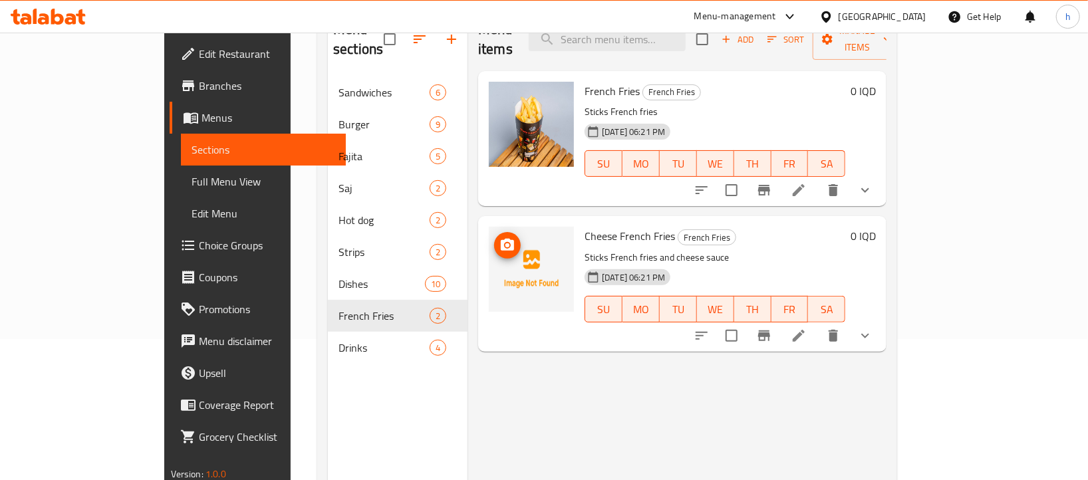
click at [501, 239] on icon "upload picture" at bounding box center [507, 245] width 13 height 12
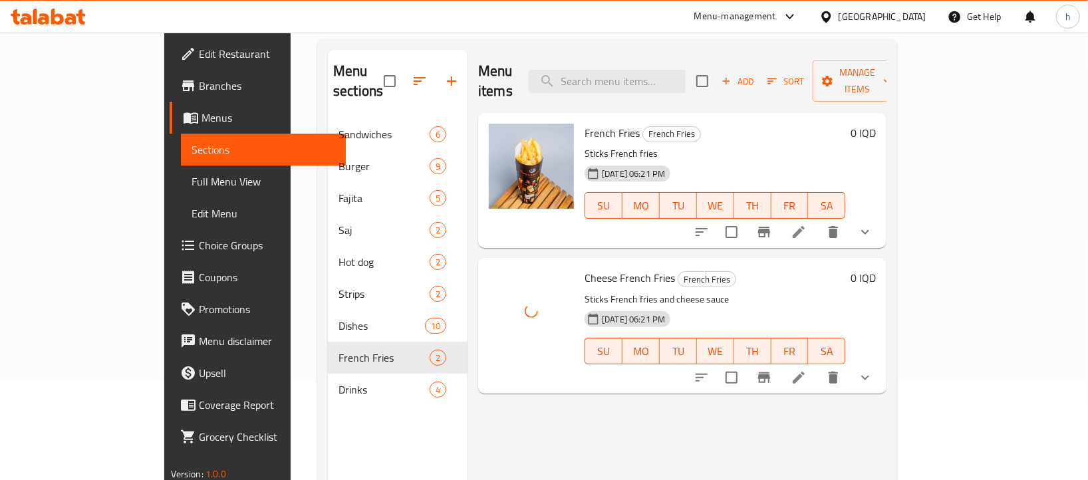
scroll to position [45, 0]
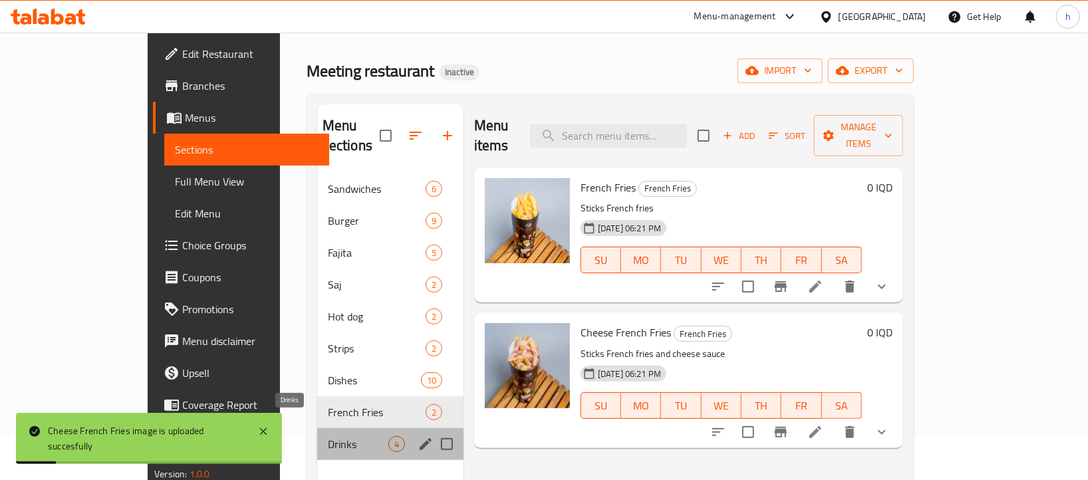
click at [328, 436] on span "Drinks" at bounding box center [358, 444] width 60 height 16
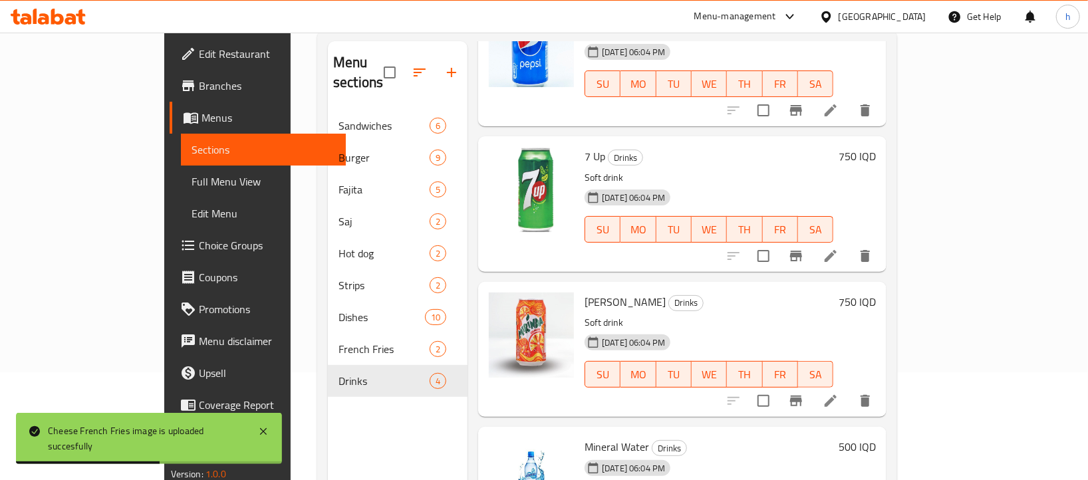
scroll to position [187, 0]
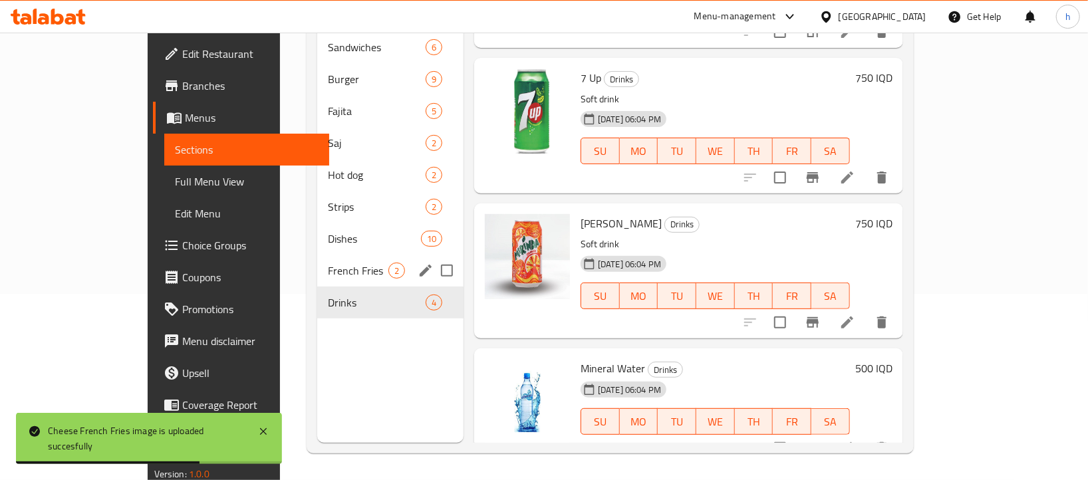
click at [328, 263] on span "French Fries" at bounding box center [358, 271] width 60 height 16
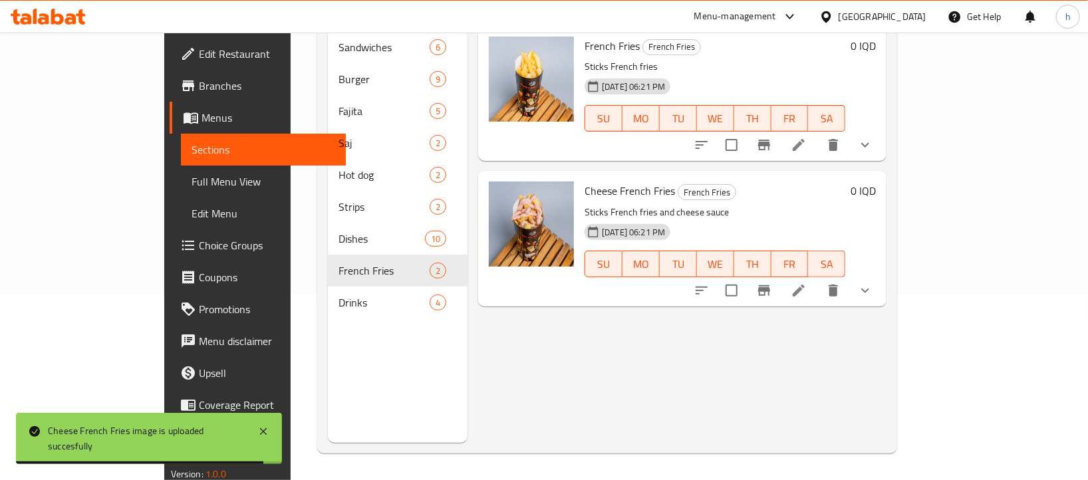
scroll to position [134, 0]
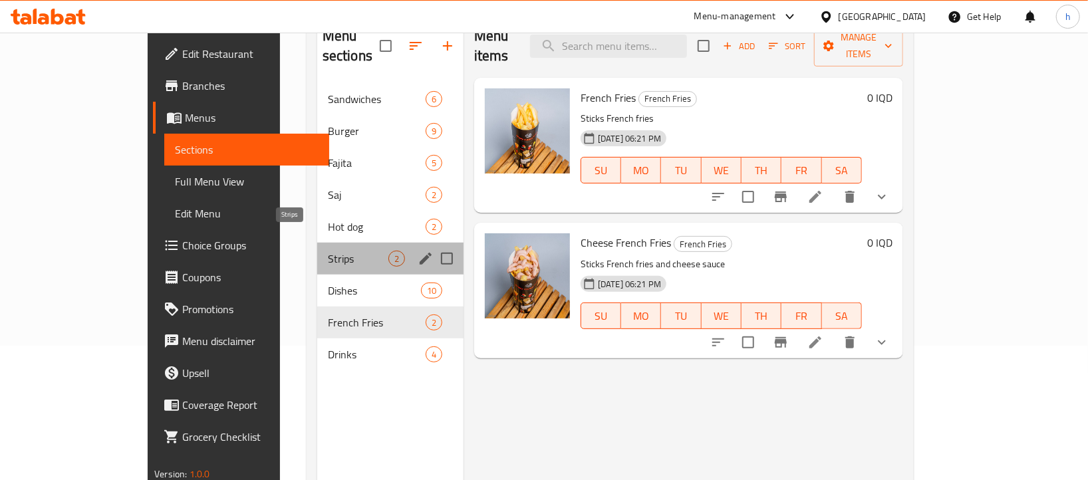
click at [328, 251] on span "Strips" at bounding box center [358, 259] width 60 height 16
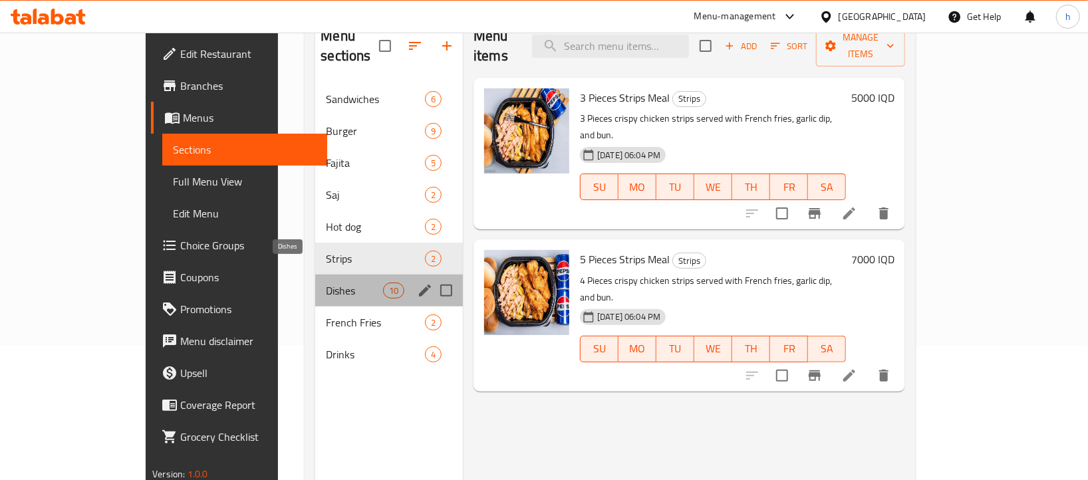
click at [326, 283] on span "Dishes" at bounding box center [354, 291] width 57 height 16
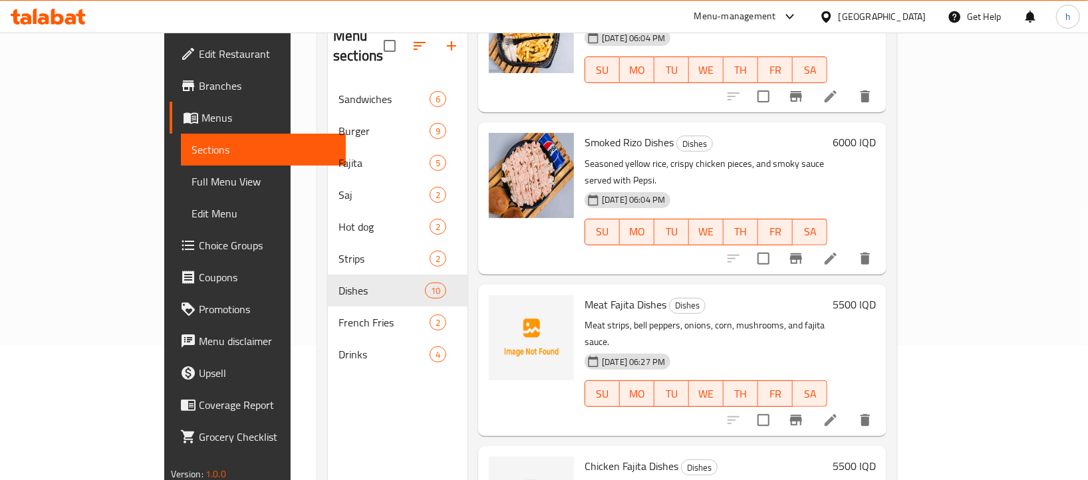
scroll to position [1004, 0]
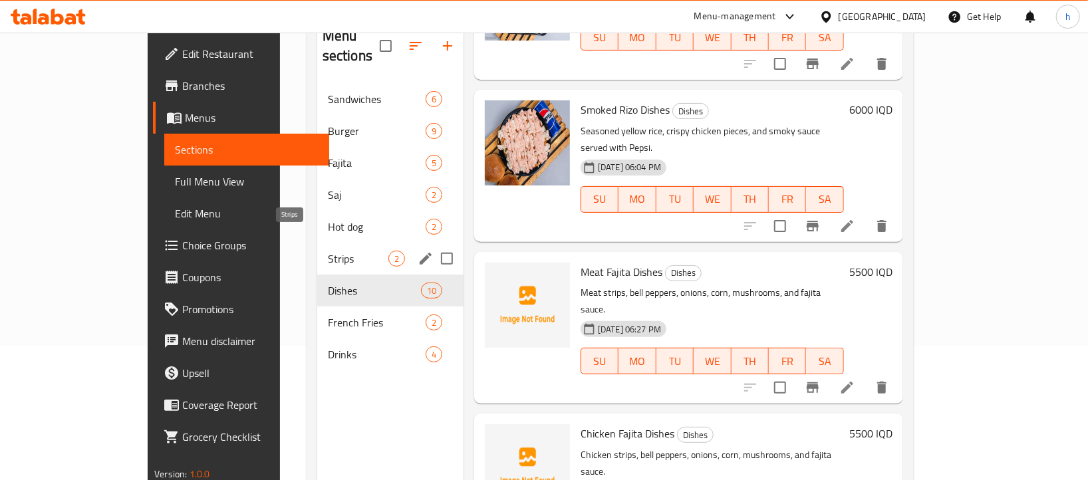
click at [328, 251] on span "Strips" at bounding box center [358, 259] width 60 height 16
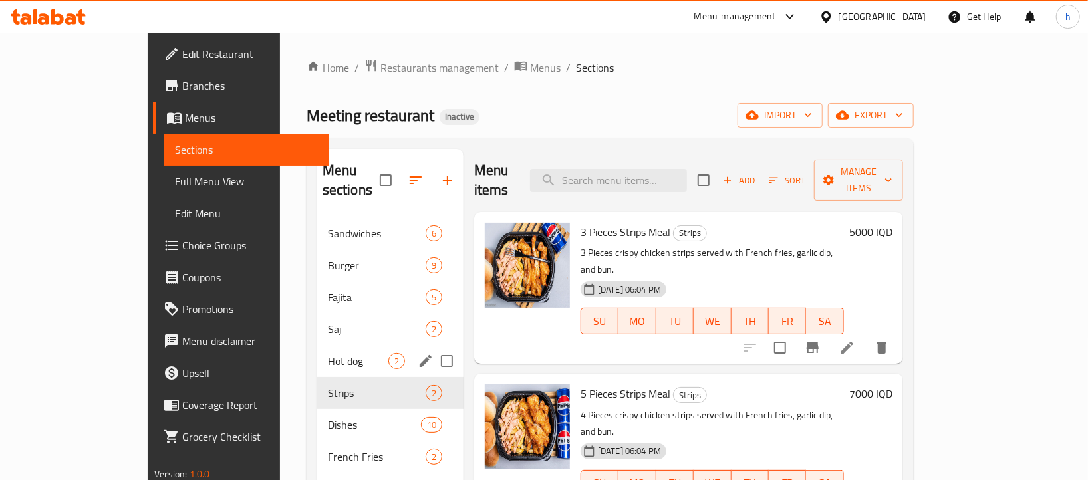
click at [328, 353] on span "Hot dog" at bounding box center [358, 361] width 60 height 16
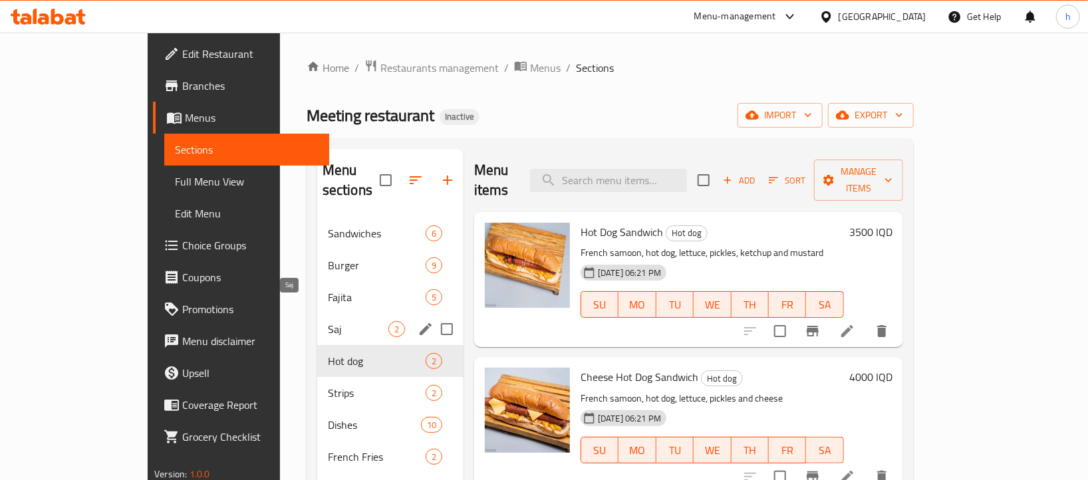
click at [328, 321] on span "Saj" at bounding box center [358, 329] width 60 height 16
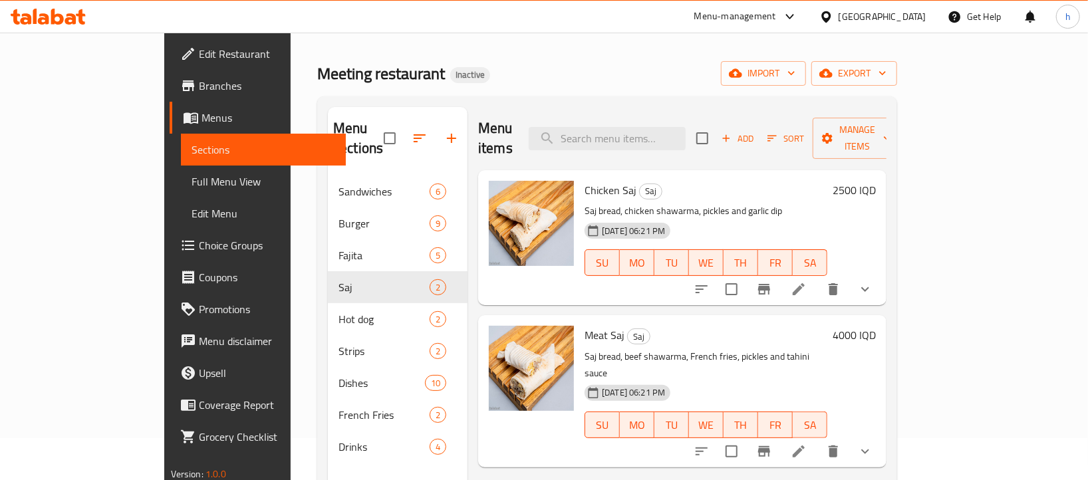
scroll to position [49, 0]
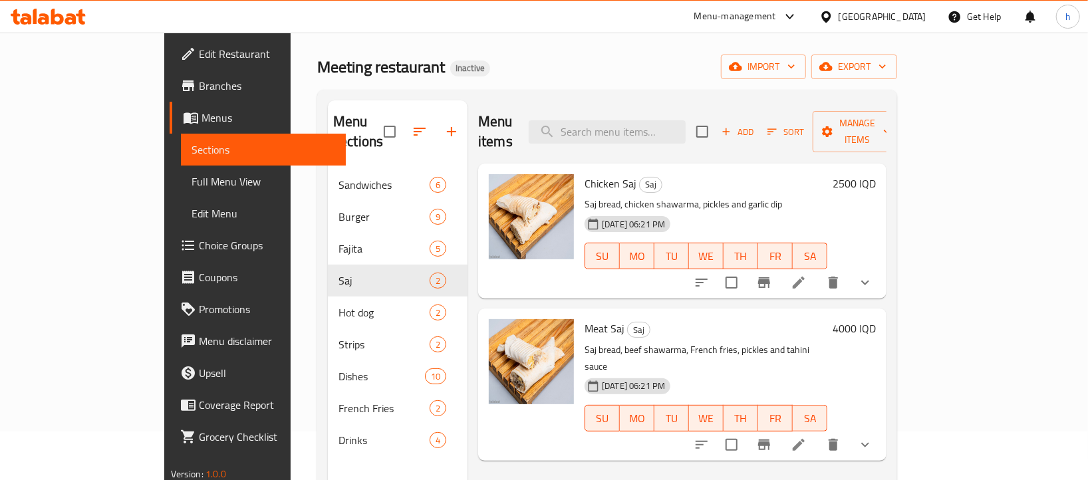
click at [873, 275] on icon "show more" at bounding box center [865, 283] width 16 height 16
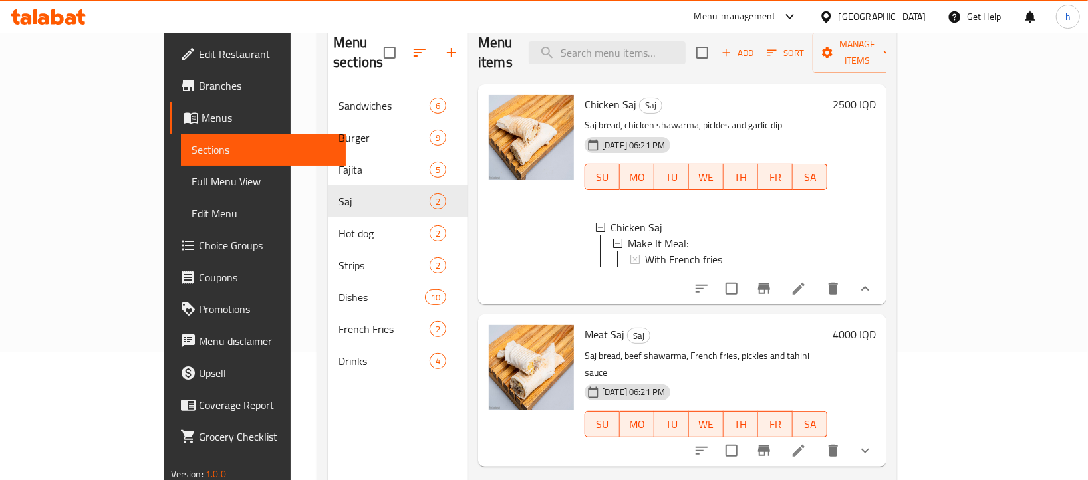
scroll to position [138, 0]
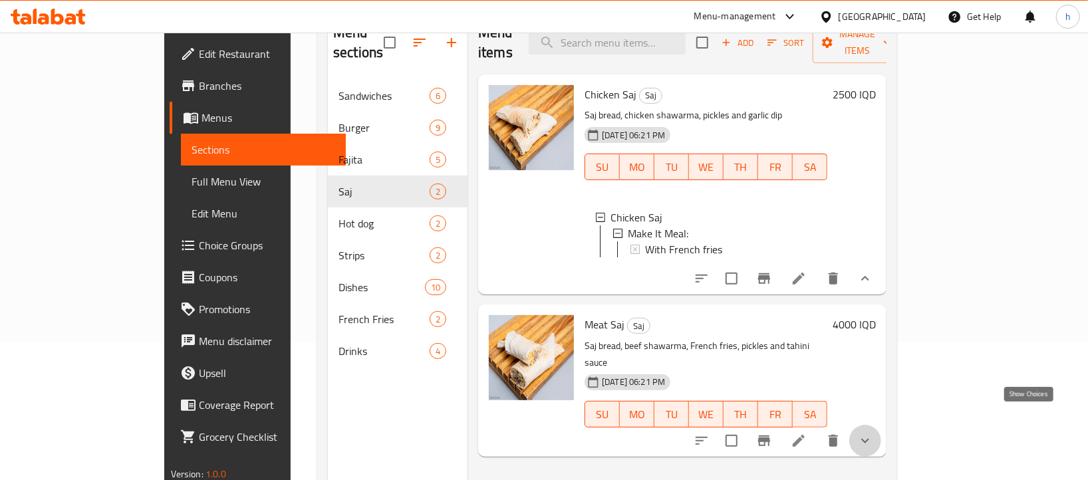
click at [873, 433] on icon "show more" at bounding box center [865, 441] width 16 height 16
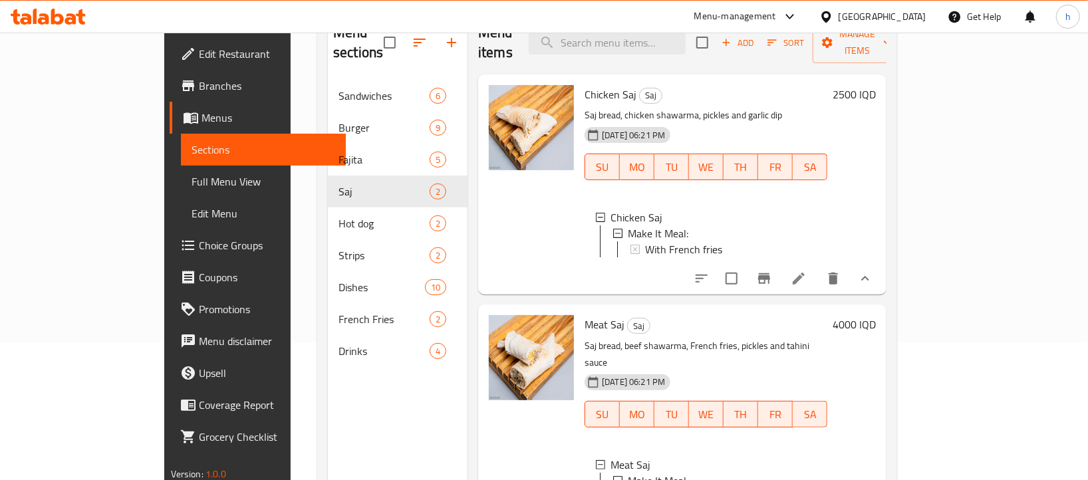
drag, startPoint x: 1080, startPoint y: 380, endPoint x: 1088, endPoint y: 412, distance: 33.1
click at [1088, 342] on html "​ Menu-management [GEOGRAPHIC_DATA] Get Help h Edit Restaurant Branches Menus S…" at bounding box center [544, 102] width 1088 height 480
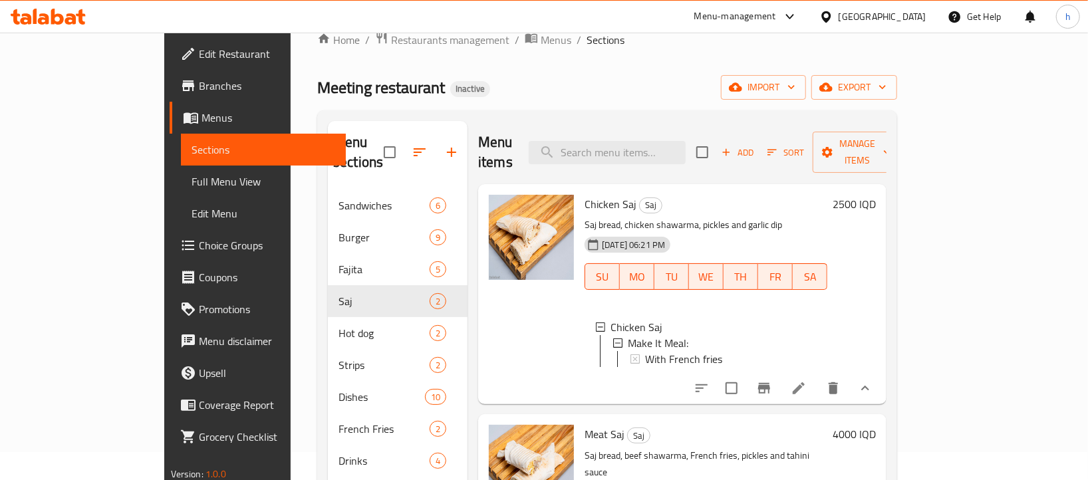
scroll to position [24, 0]
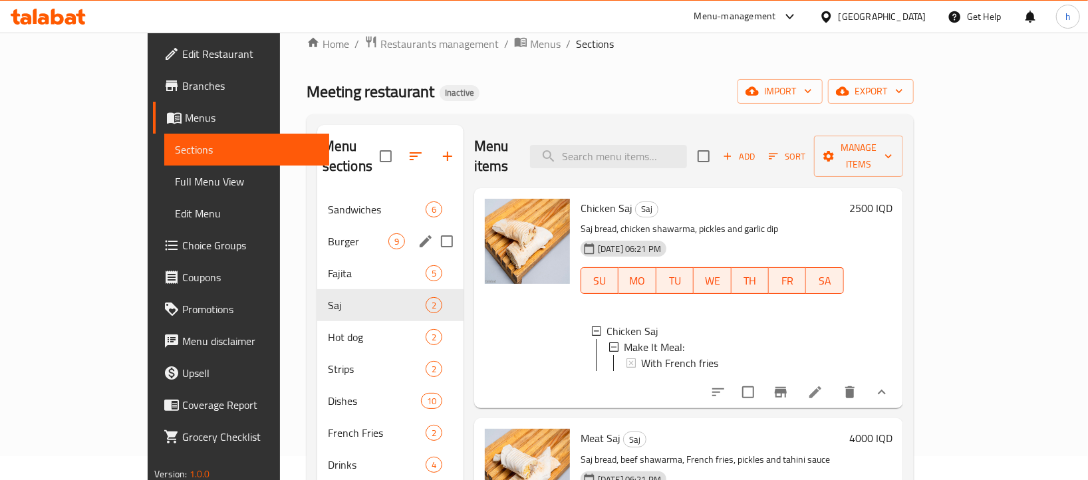
click at [317, 225] on div "Burger 9" at bounding box center [390, 241] width 146 height 32
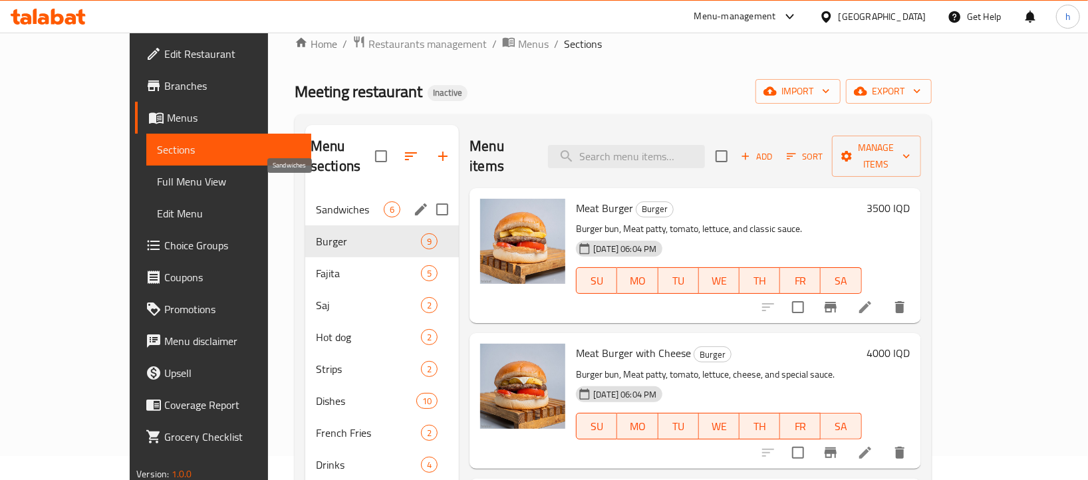
click at [316, 201] on span "Sandwiches" at bounding box center [350, 209] width 68 height 16
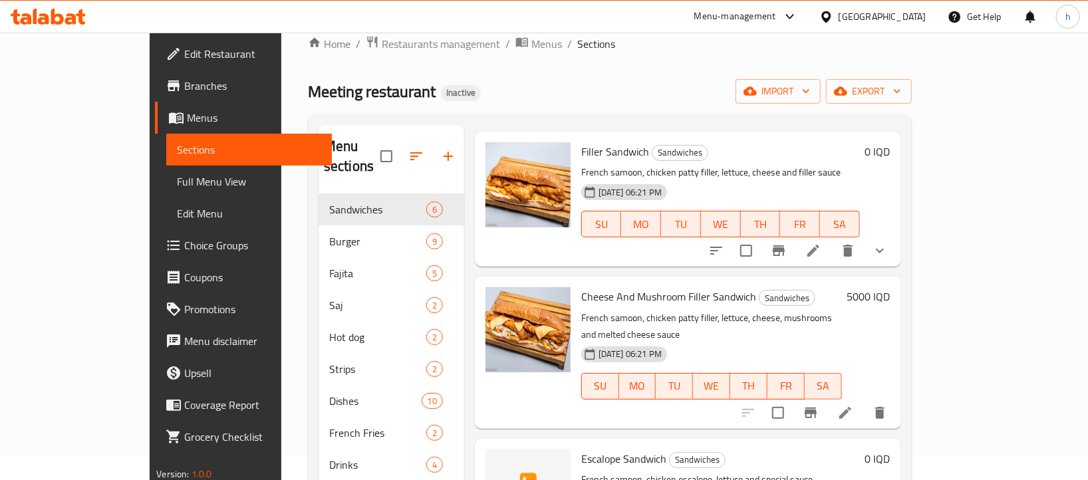
scroll to position [361, 0]
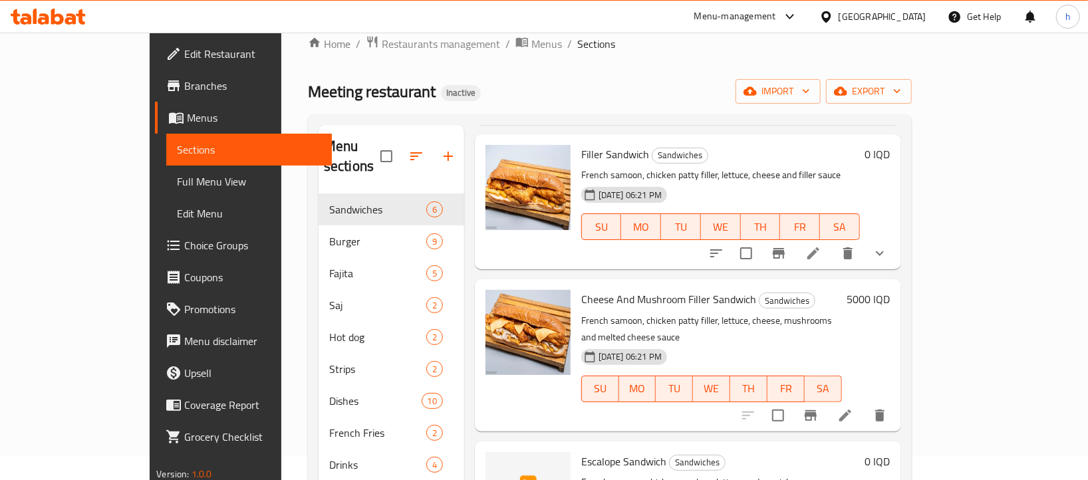
click at [155, 96] on link "Branches" at bounding box center [243, 86] width 176 height 32
